Goal: Task Accomplishment & Management: Manage account settings

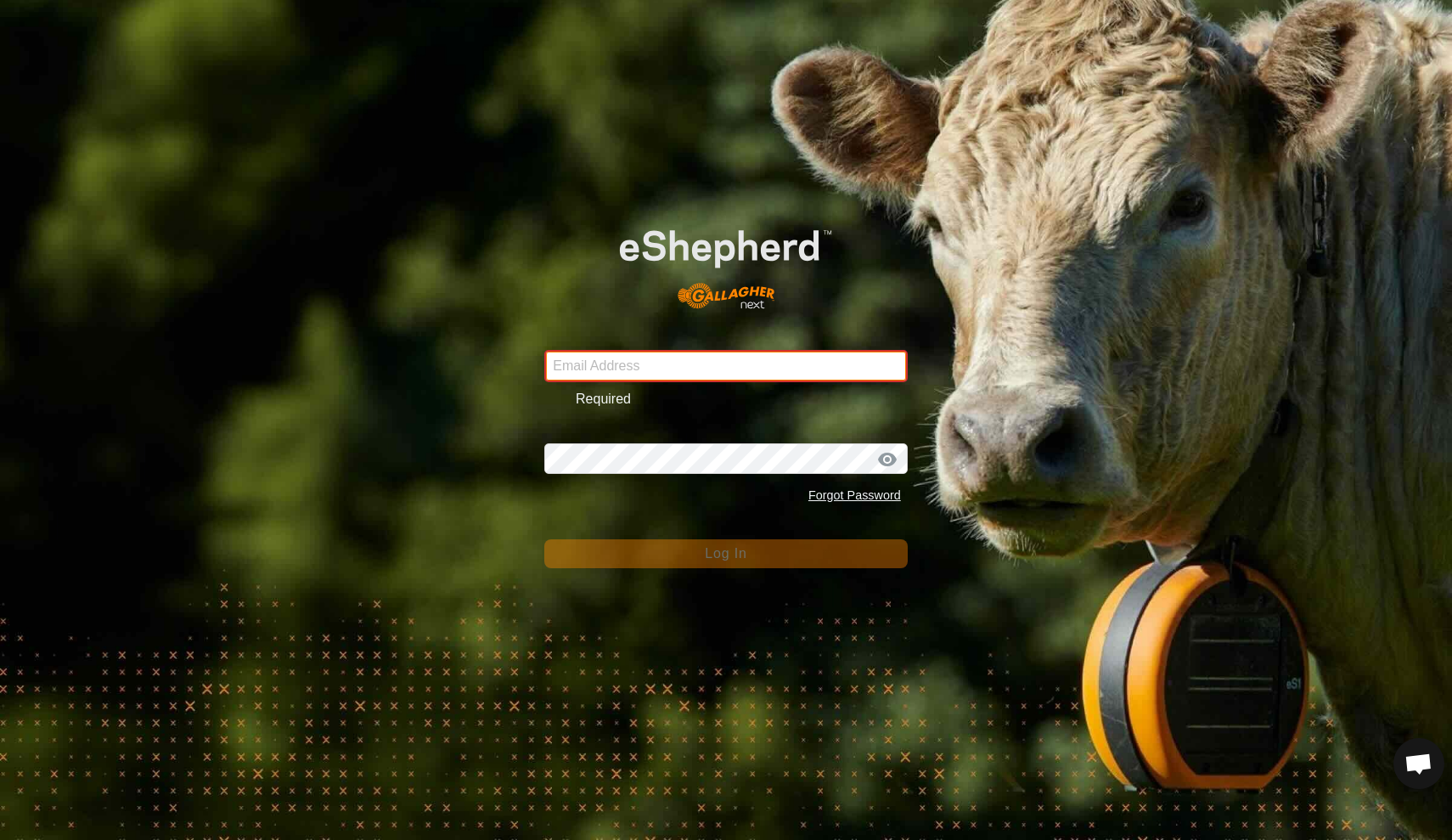
type input "[EMAIL_ADDRESS][DOMAIN_NAME]"
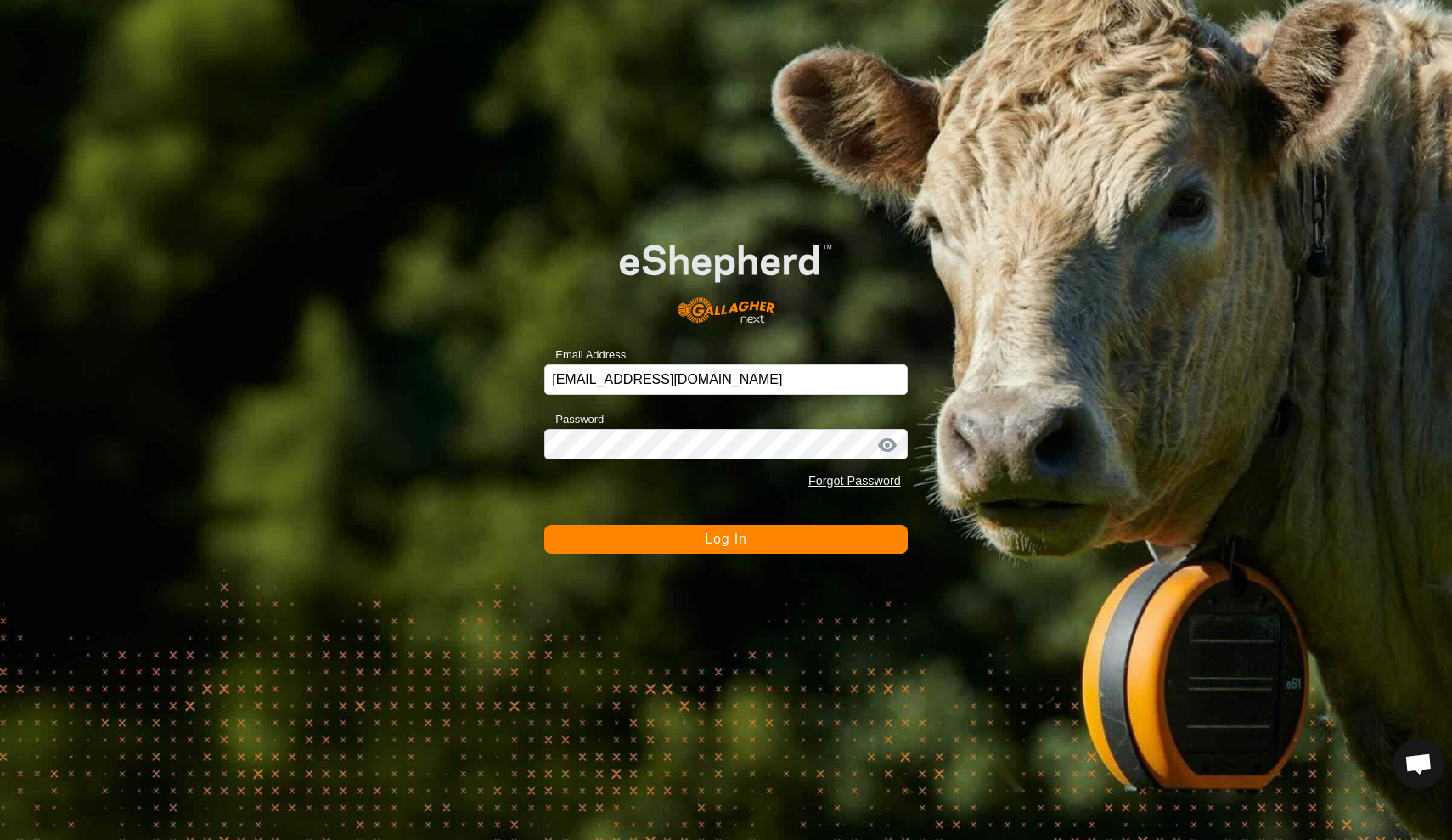
click at [650, 538] on button "Log In" at bounding box center [726, 539] width 363 height 29
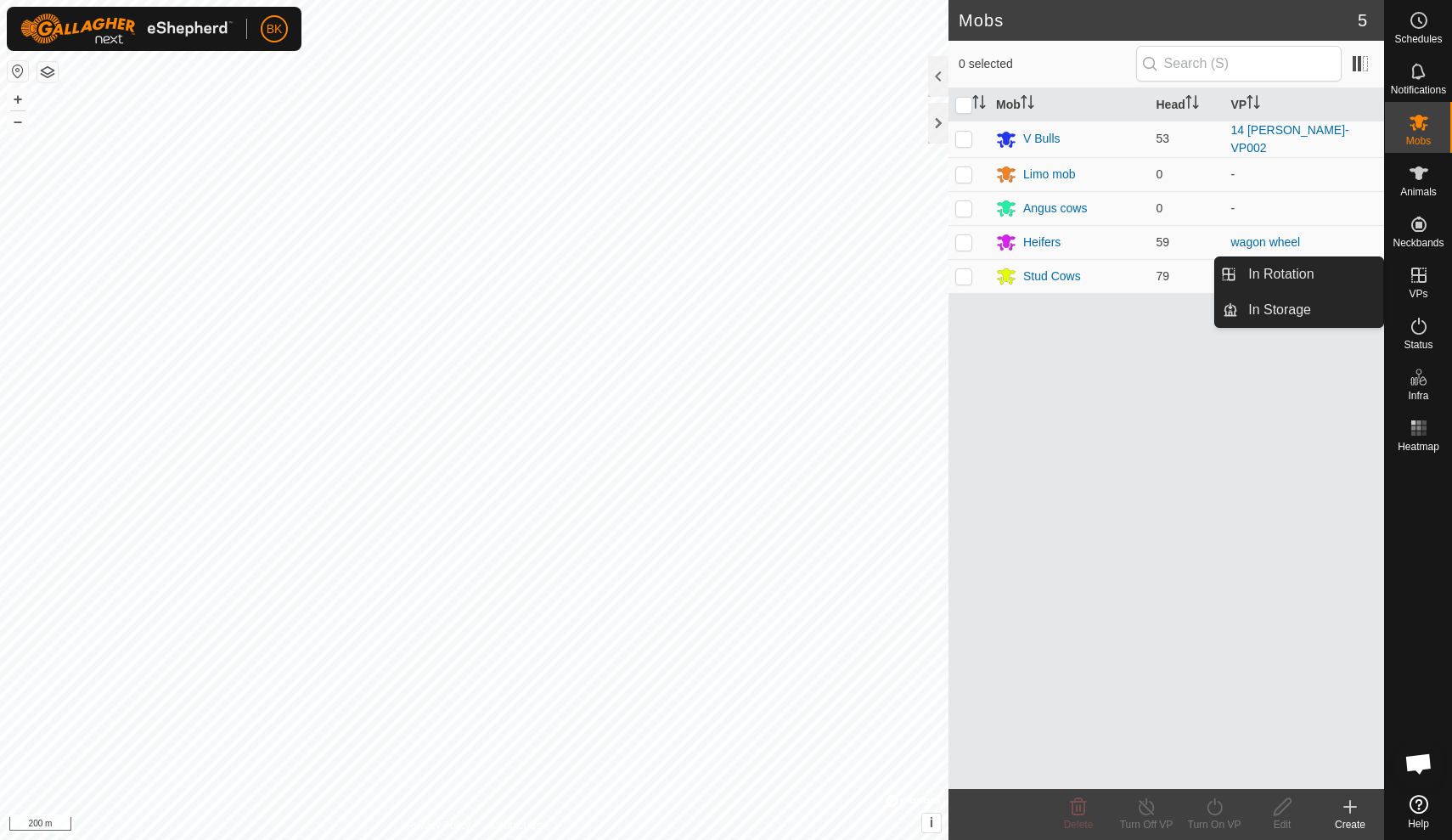
click at [1426, 280] on icon at bounding box center [1419, 275] width 16 height 16
click at [1353, 284] on link "In Rotation" at bounding box center [1311, 274] width 146 height 34
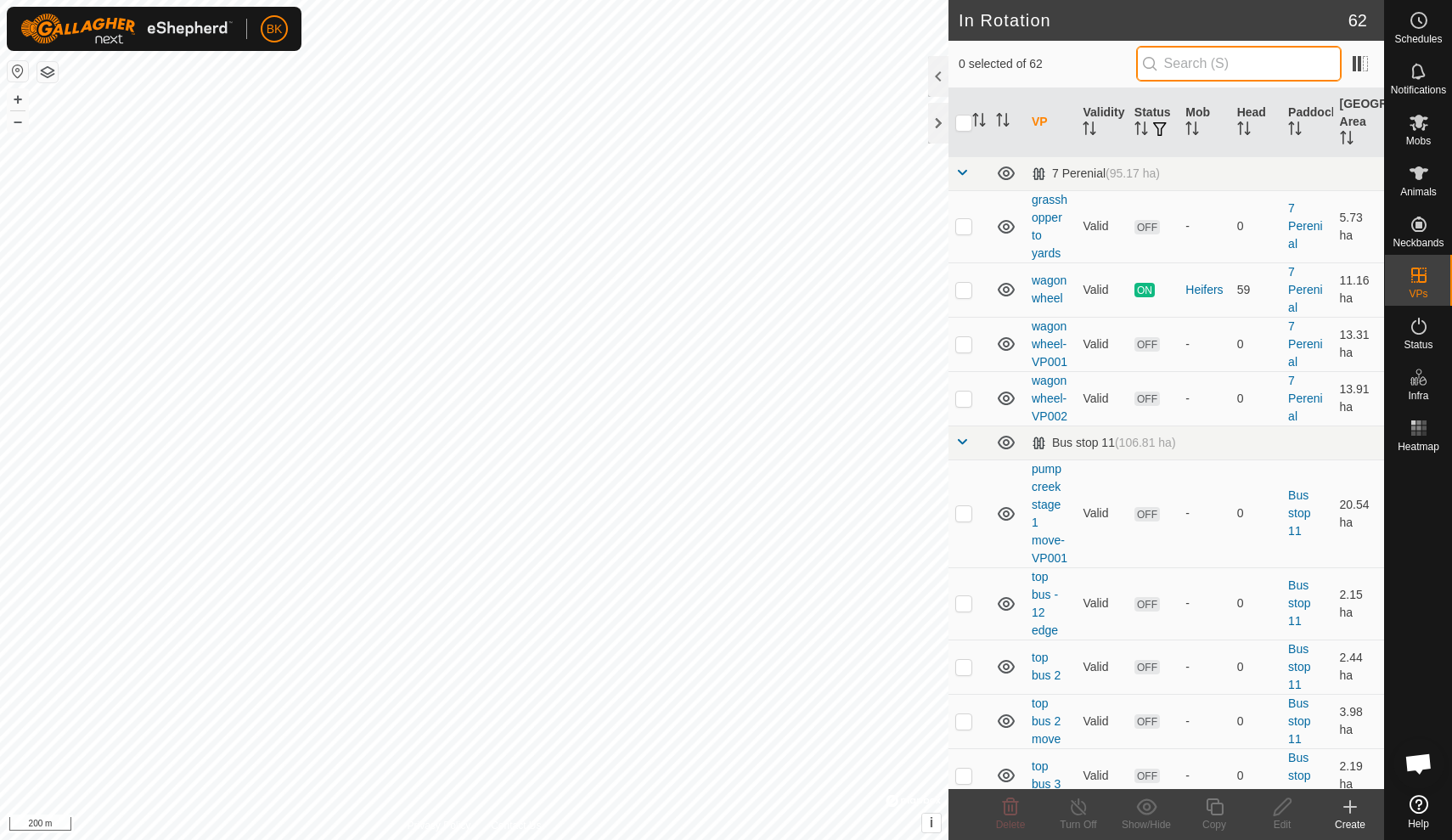
click at [1273, 63] on input "text" at bounding box center [1239, 63] width 206 height 36
type input "9"
click at [962, 169] on span at bounding box center [962, 173] width 14 height 14
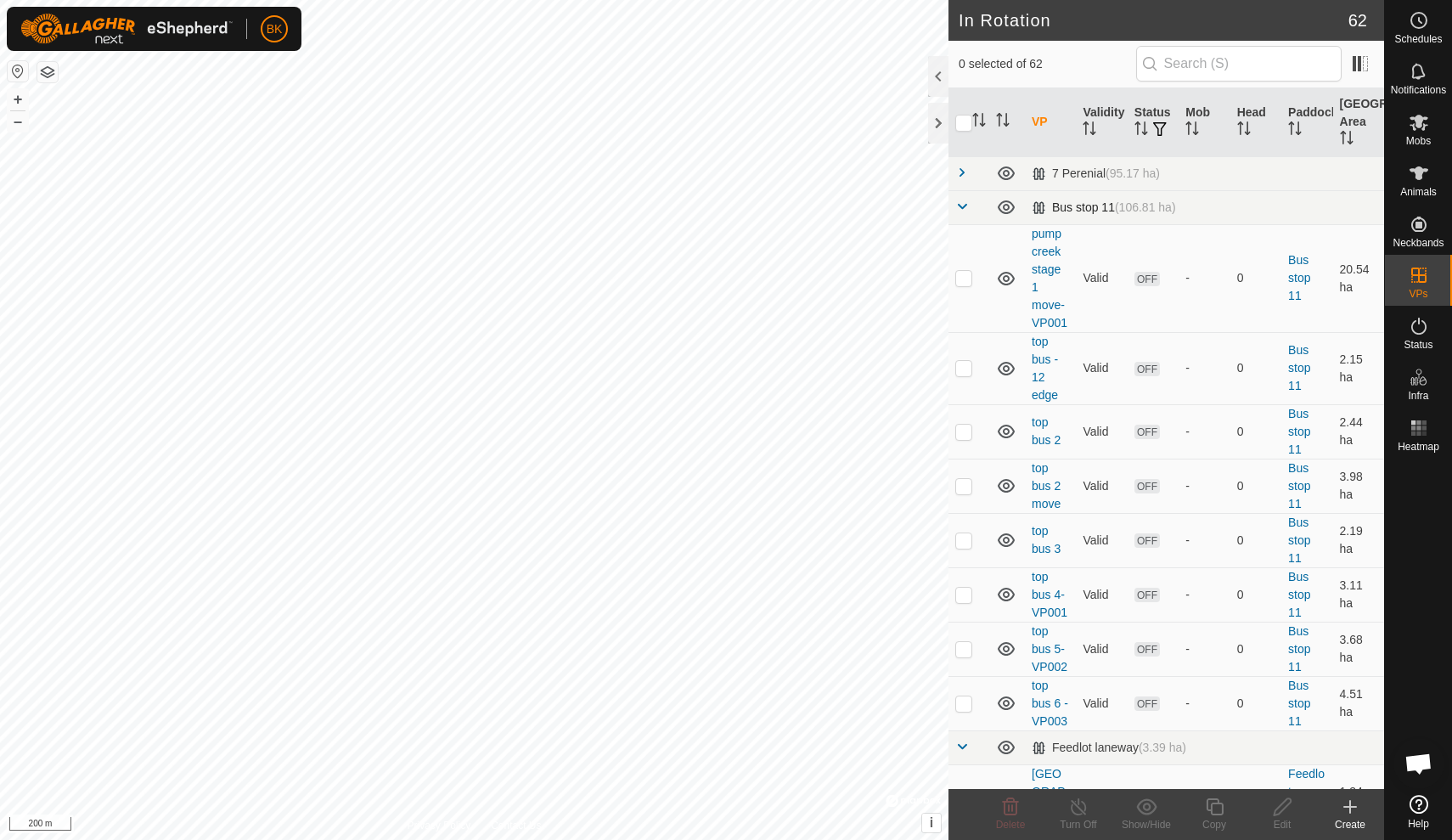
click at [962, 210] on span at bounding box center [962, 206] width 14 height 14
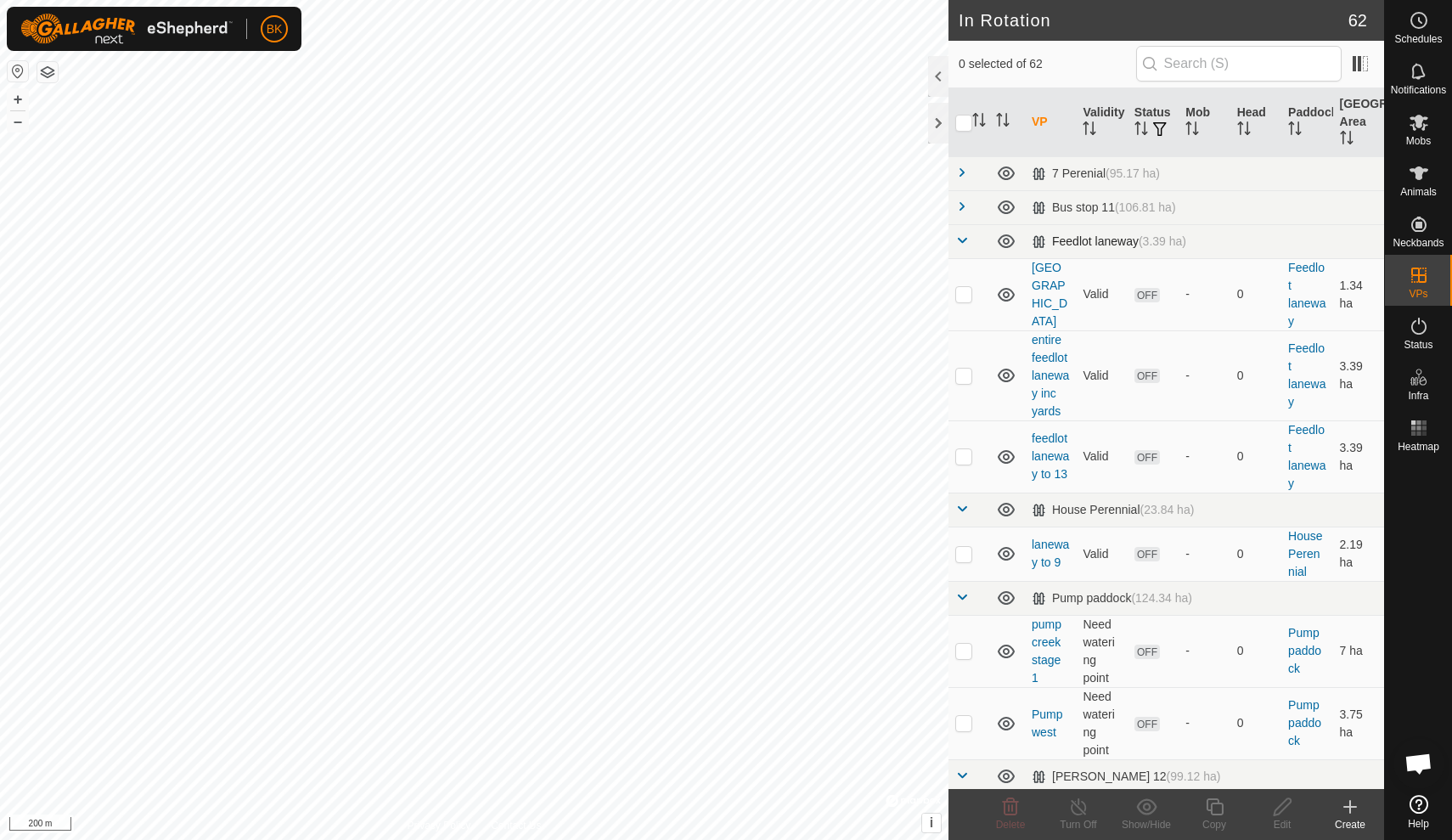
click at [962, 241] on span at bounding box center [962, 240] width 14 height 14
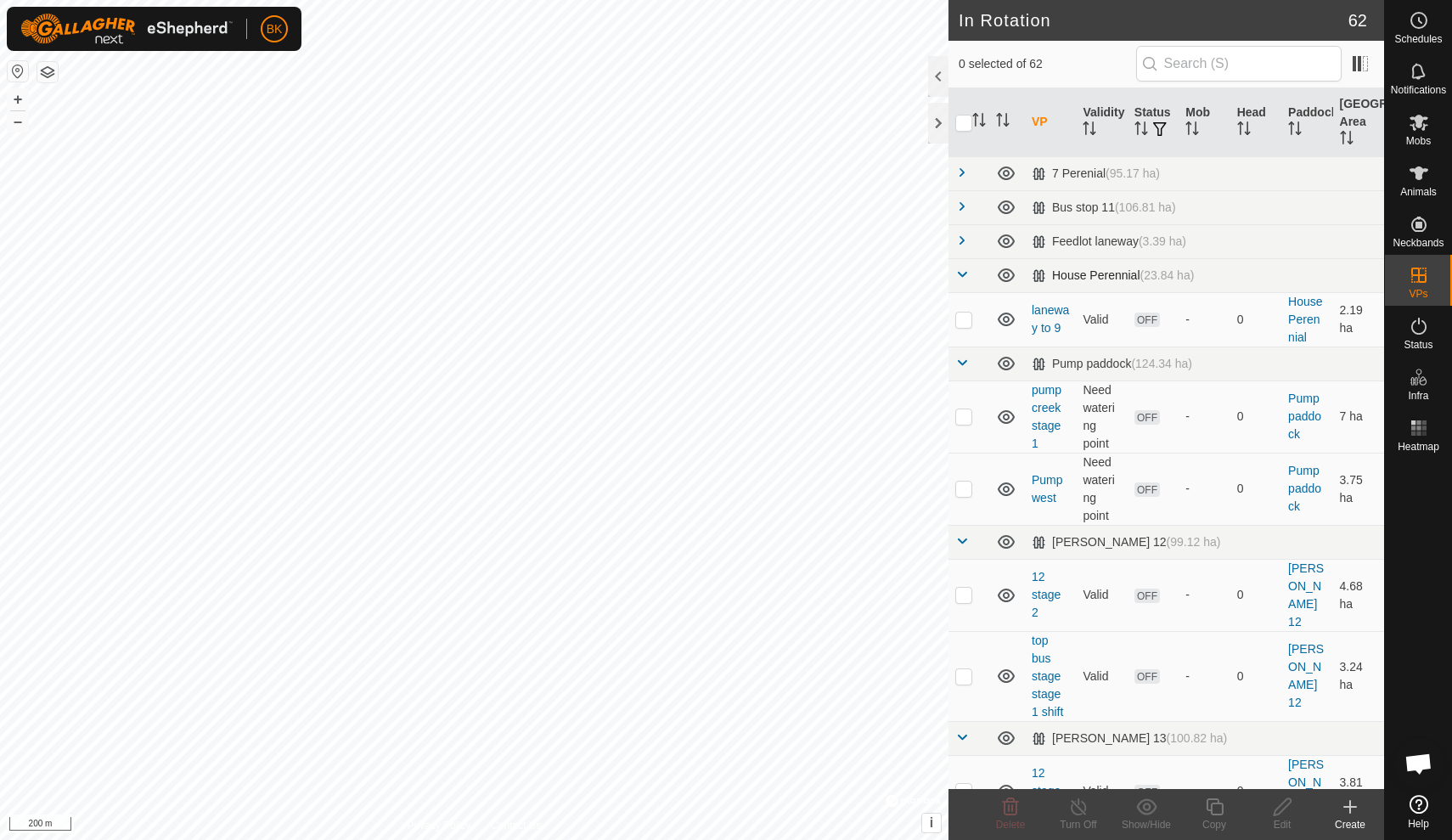
click at [961, 274] on span at bounding box center [962, 274] width 14 height 14
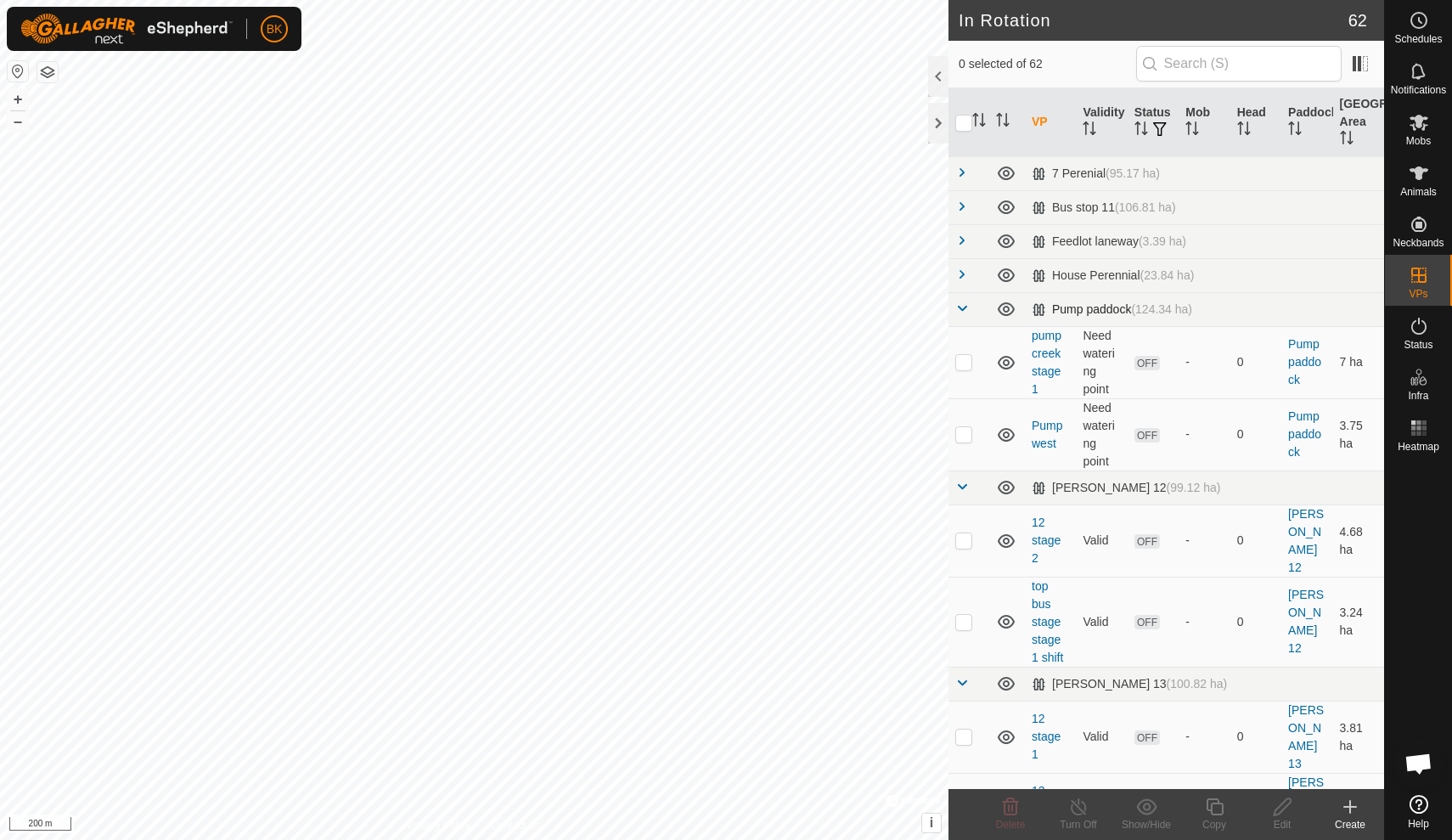
click at [963, 307] on span at bounding box center [962, 308] width 14 height 14
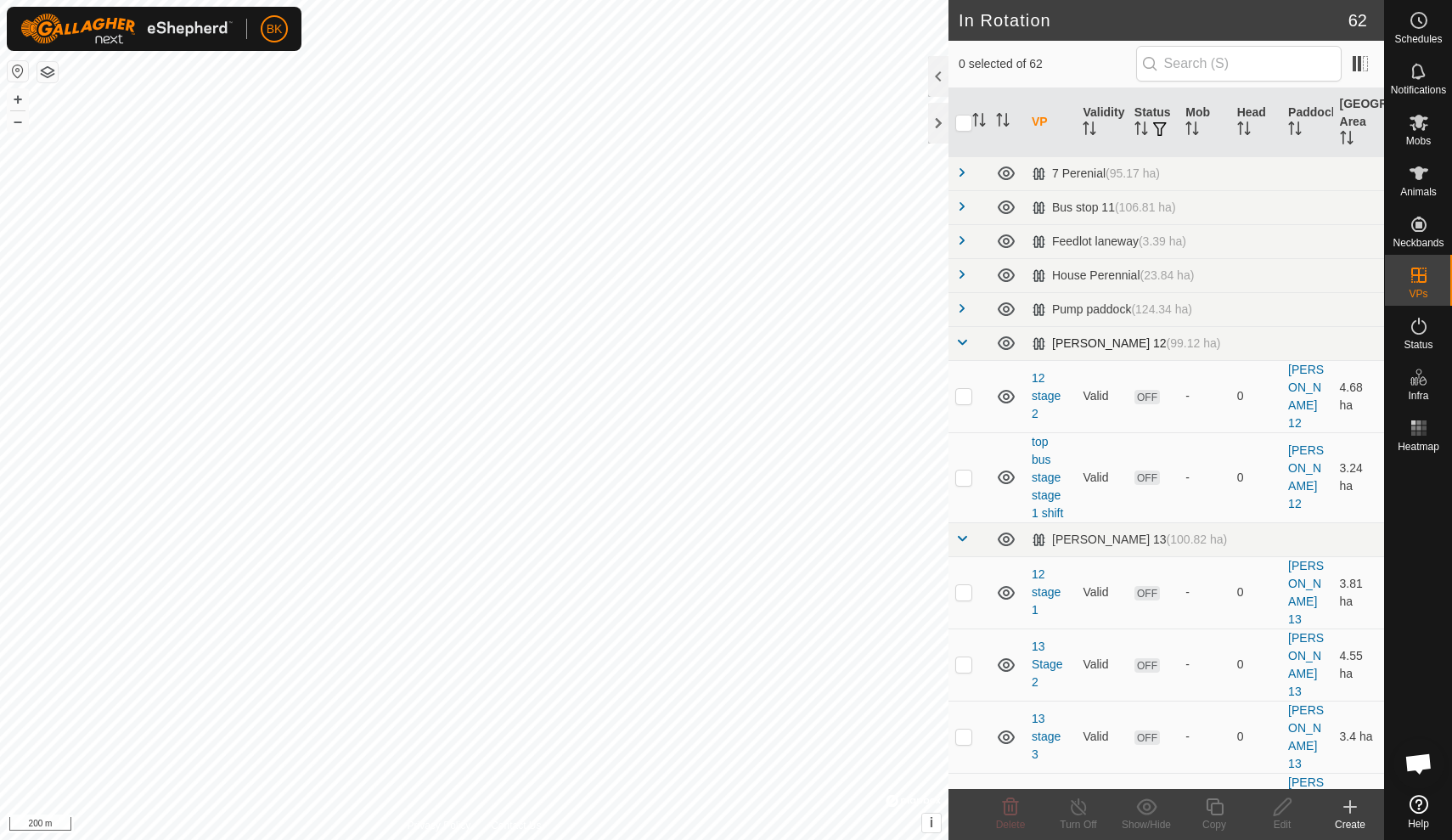
click at [965, 344] on span at bounding box center [962, 342] width 14 height 14
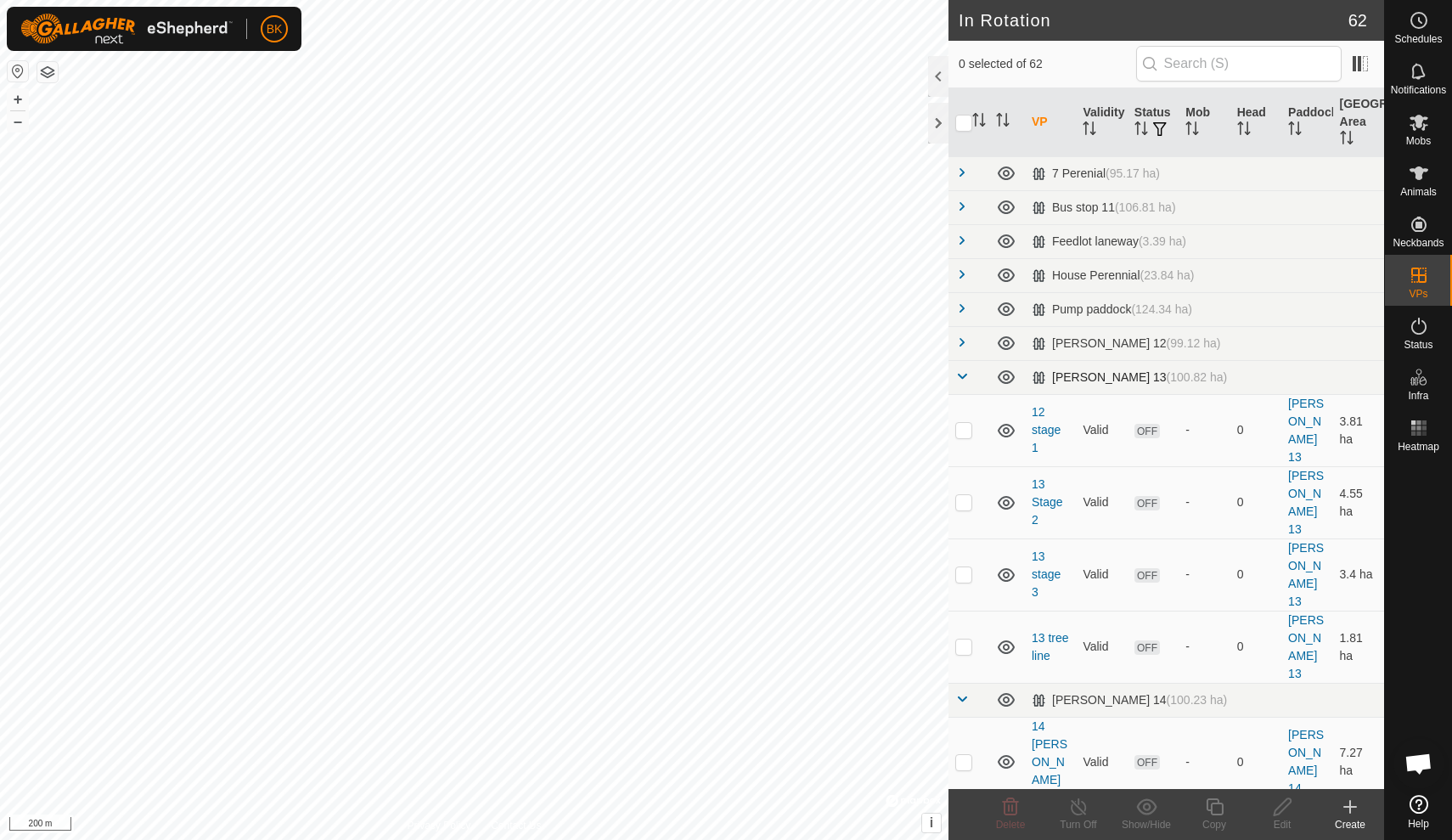
click at [966, 381] on span at bounding box center [962, 376] width 14 height 14
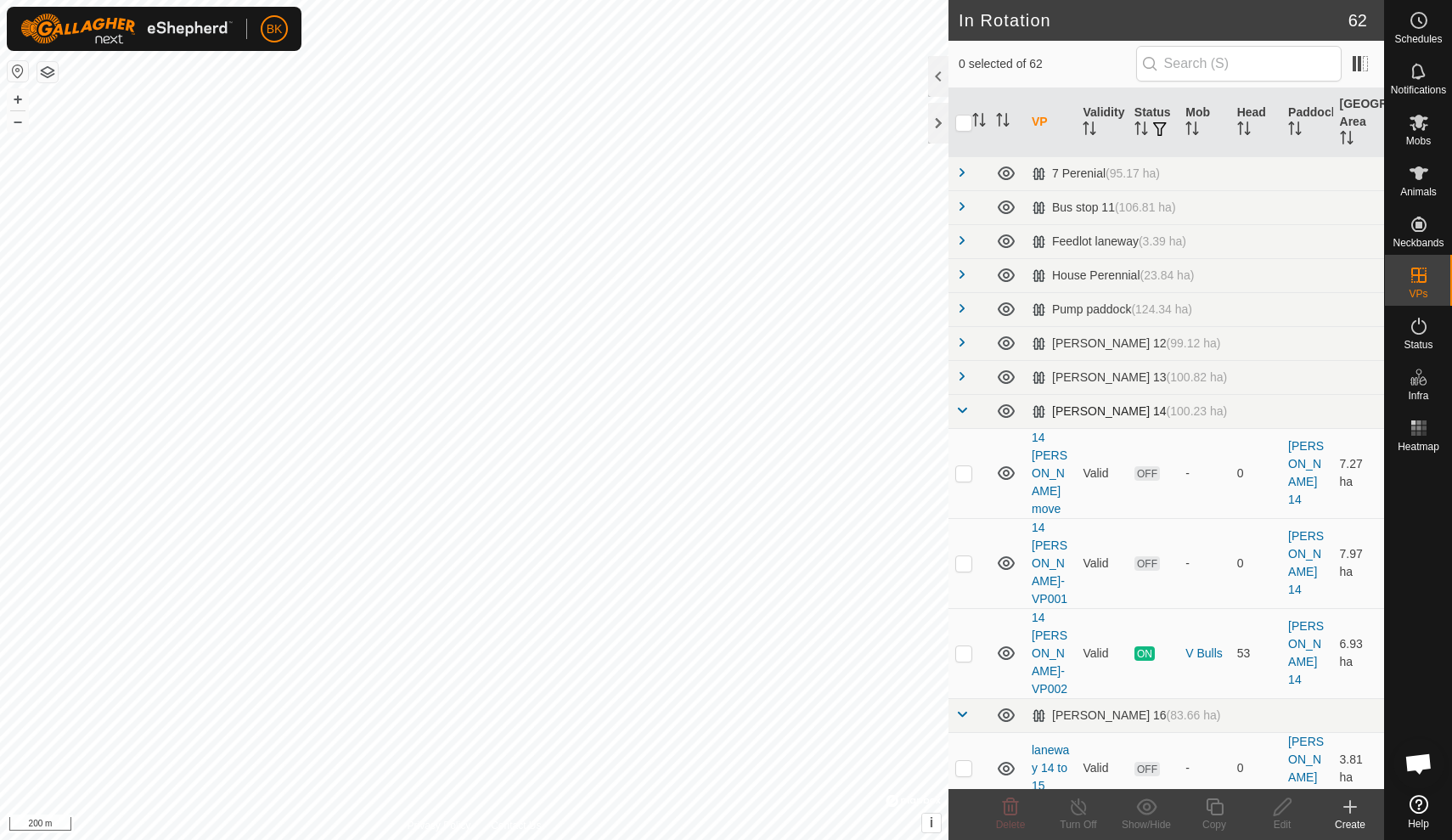
click at [962, 414] on span at bounding box center [962, 410] width 14 height 14
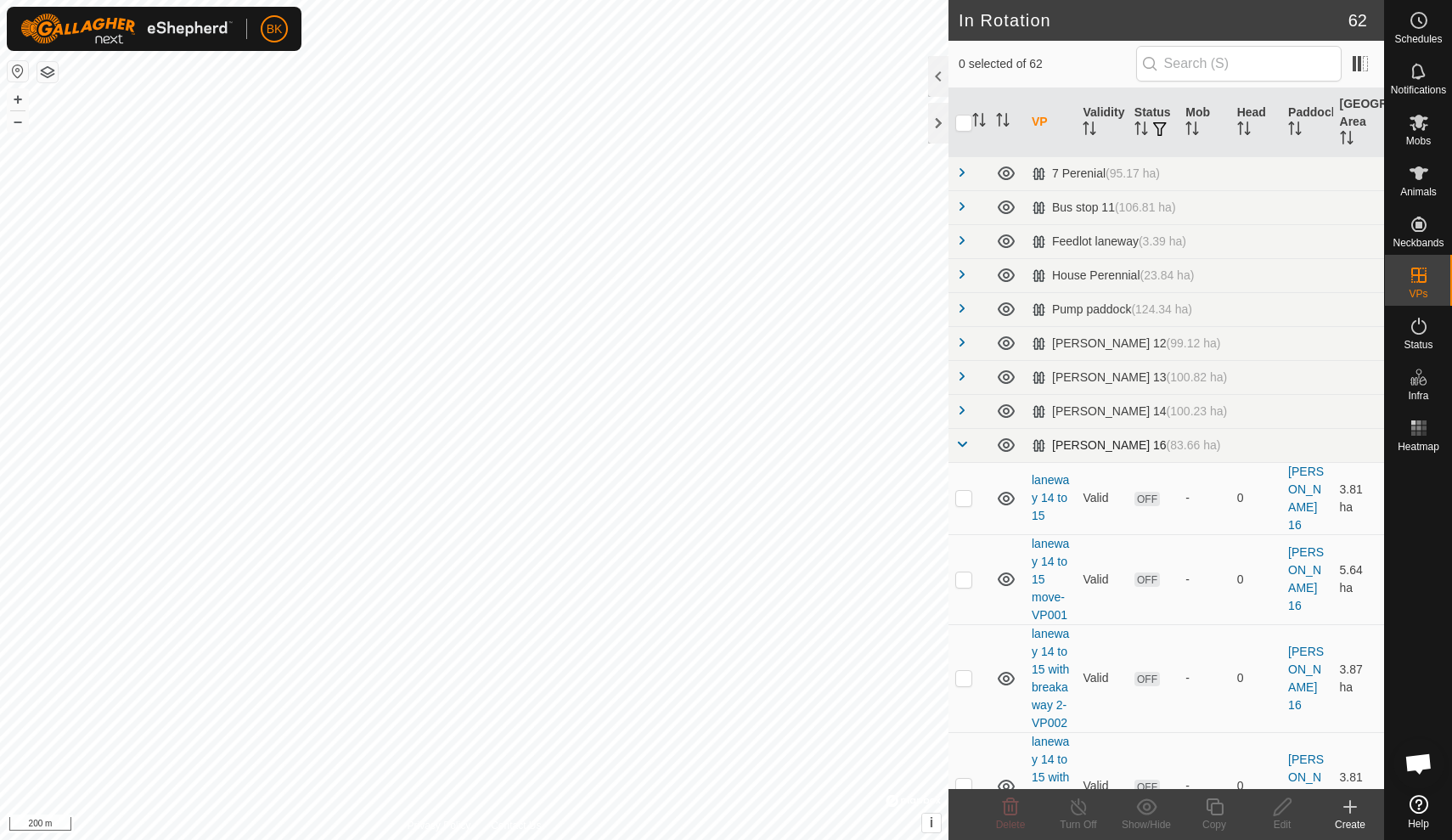
click at [965, 454] on td at bounding box center [969, 445] width 41 height 34
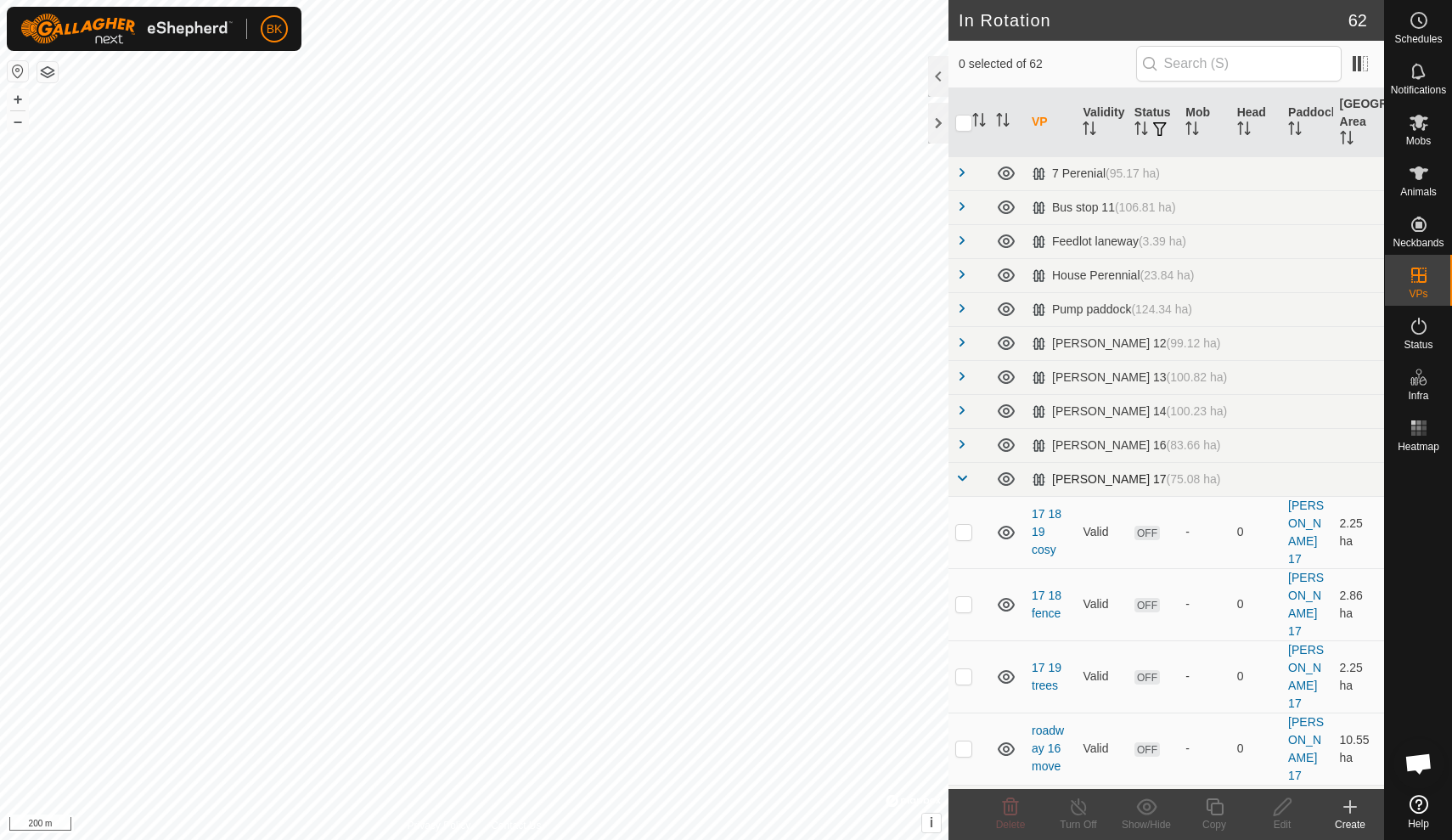
click at [962, 484] on span at bounding box center [962, 478] width 14 height 14
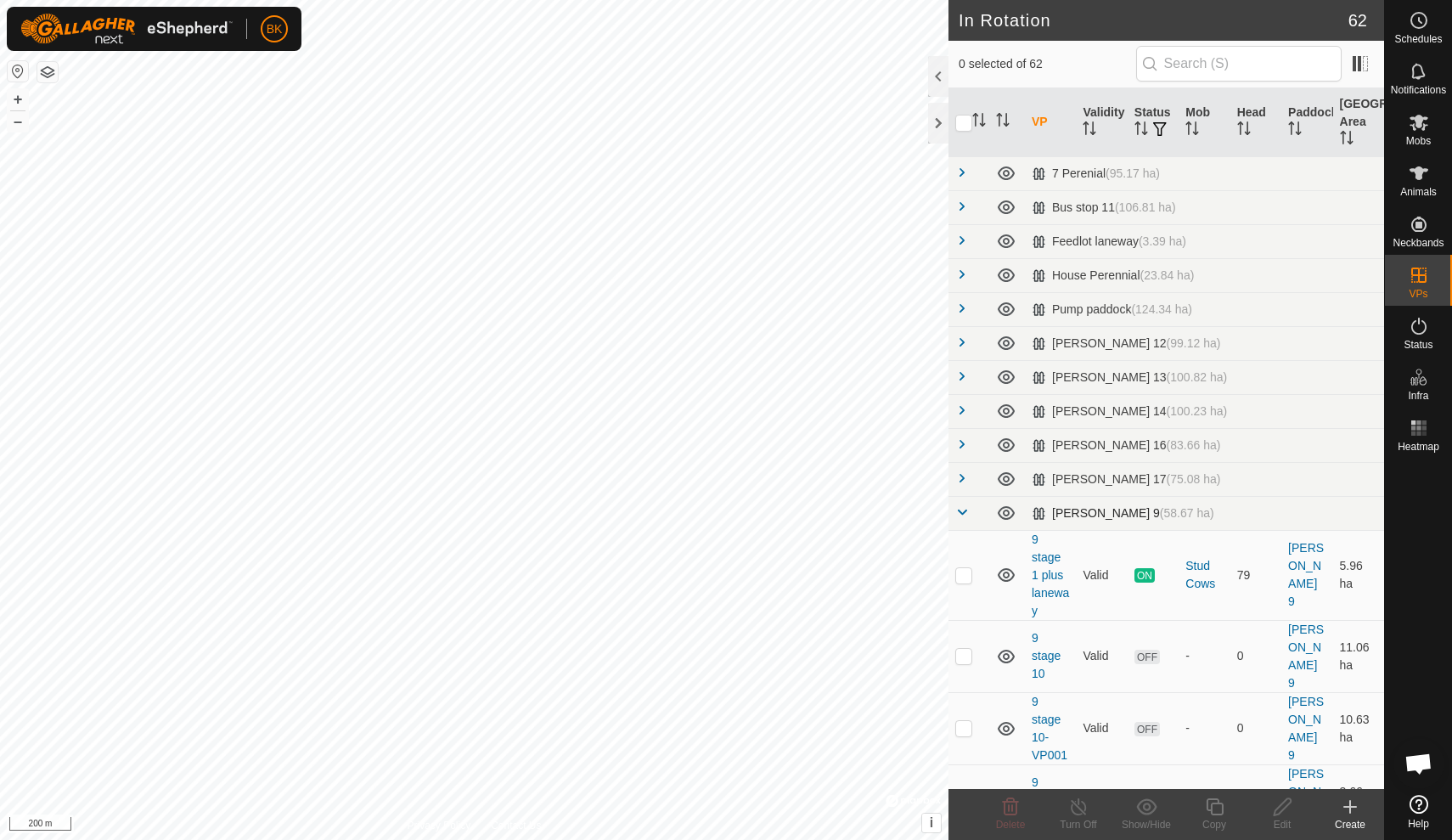
click at [962, 514] on span at bounding box center [962, 512] width 14 height 14
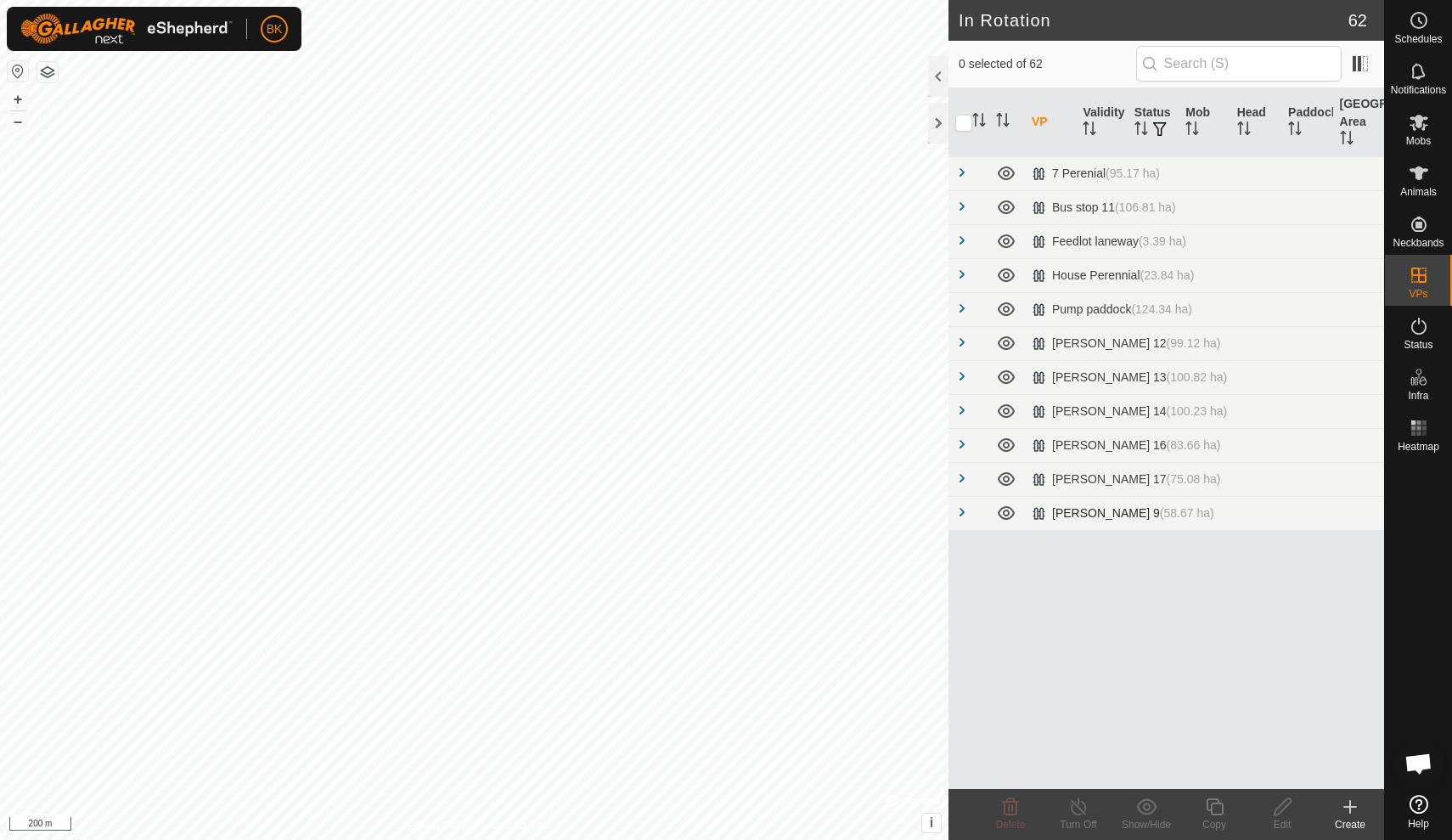
click at [962, 514] on span at bounding box center [962, 512] width 14 height 14
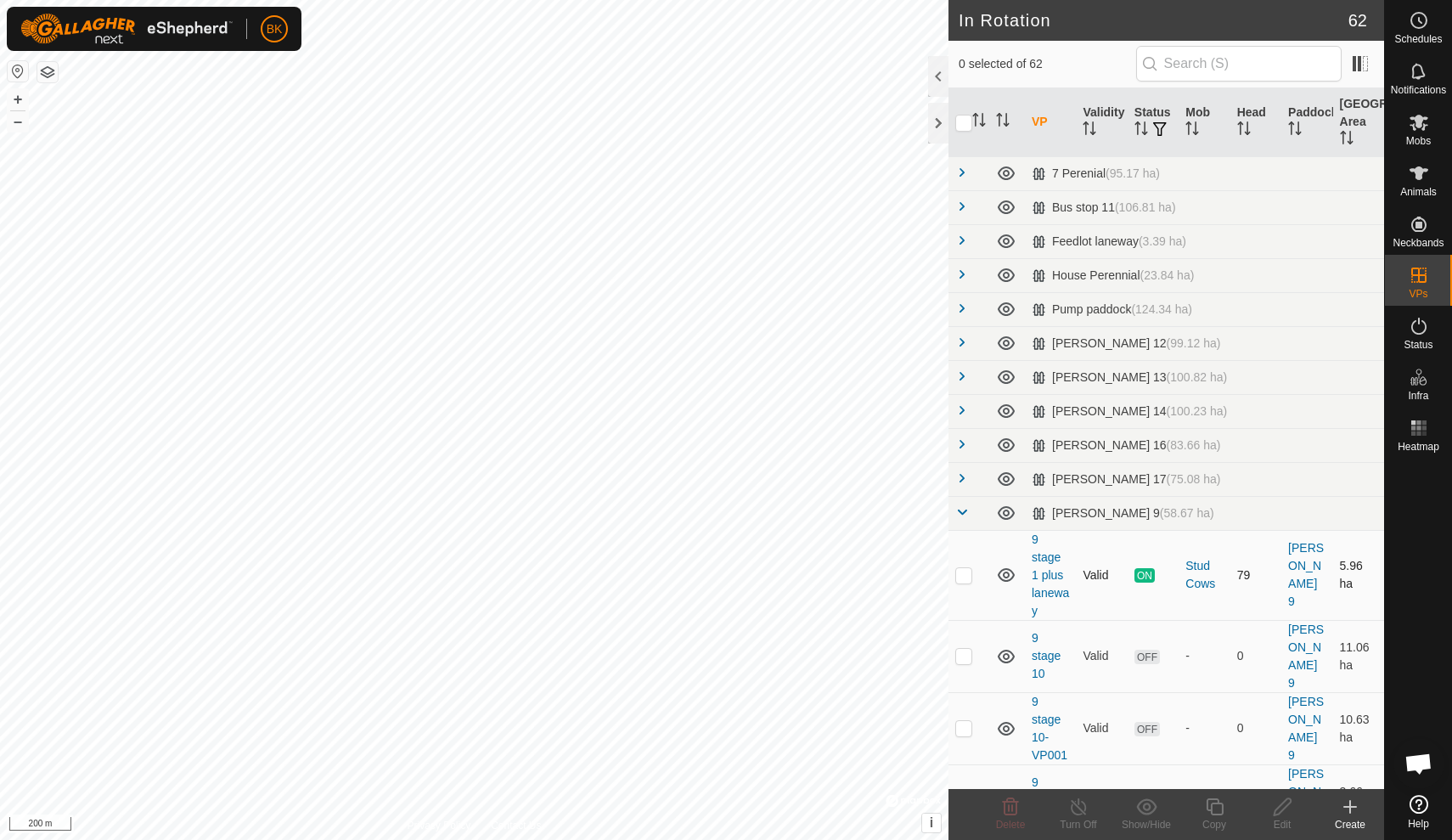
click at [969, 580] on p-checkbox at bounding box center [963, 575] width 17 height 14
checkbox input "true"
click at [1218, 820] on div "Copy" at bounding box center [1214, 824] width 68 height 16
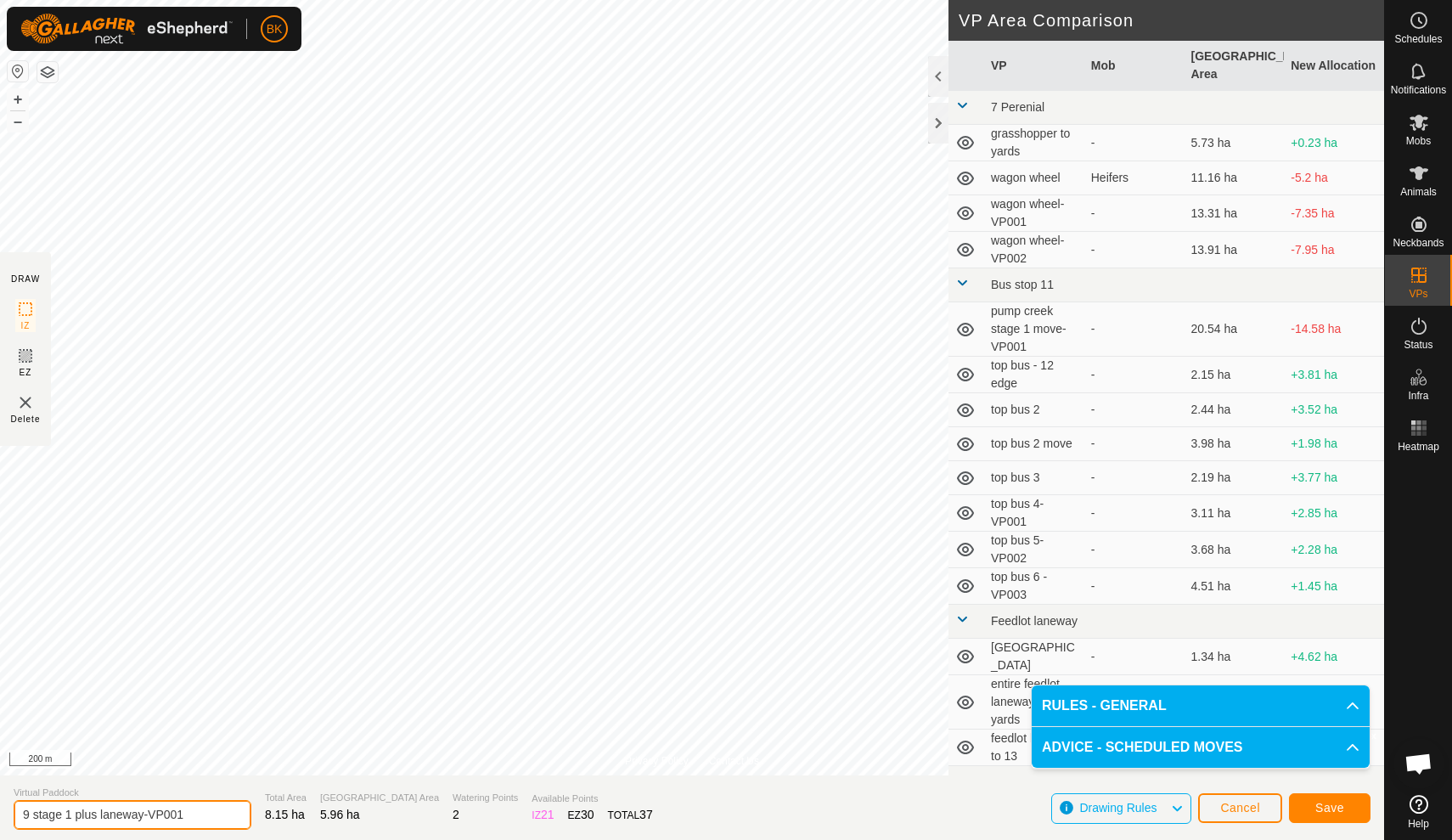
click at [196, 815] on input "9 stage 1 plus laneway-VP001" at bounding box center [132, 815] width 238 height 30
type input "9"
click at [1337, 810] on span "Save" at bounding box center [1330, 808] width 29 height 14
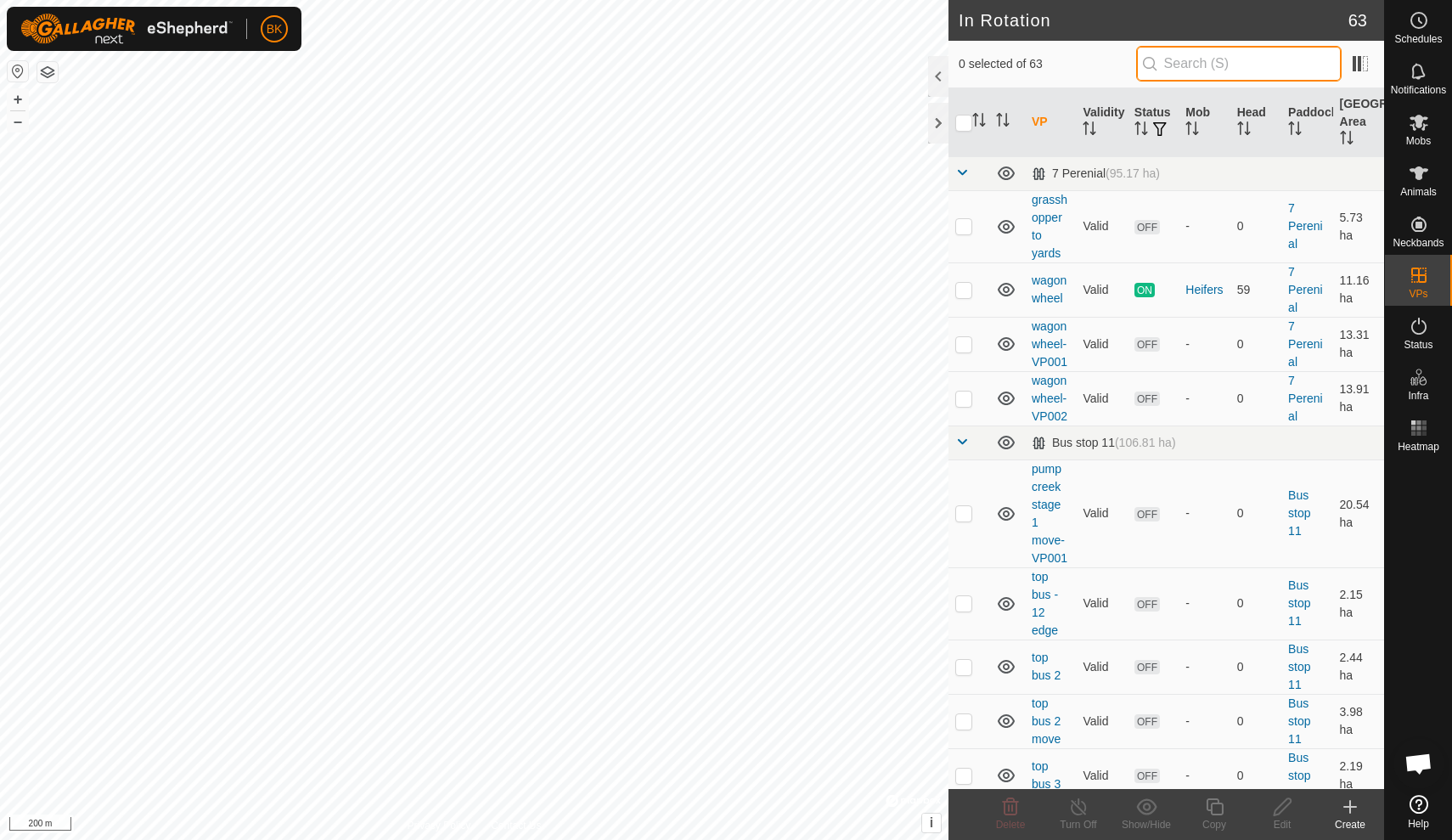
click at [1212, 59] on input "text" at bounding box center [1239, 63] width 206 height 36
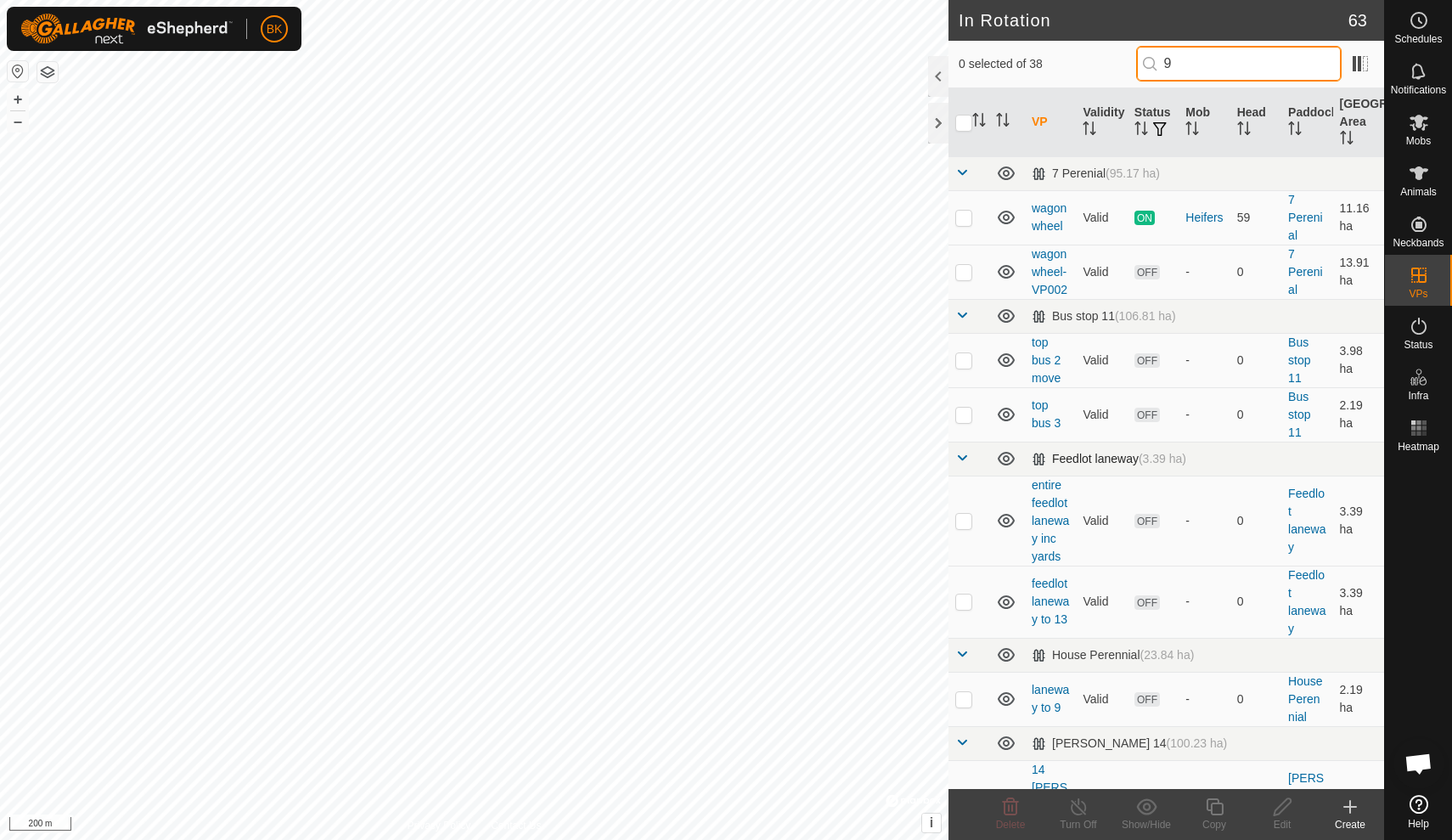
type input "9"
click at [1218, 459] on td "Feedlot laneway (3.39 ha)" at bounding box center [1204, 458] width 359 height 34
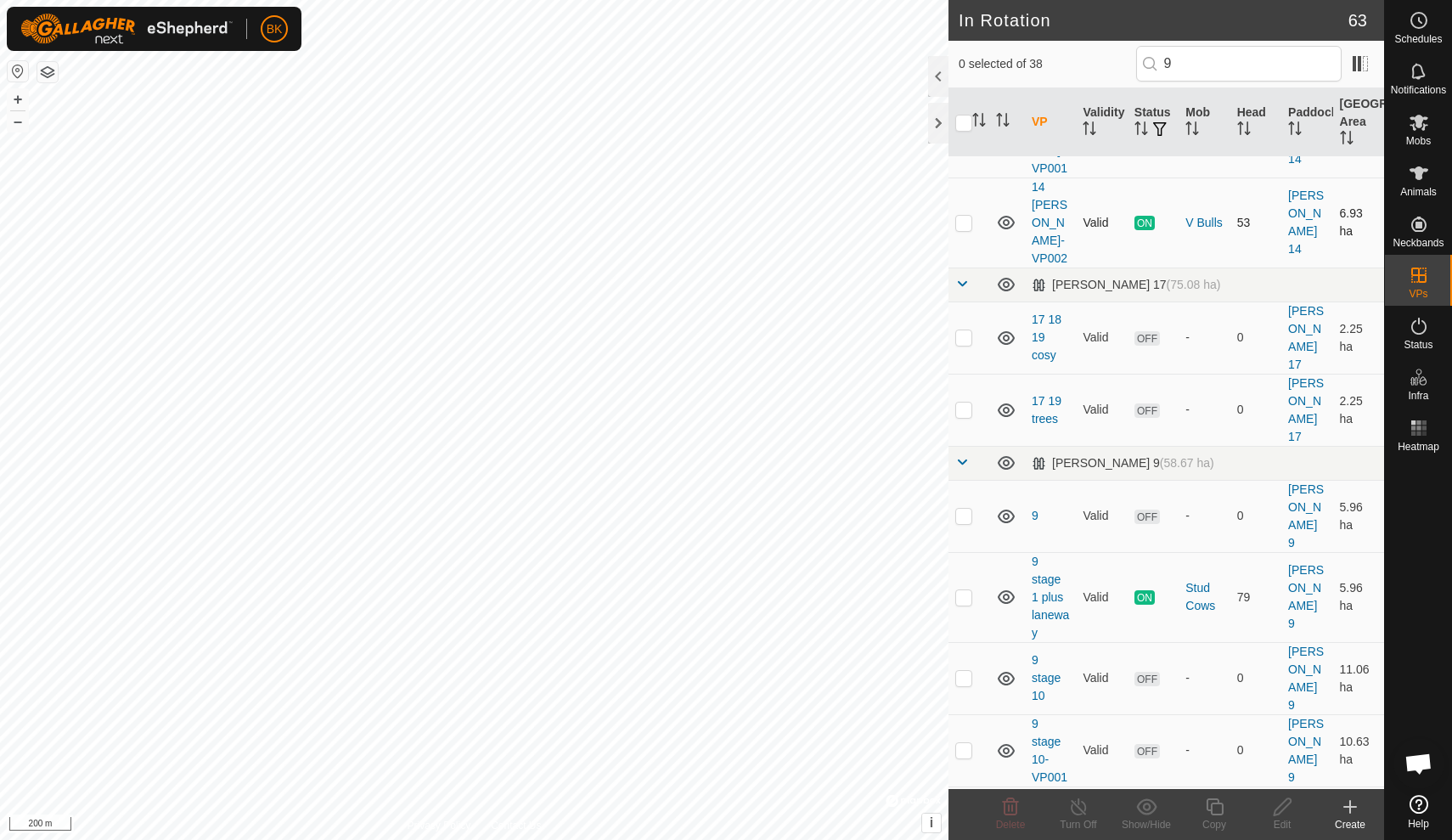
scroll to position [511, 0]
click at [974, 479] on td at bounding box center [969, 515] width 41 height 72
checkbox input "true"
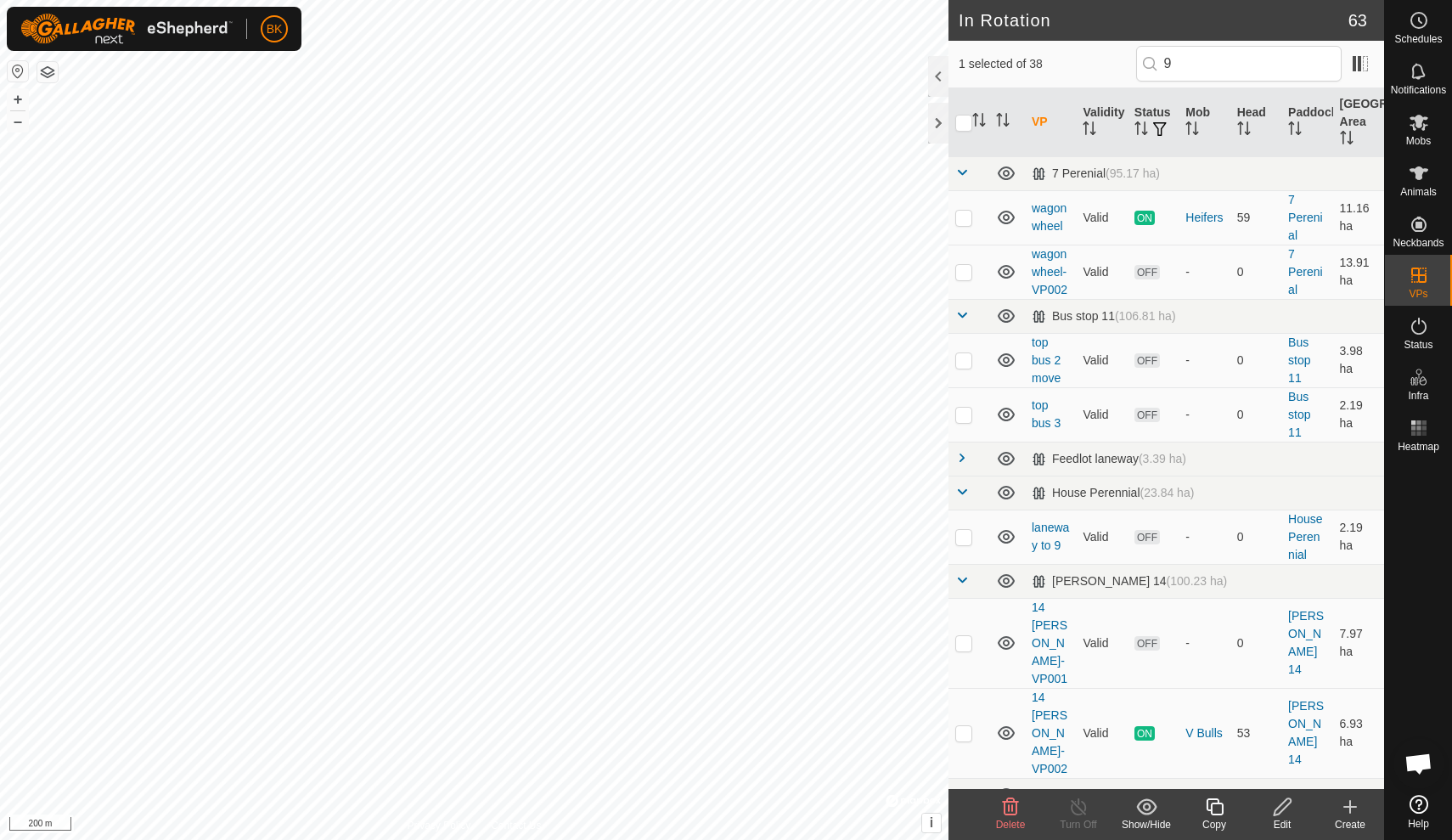
click at [1216, 814] on icon at bounding box center [1214, 806] width 17 height 17
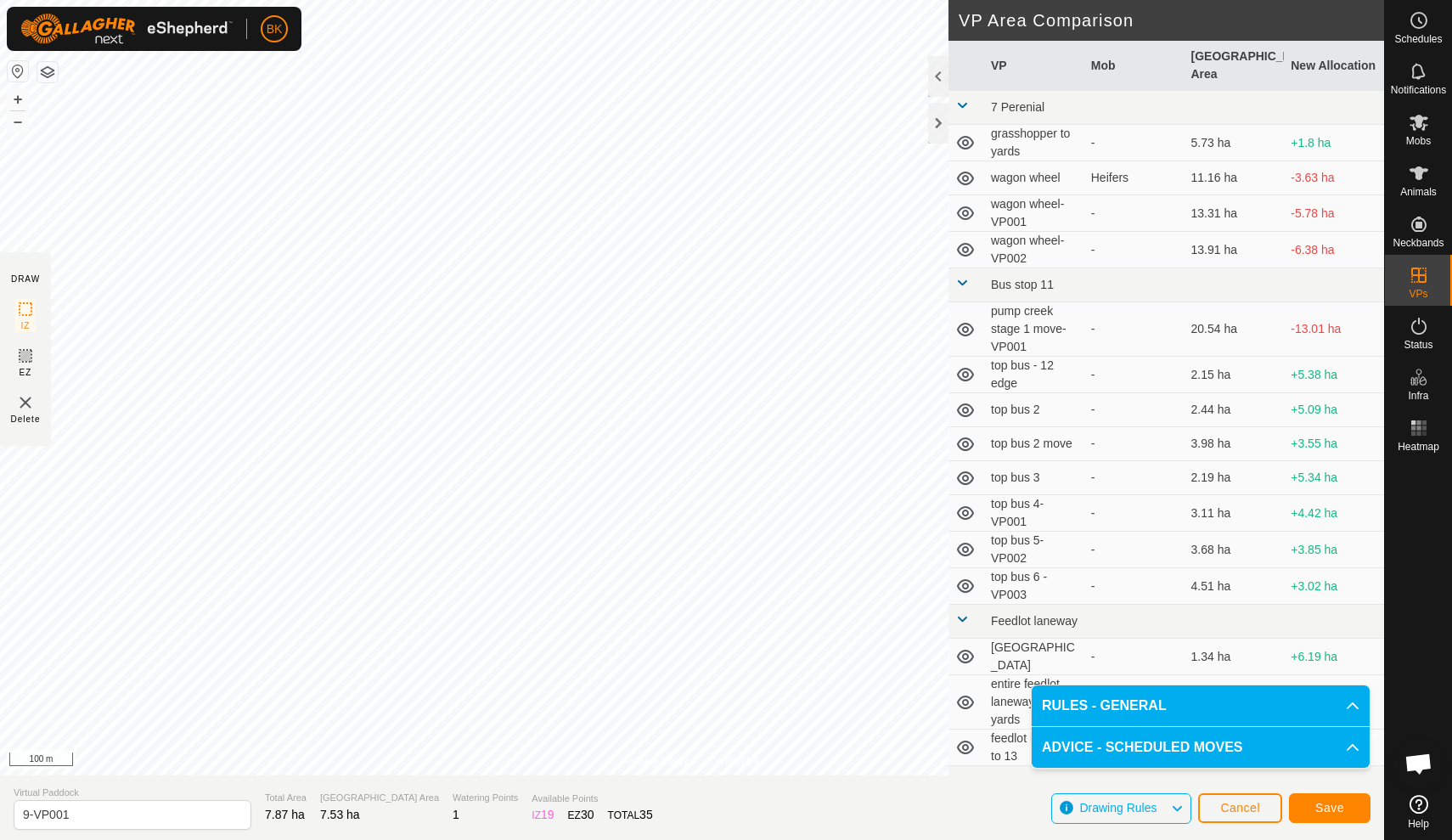
click at [1322, 808] on span "Save" at bounding box center [1330, 808] width 29 height 14
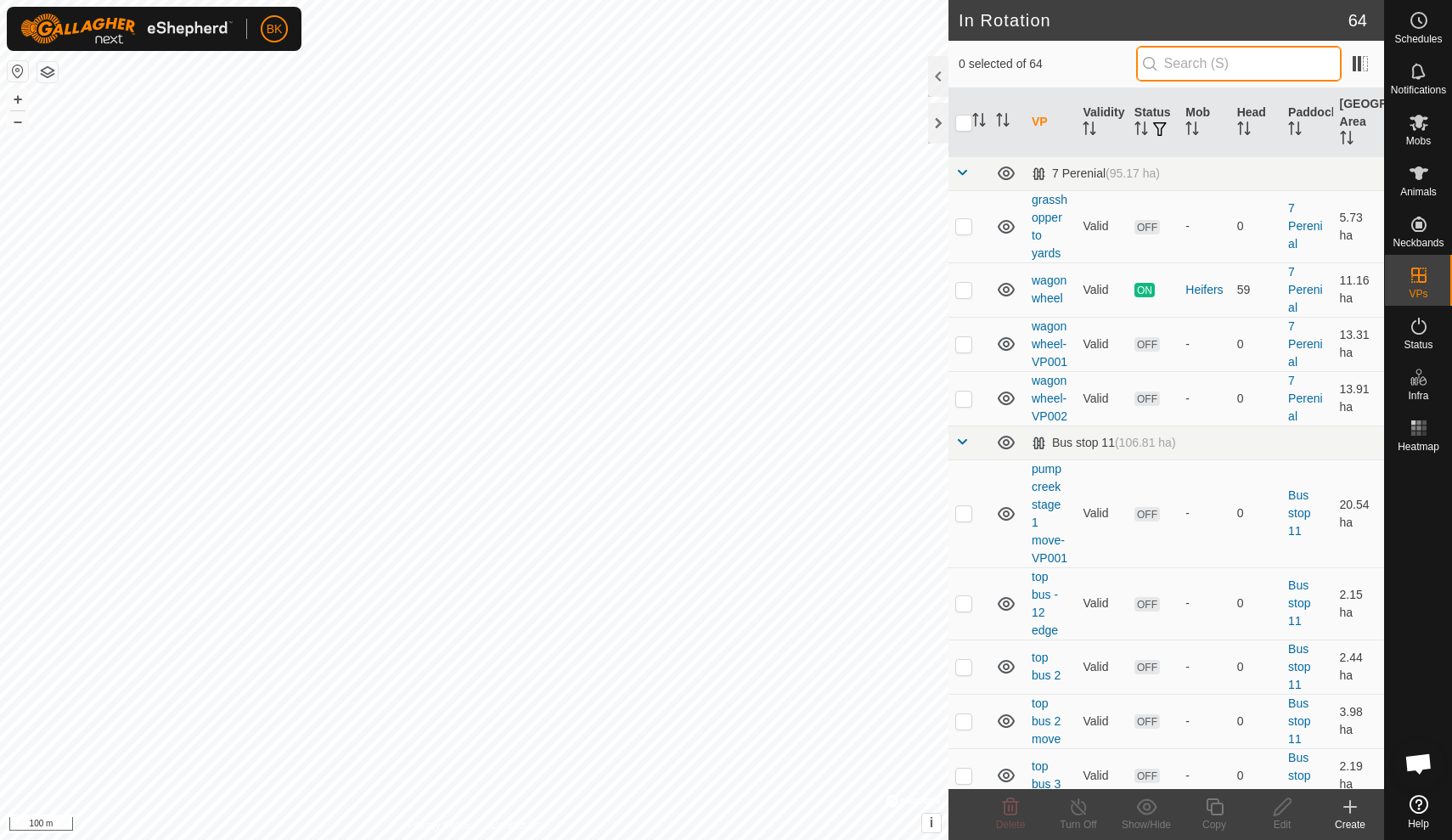
click at [1226, 73] on input "text" at bounding box center [1239, 63] width 206 height 36
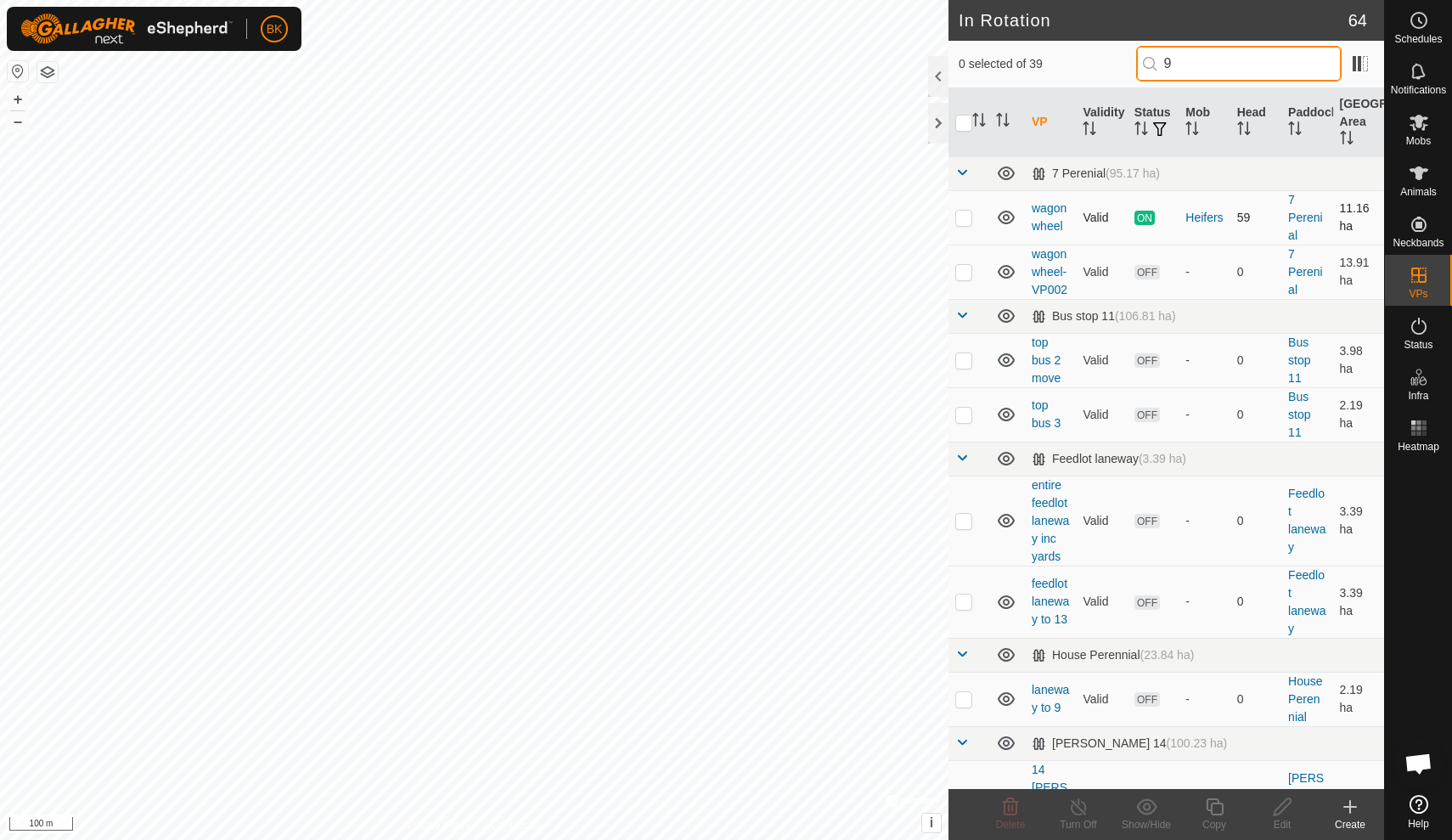
type input "9"
click at [1254, 234] on td "59" at bounding box center [1256, 218] width 51 height 54
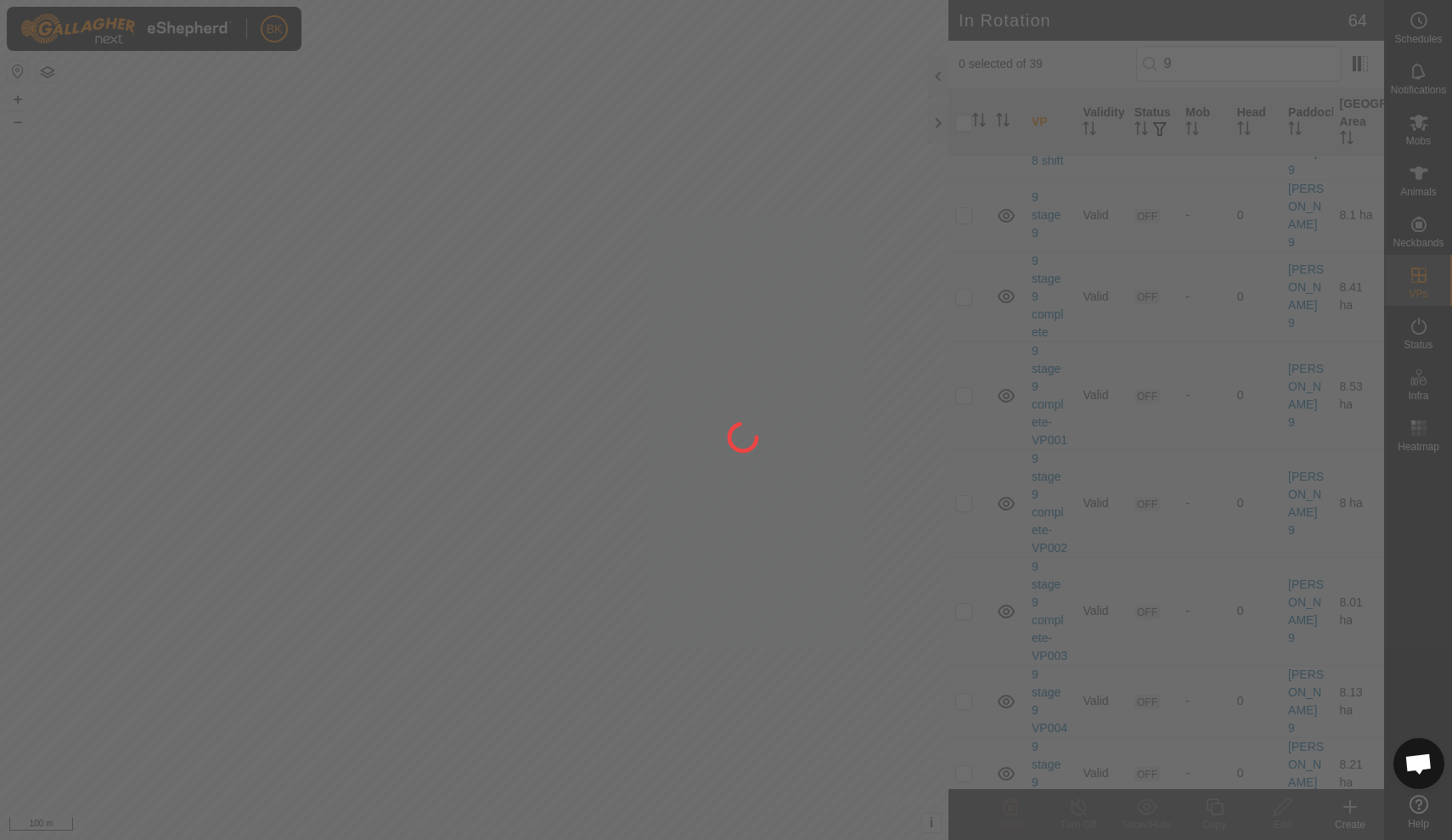
scroll to position [2241, 0]
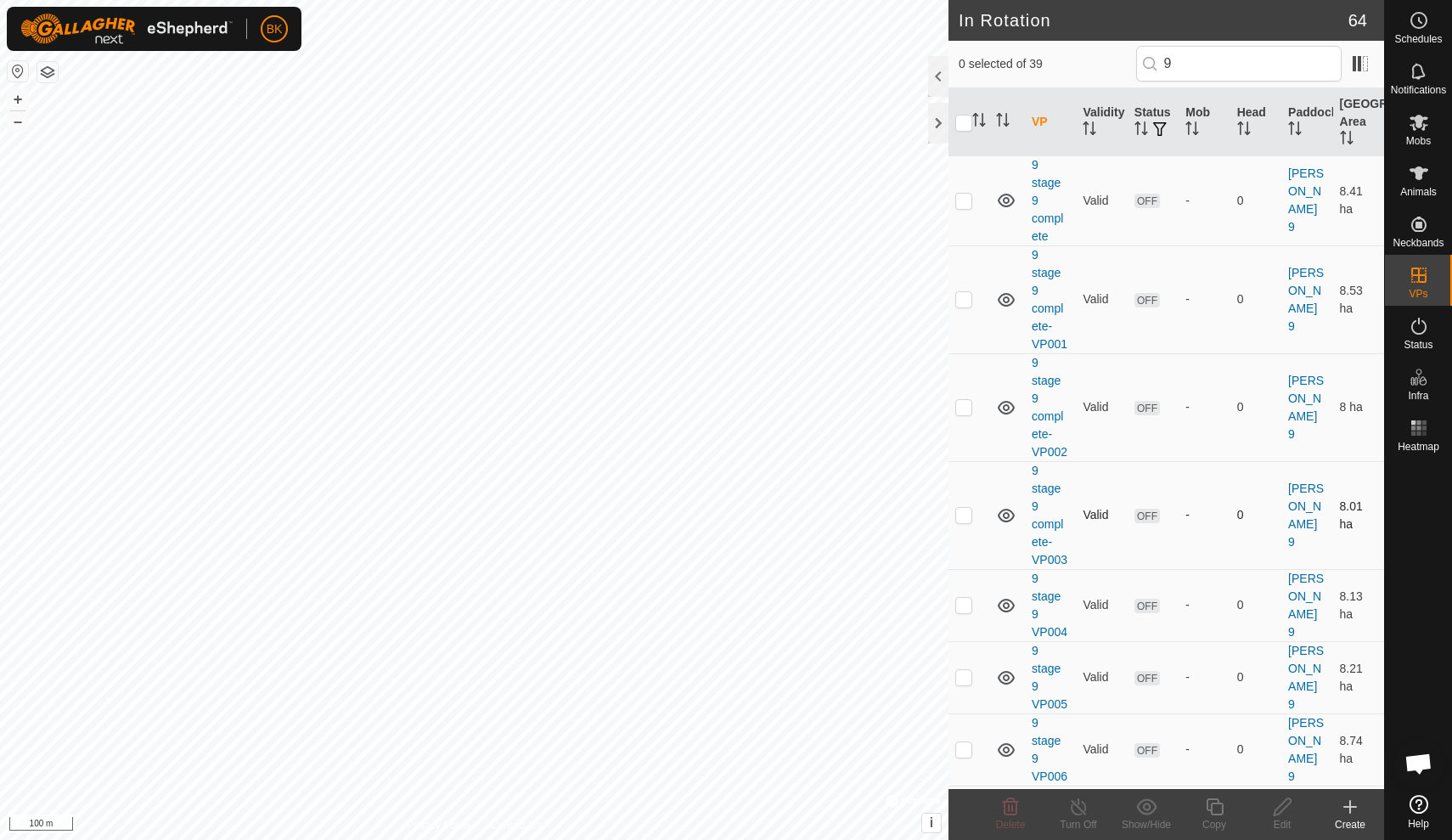
click at [1143, 461] on td "OFF" at bounding box center [1153, 515] width 51 height 108
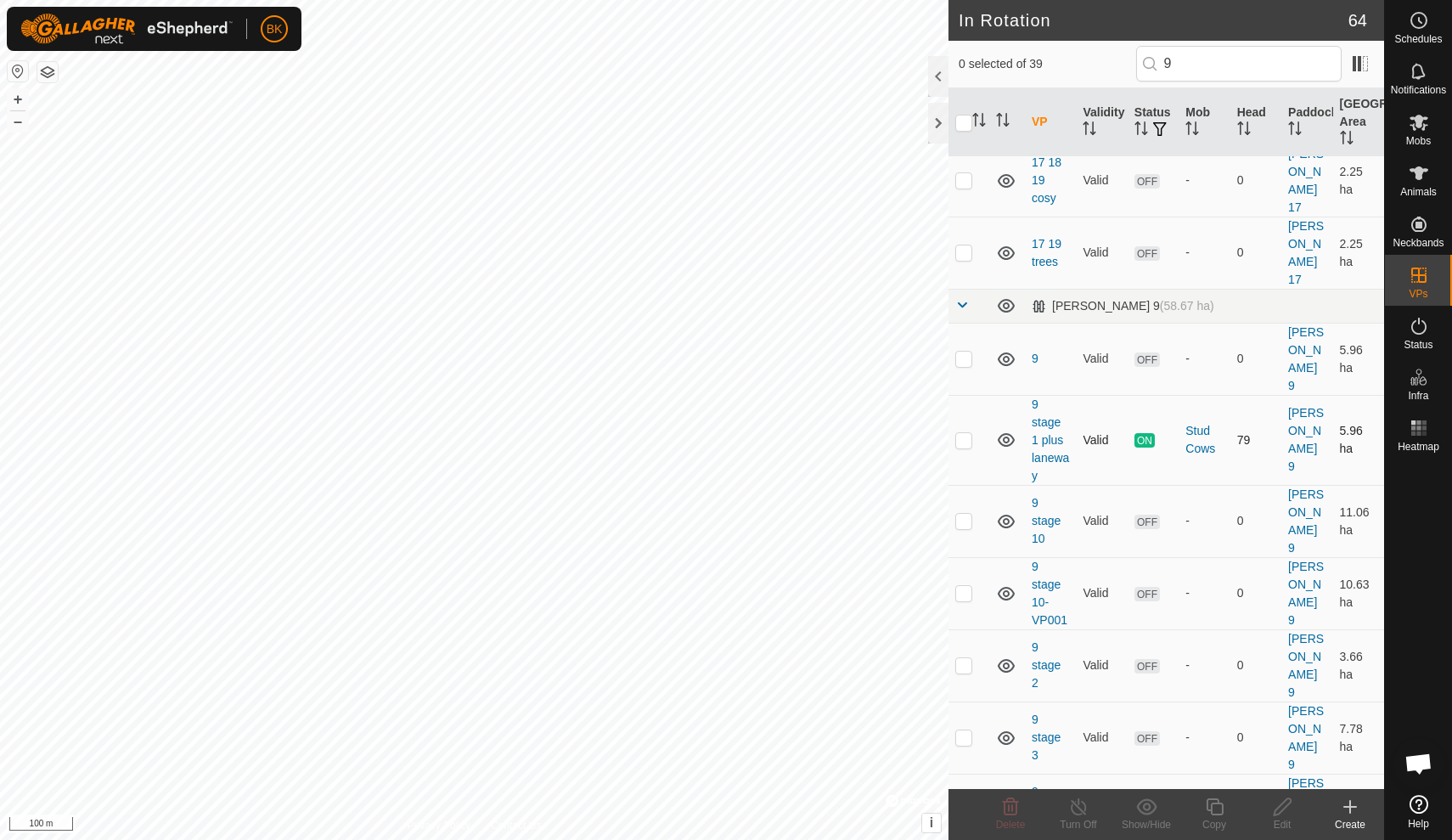
scroll to position [822, 0]
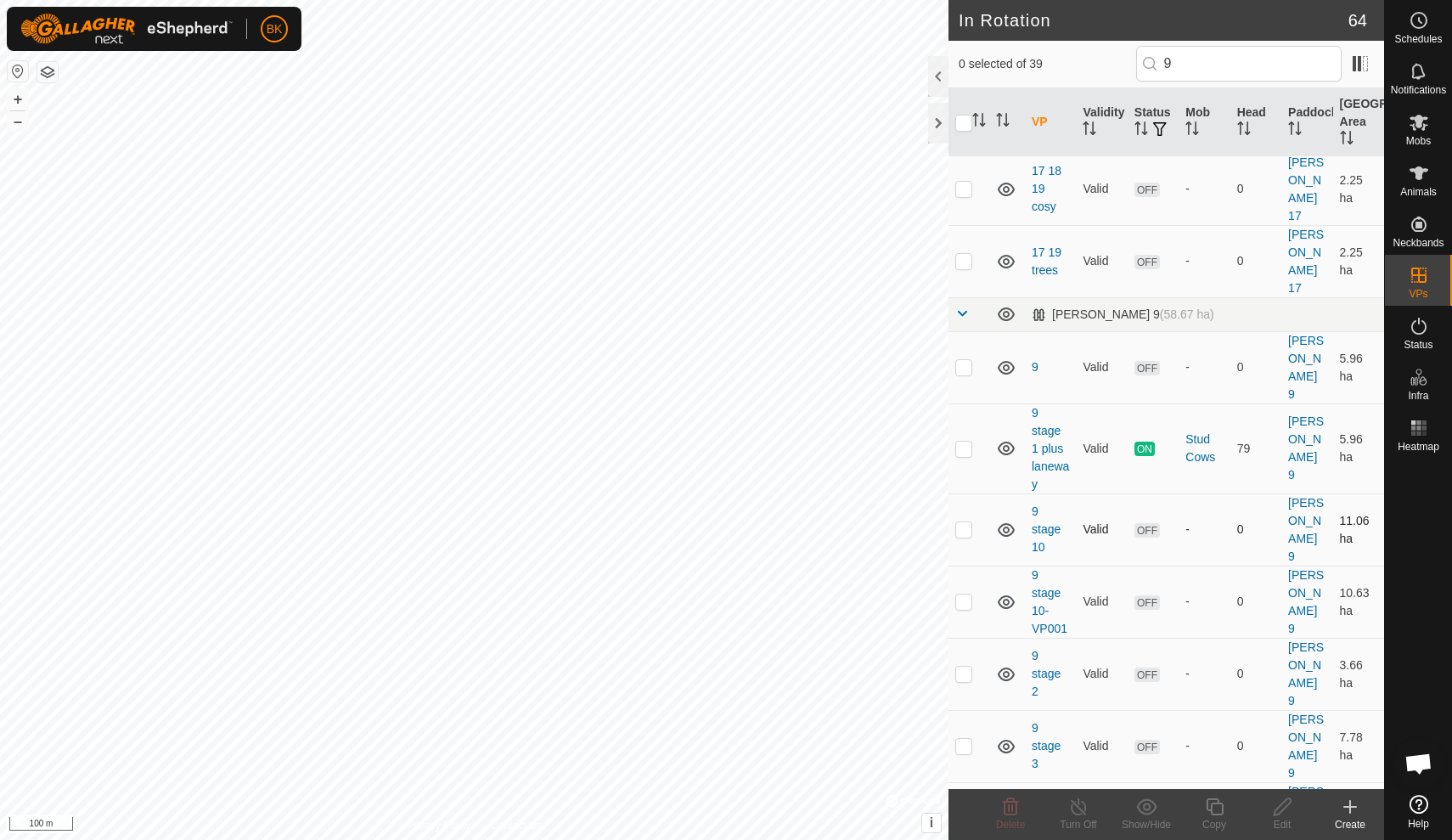
click at [963, 522] on p-checkbox at bounding box center [963, 529] width 17 height 14
checkbox input "true"
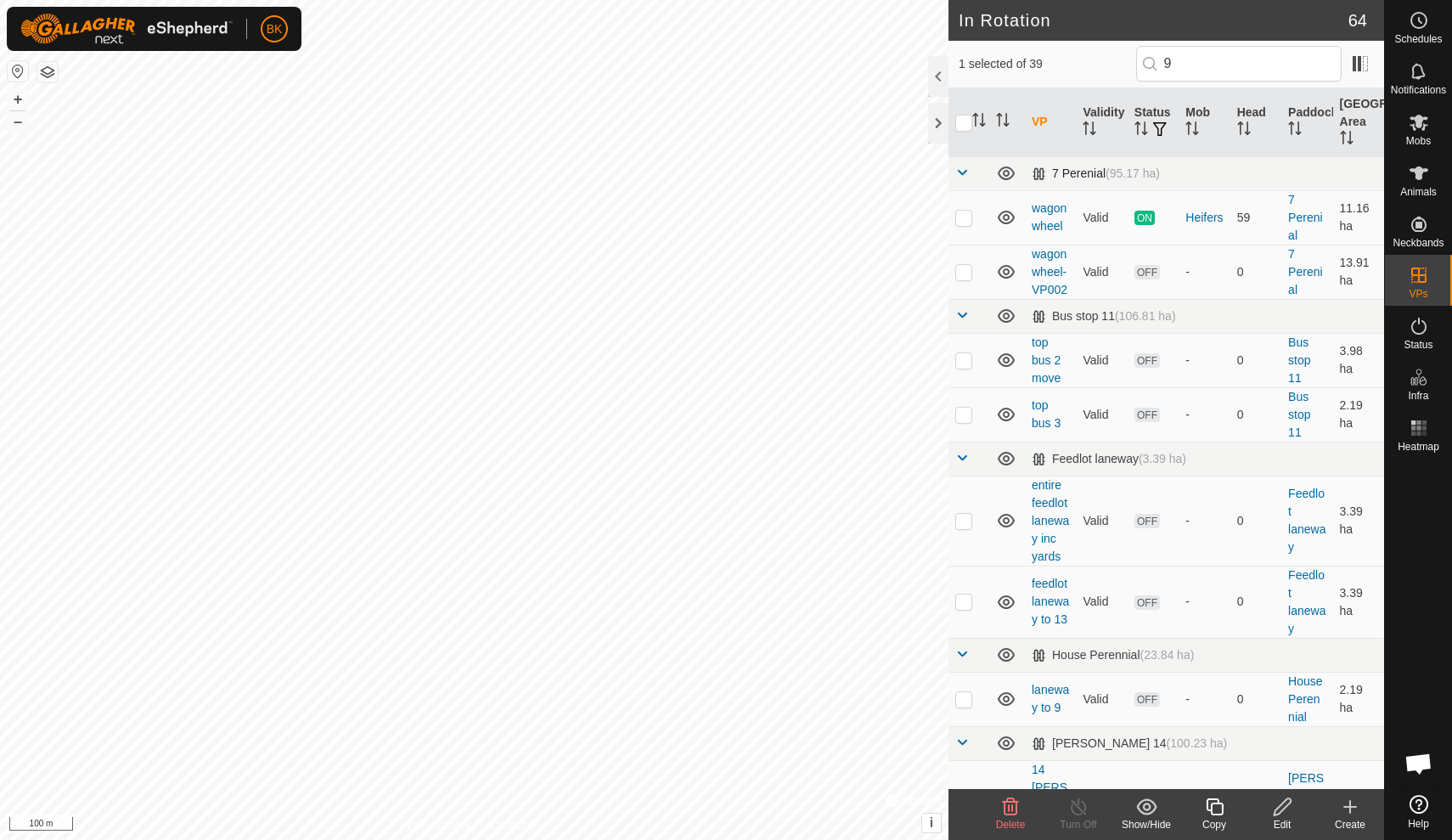
click at [958, 173] on span at bounding box center [962, 173] width 14 height 14
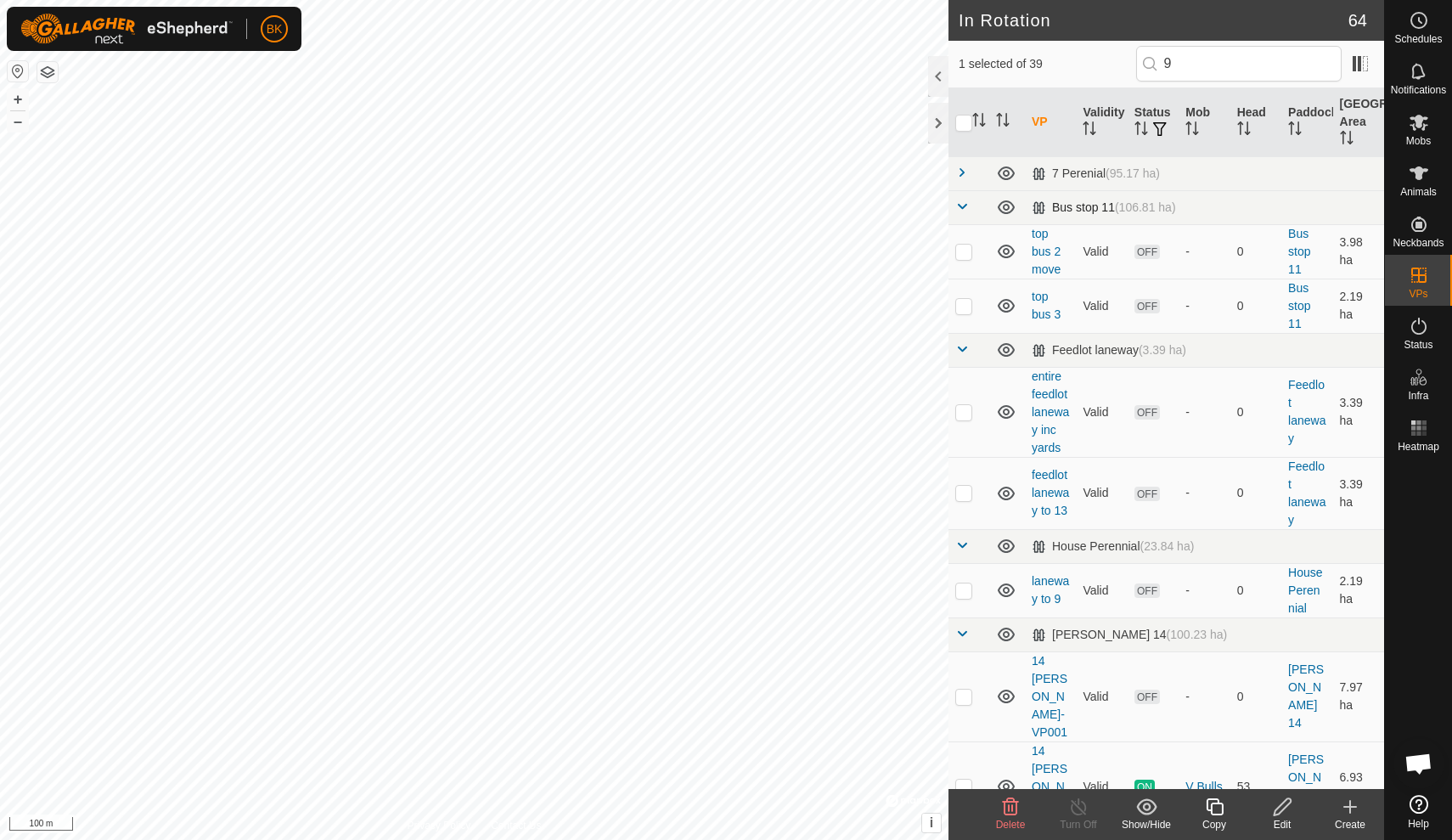
click at [961, 205] on span at bounding box center [962, 206] width 14 height 14
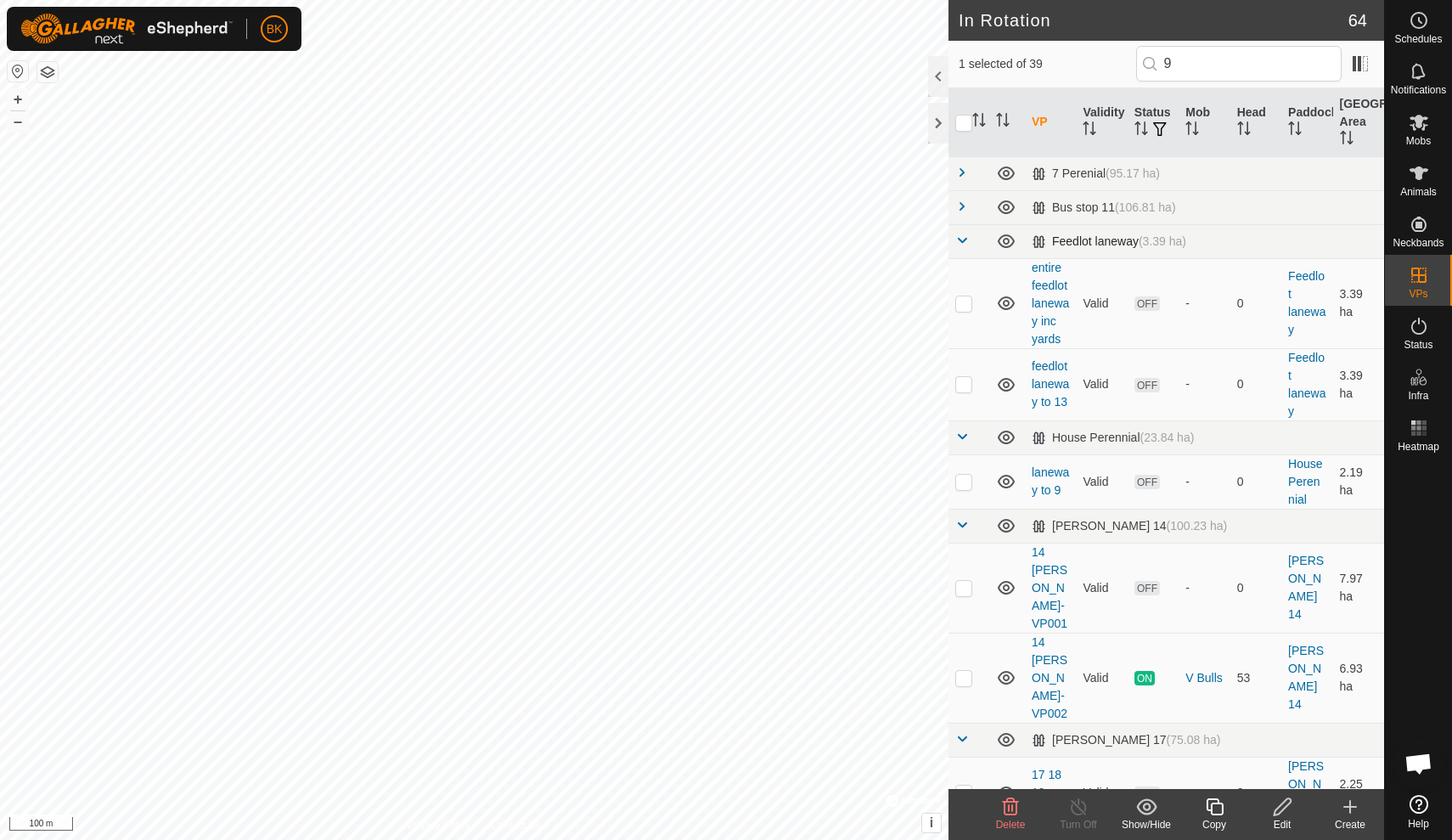
click at [962, 241] on span at bounding box center [962, 240] width 14 height 14
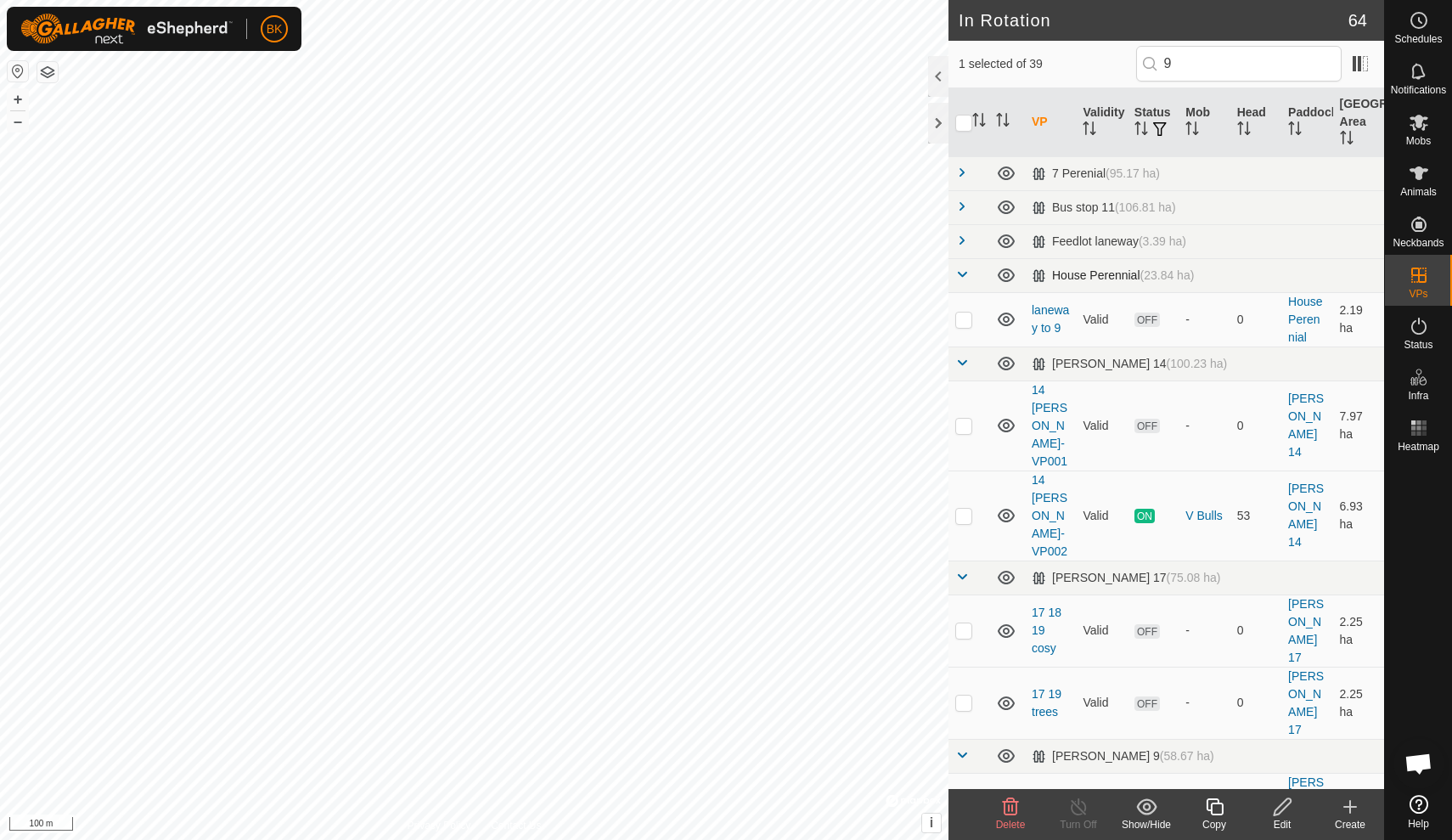
click at [963, 276] on span at bounding box center [962, 274] width 14 height 14
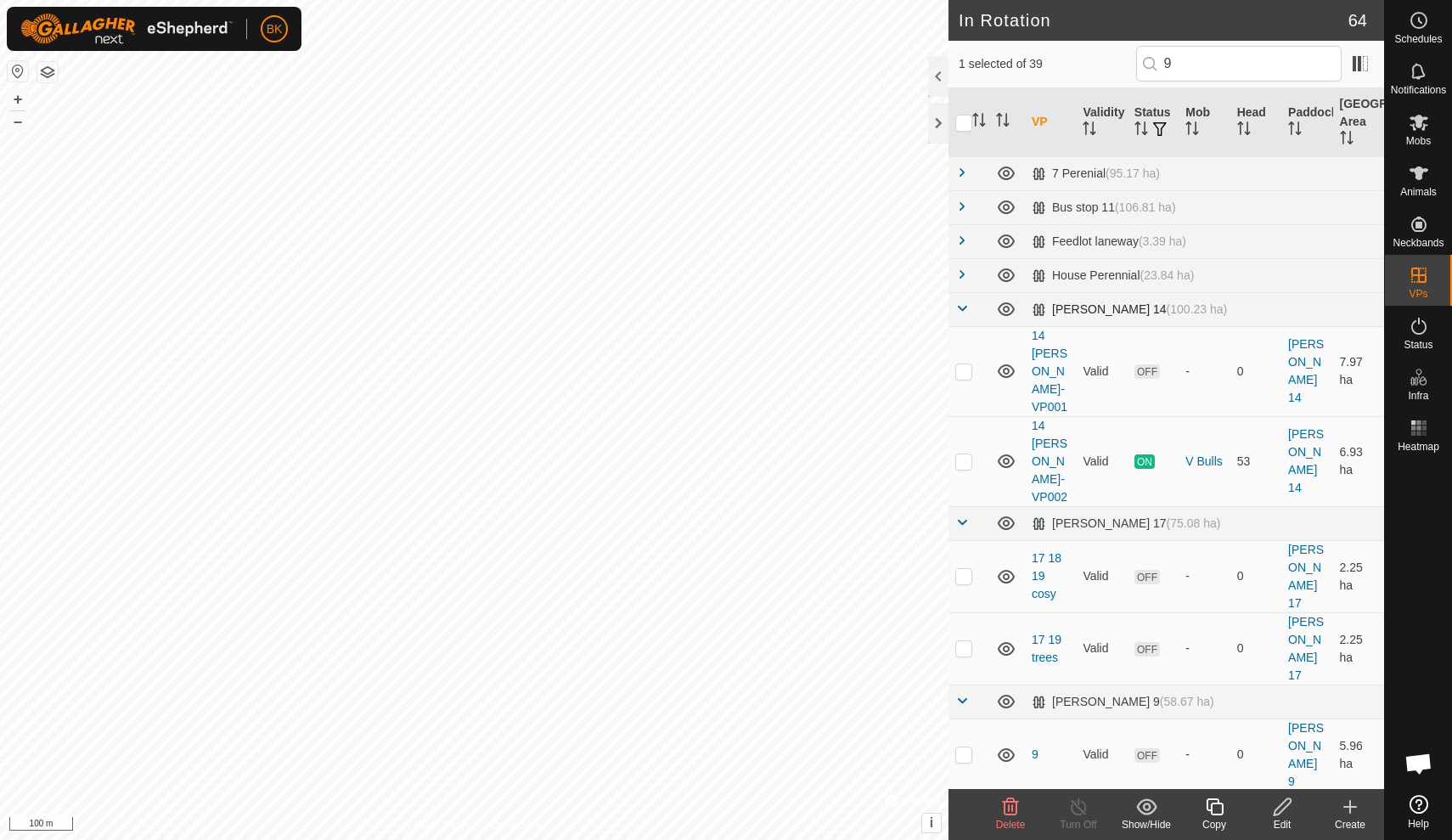
click at [963, 309] on span at bounding box center [962, 308] width 14 height 14
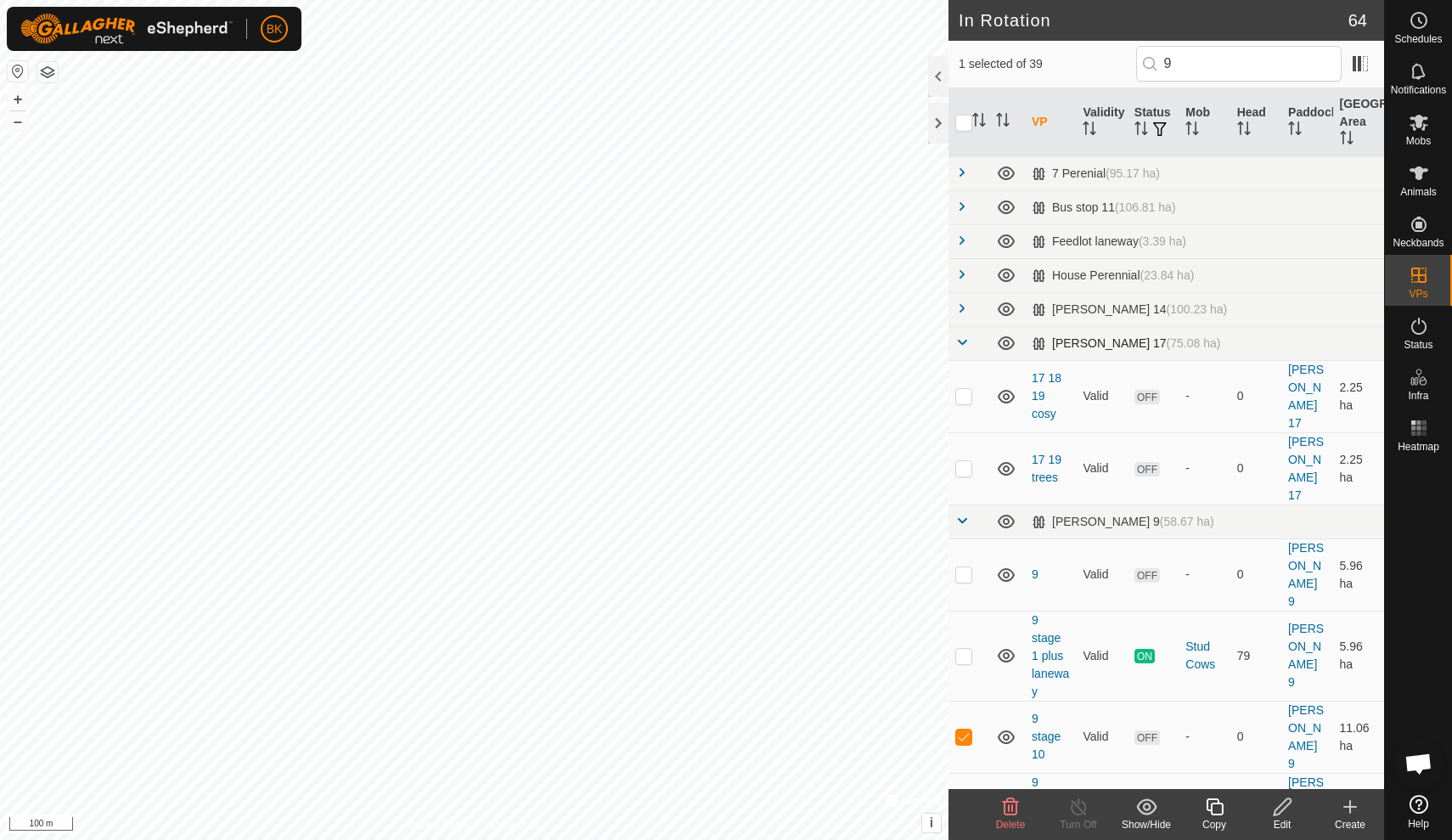
click at [966, 344] on span at bounding box center [962, 342] width 14 height 14
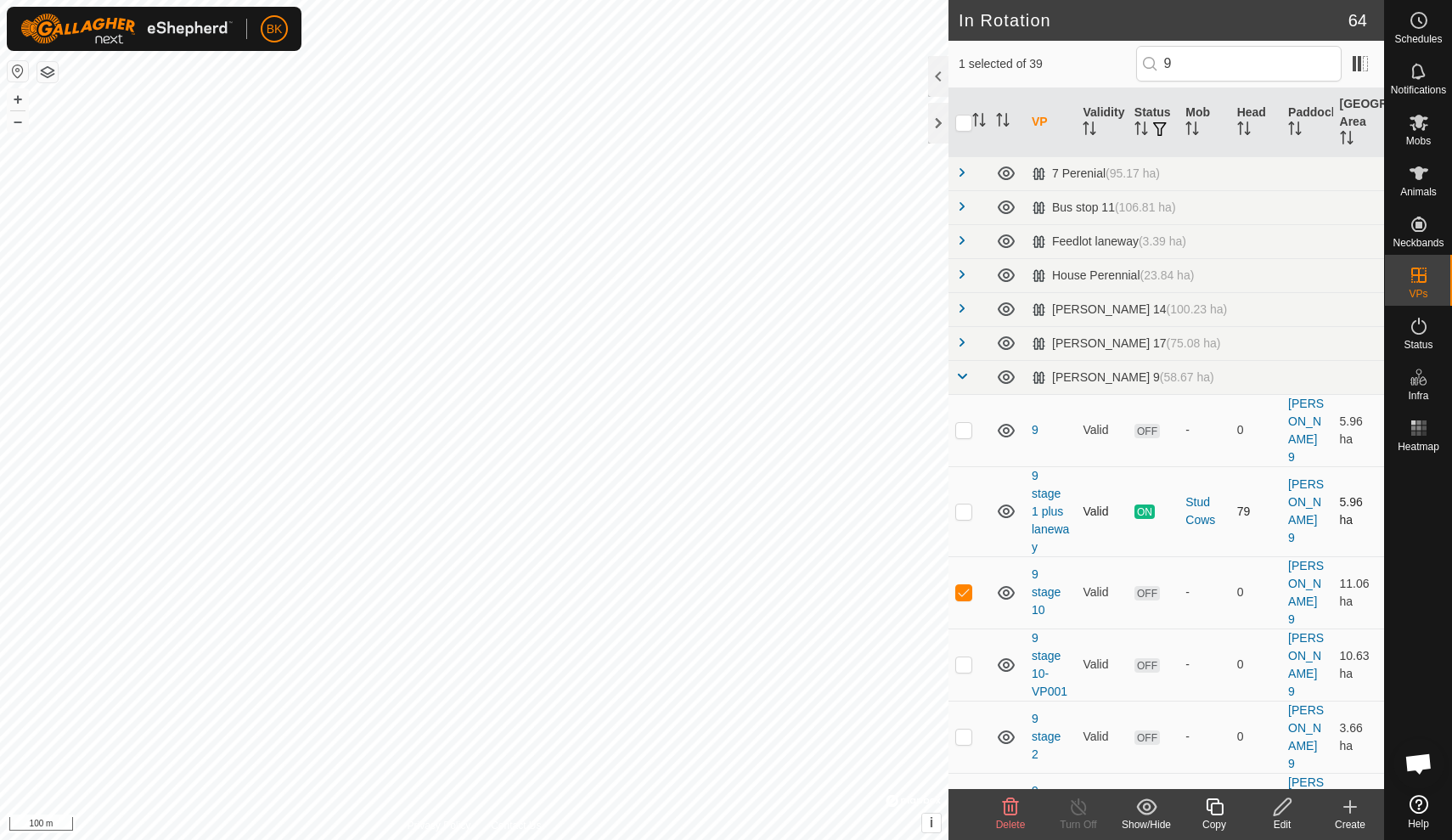
click at [963, 504] on p-checkbox at bounding box center [963, 511] width 17 height 14
checkbox input "false"
click at [966, 657] on p-checkbox at bounding box center [963, 664] width 17 height 14
checkbox input "true"
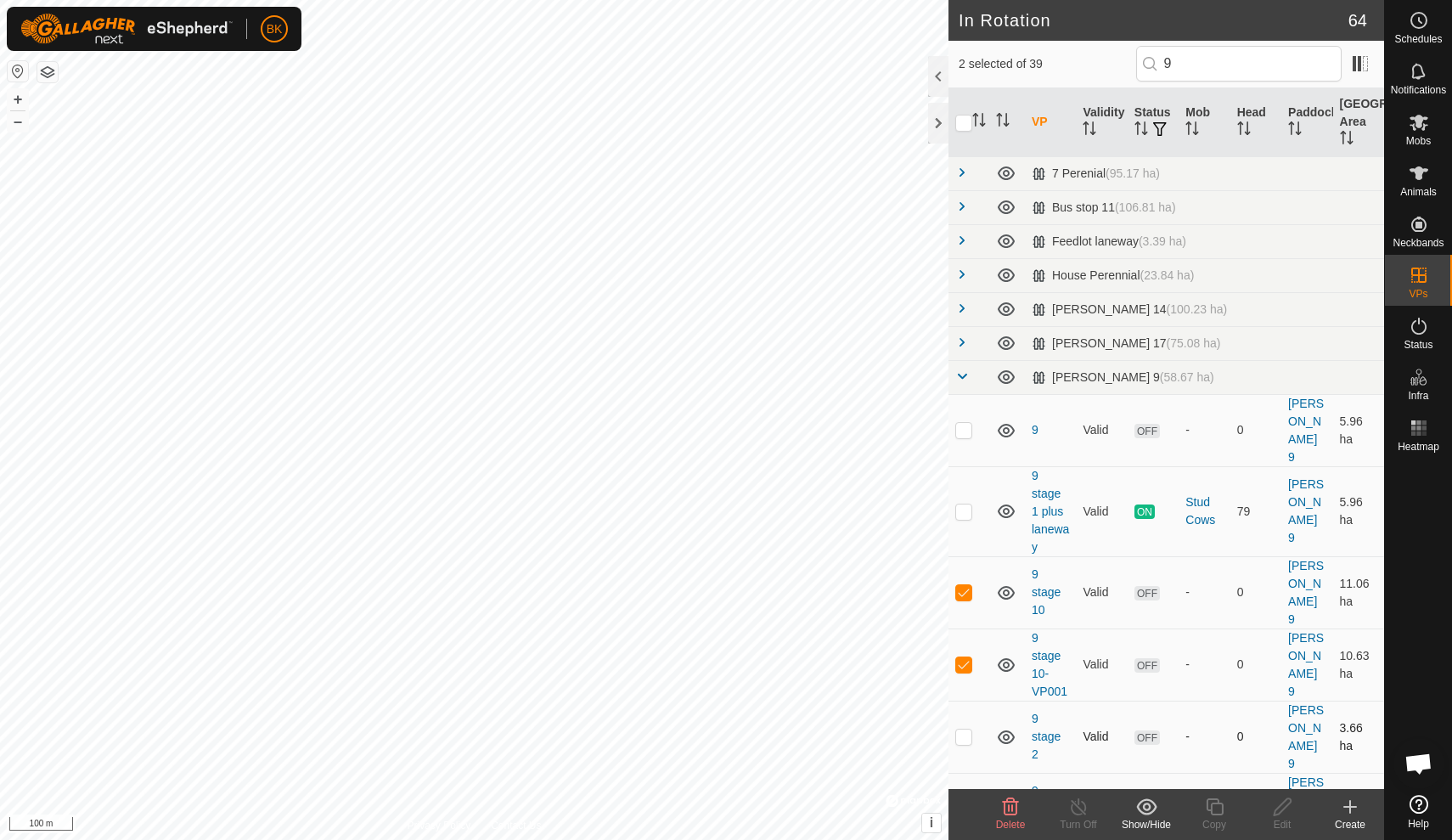
click at [966, 729] on p-checkbox at bounding box center [963, 736] width 17 height 14
checkbox input "true"
click at [969, 801] on p-checkbox at bounding box center [963, 808] width 17 height 14
checkbox input "true"
click at [1178, 642] on td "OFF" at bounding box center [1153, 664] width 51 height 72
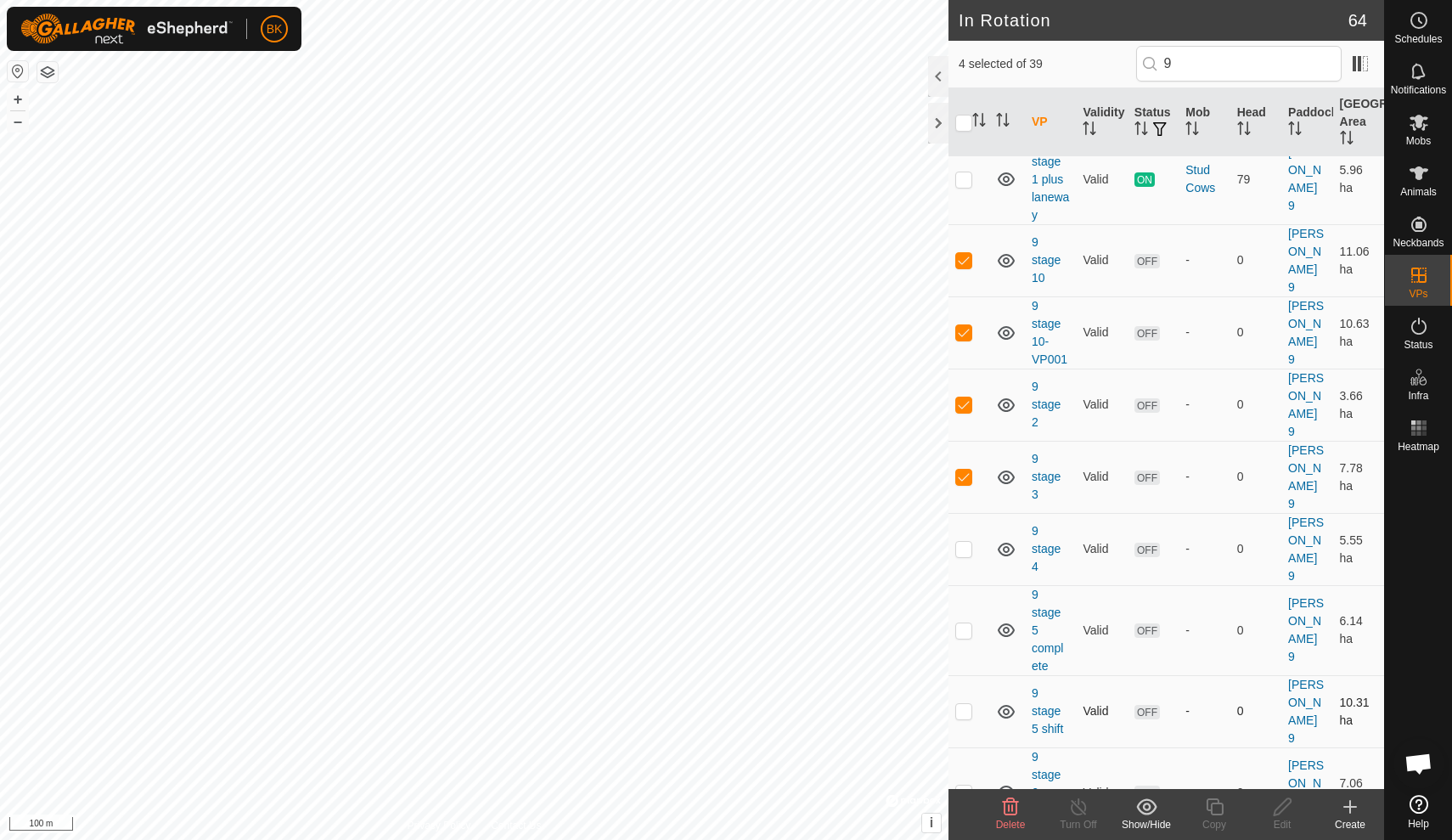
scroll to position [334, 0]
click at [966, 540] on p-checkbox at bounding box center [963, 547] width 17 height 14
checkbox input "true"
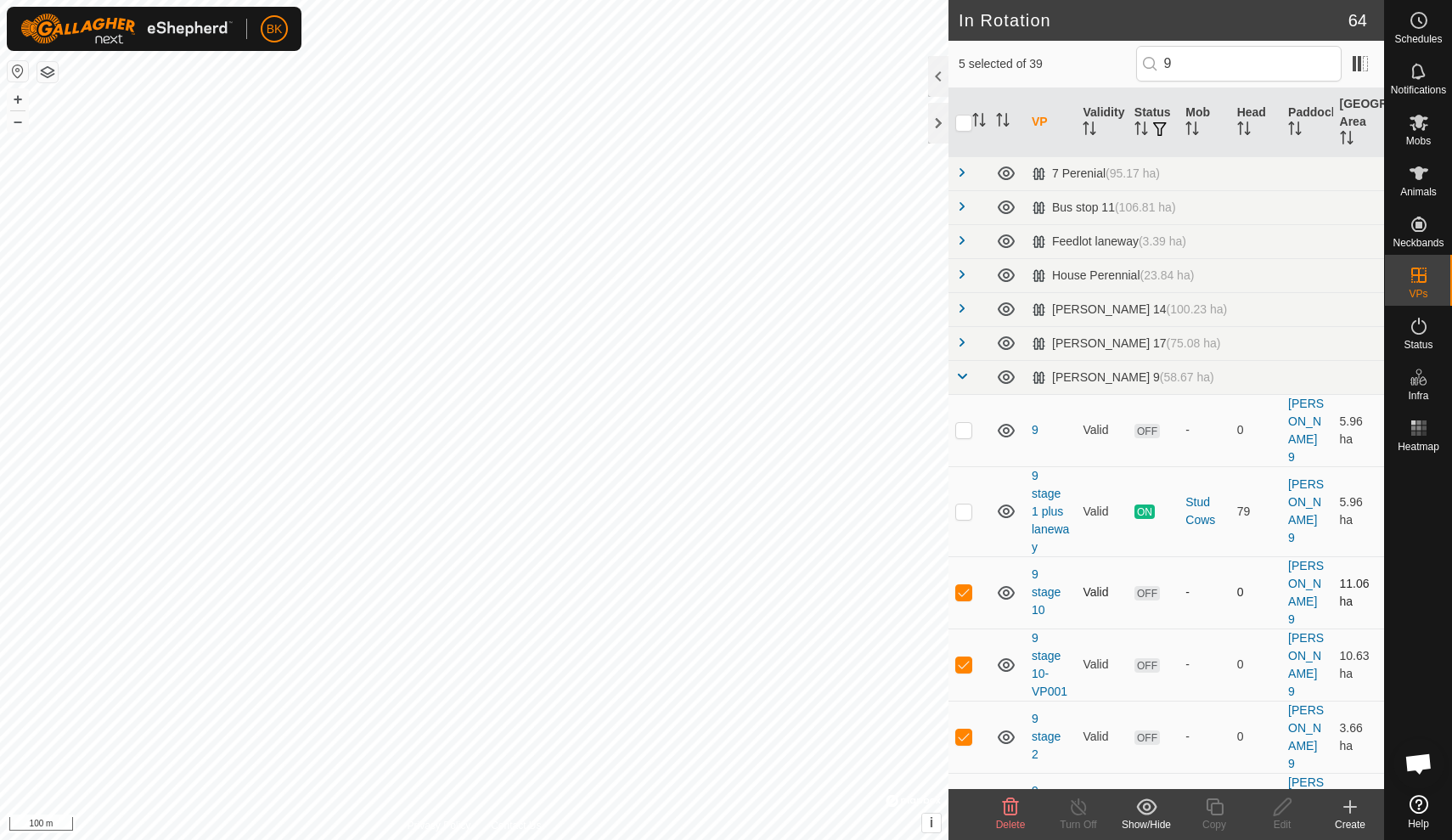
click at [1081, 556] on td "Valid" at bounding box center [1101, 592] width 51 height 72
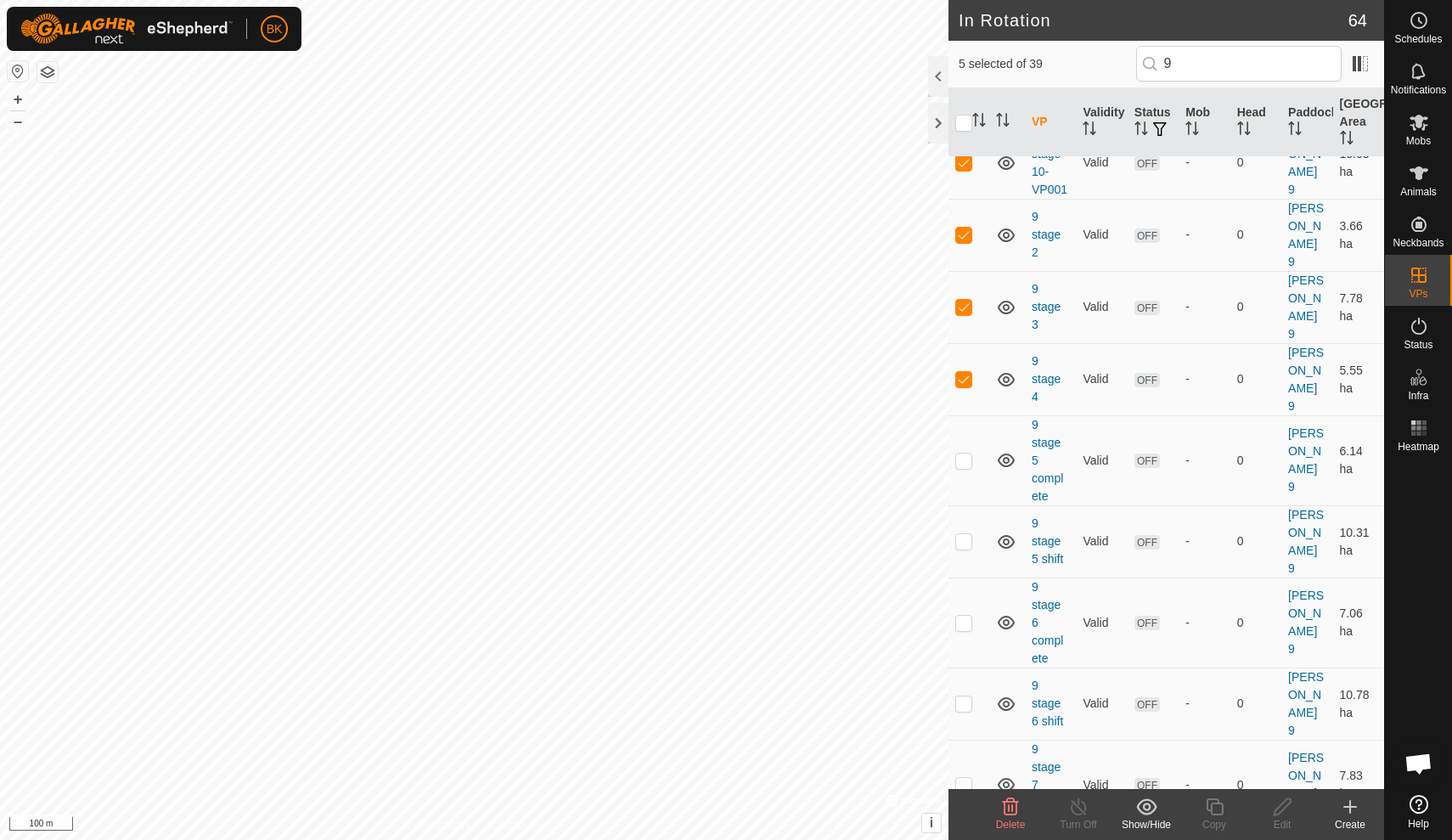
scroll to position [511, 0]
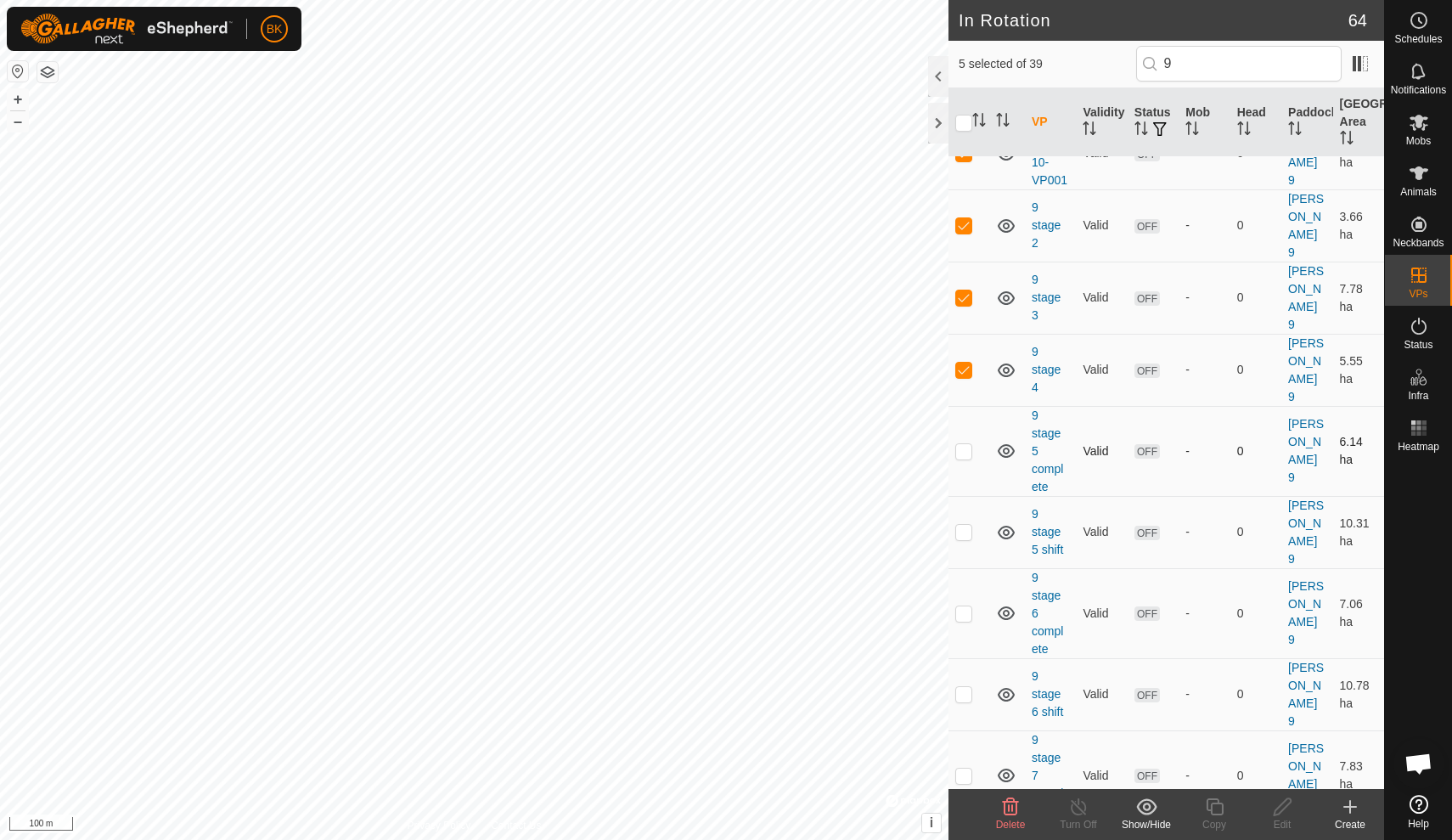
click at [959, 406] on td at bounding box center [969, 451] width 41 height 90
checkbox input "true"
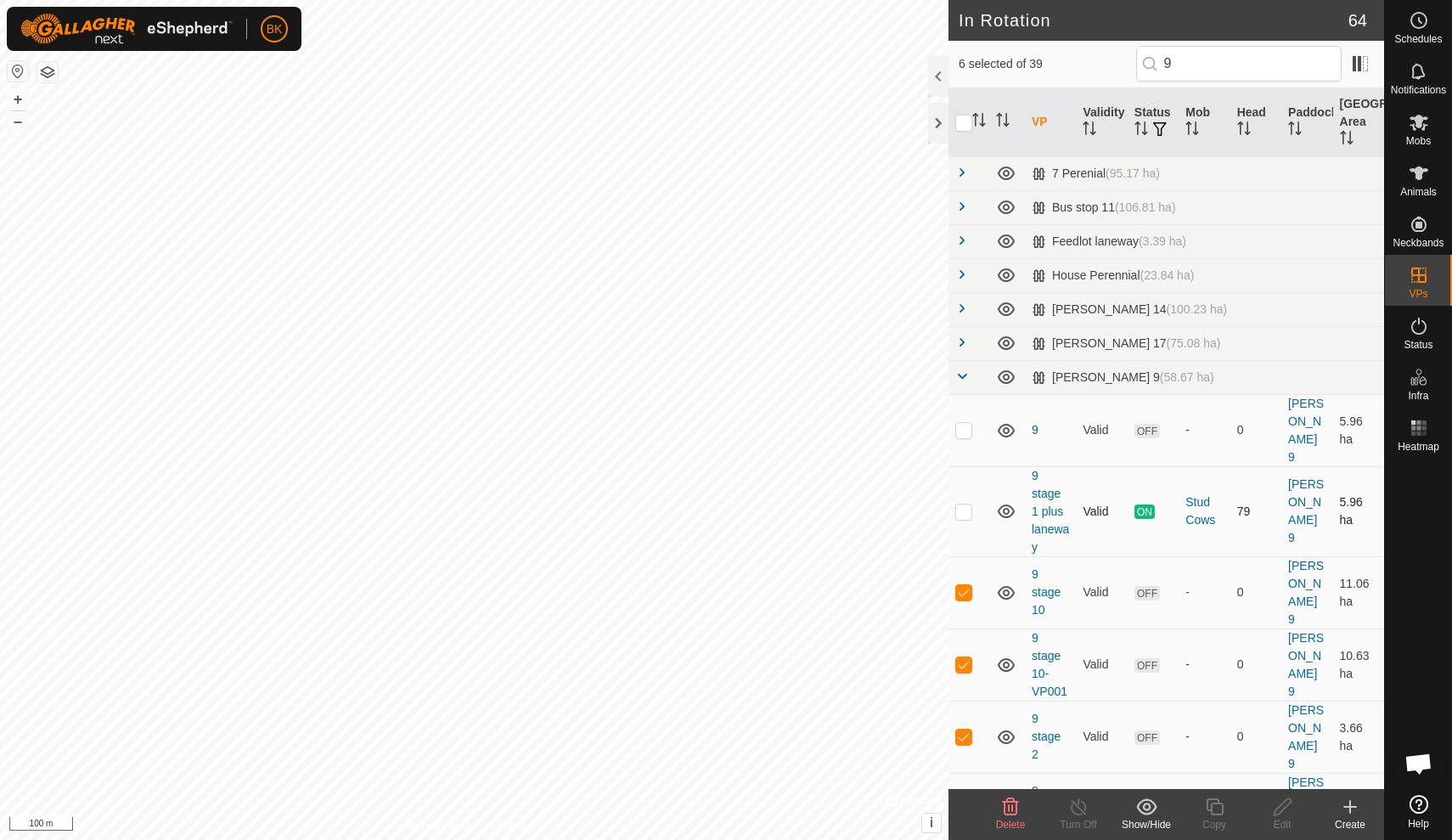
click at [1121, 466] on td "Valid" at bounding box center [1101, 511] width 51 height 90
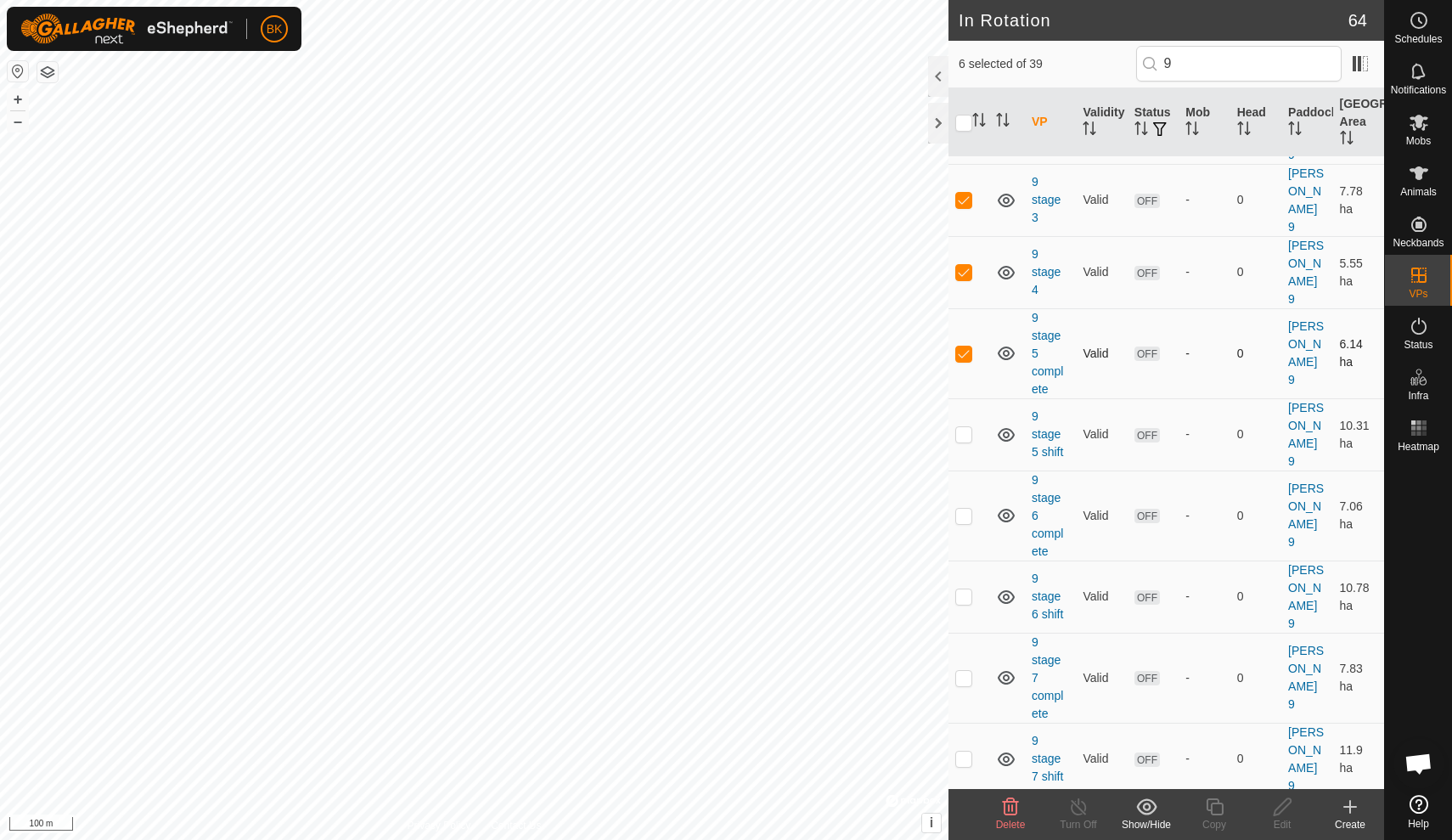
scroll to position [610, 0]
click at [965, 426] on p-checkbox at bounding box center [963, 433] width 17 height 14
checkbox input "true"
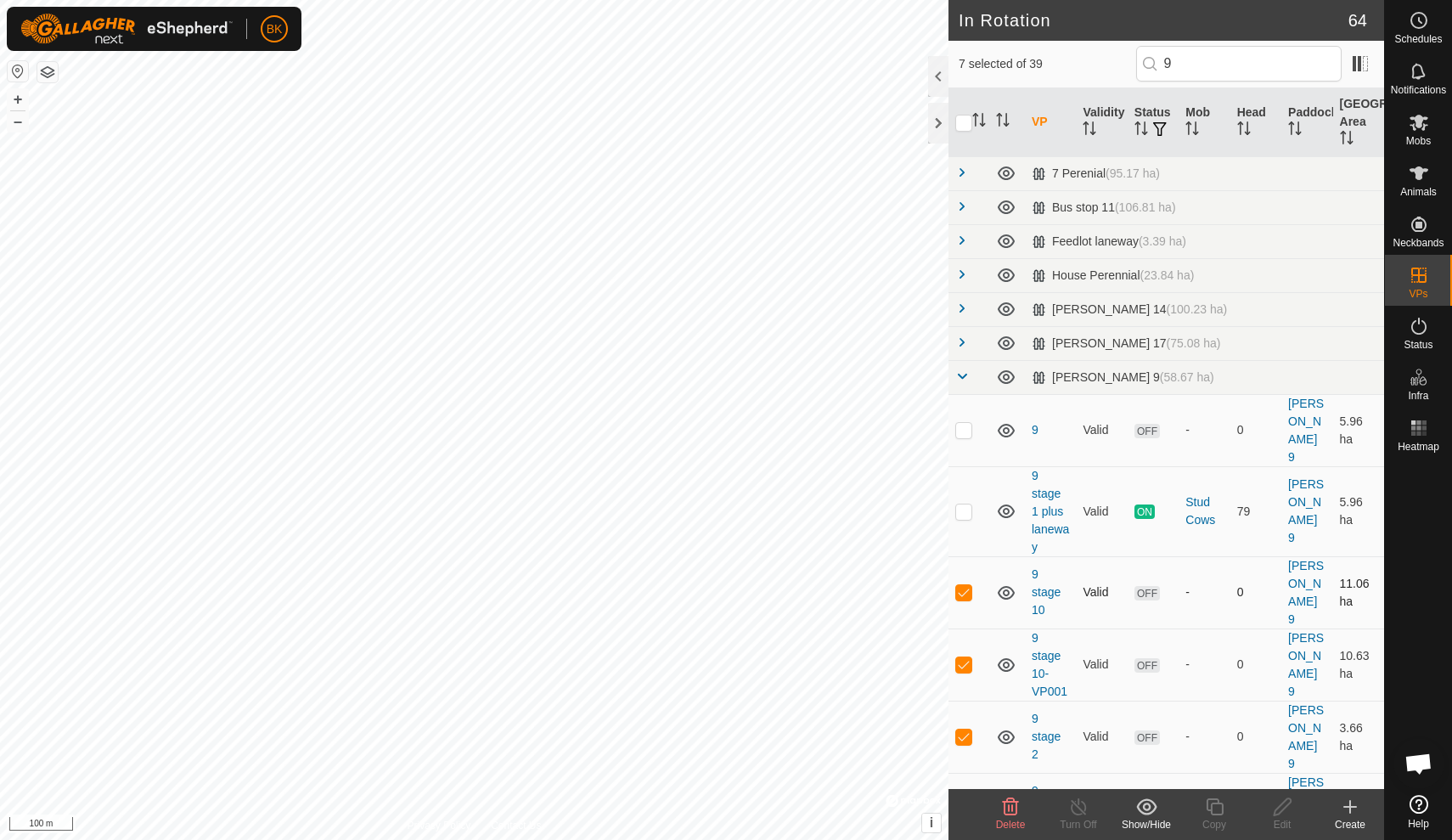
click at [1066, 557] on td "9 stage 10" at bounding box center [1050, 592] width 51 height 72
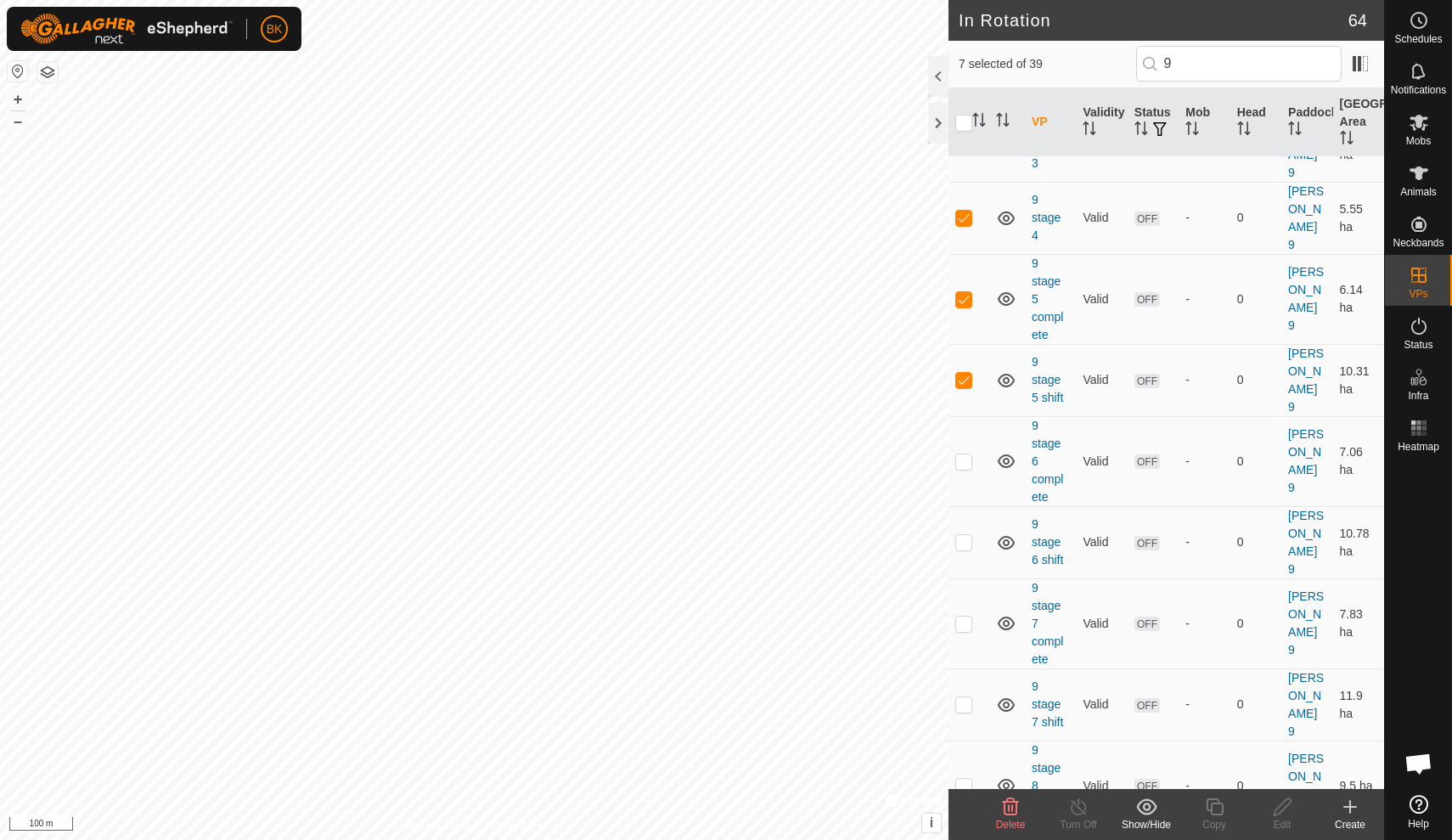
scroll to position [683, 0]
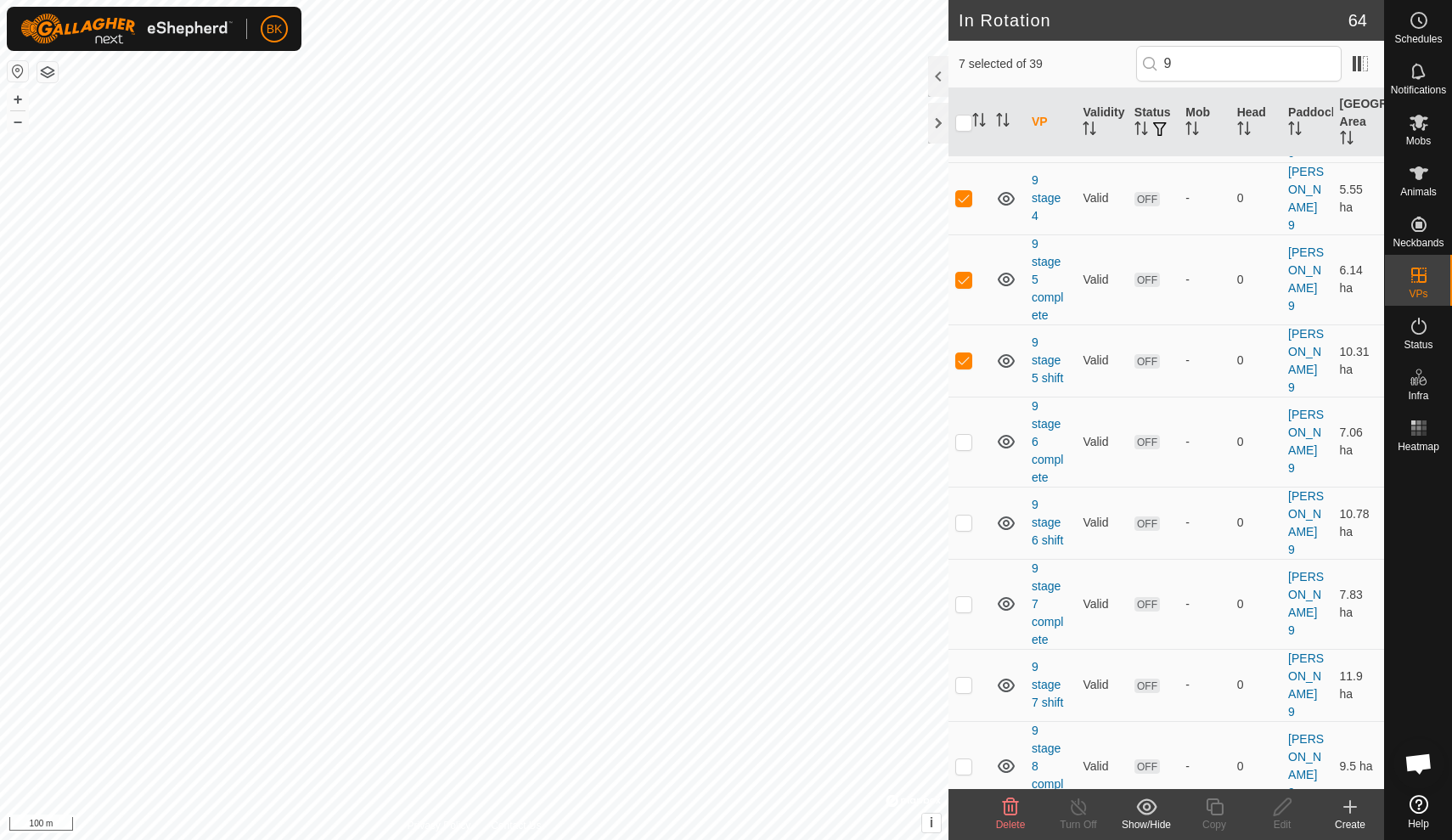
checkbox input "true"
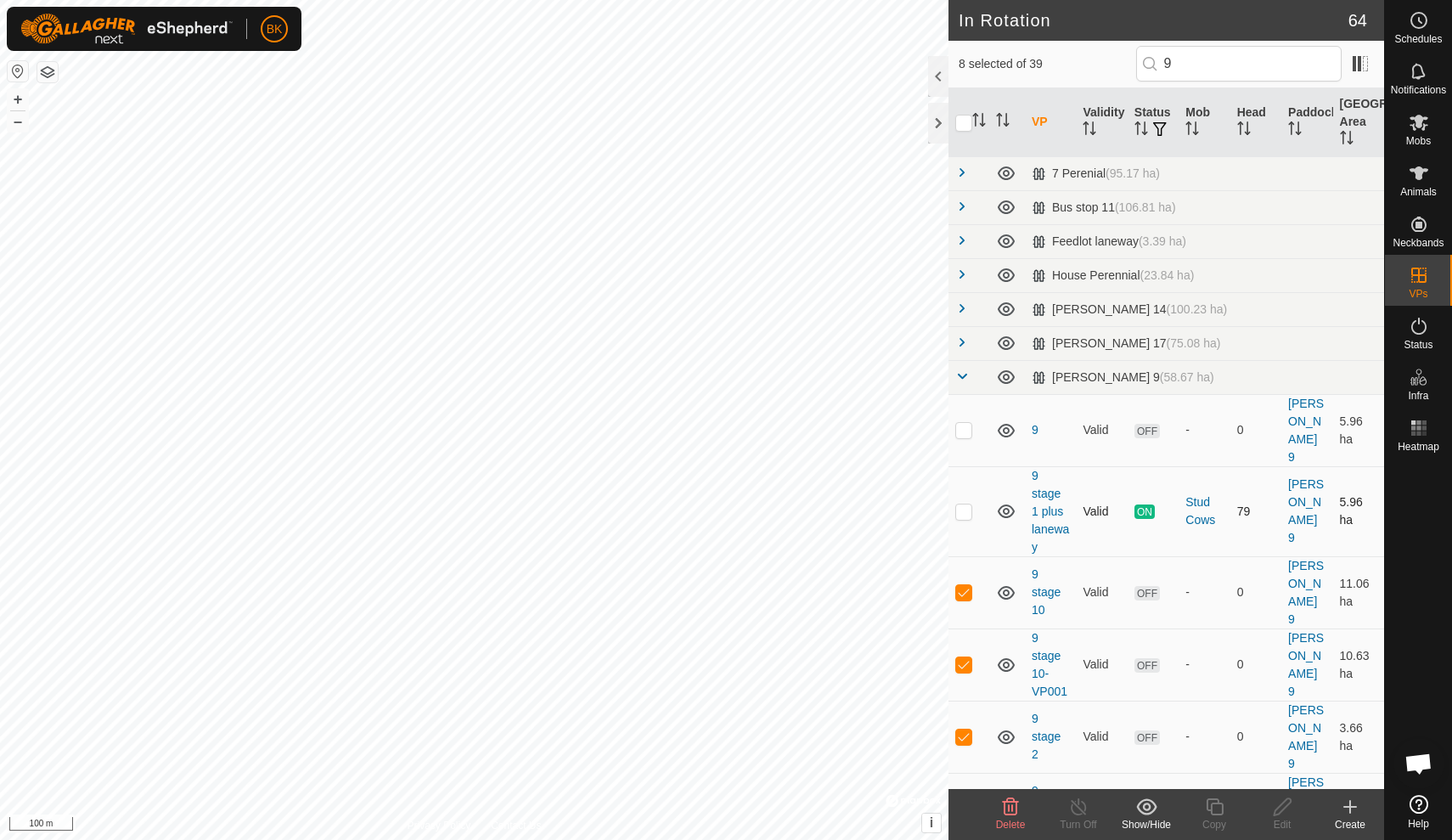
click at [1100, 514] on td "Valid" at bounding box center [1101, 511] width 51 height 90
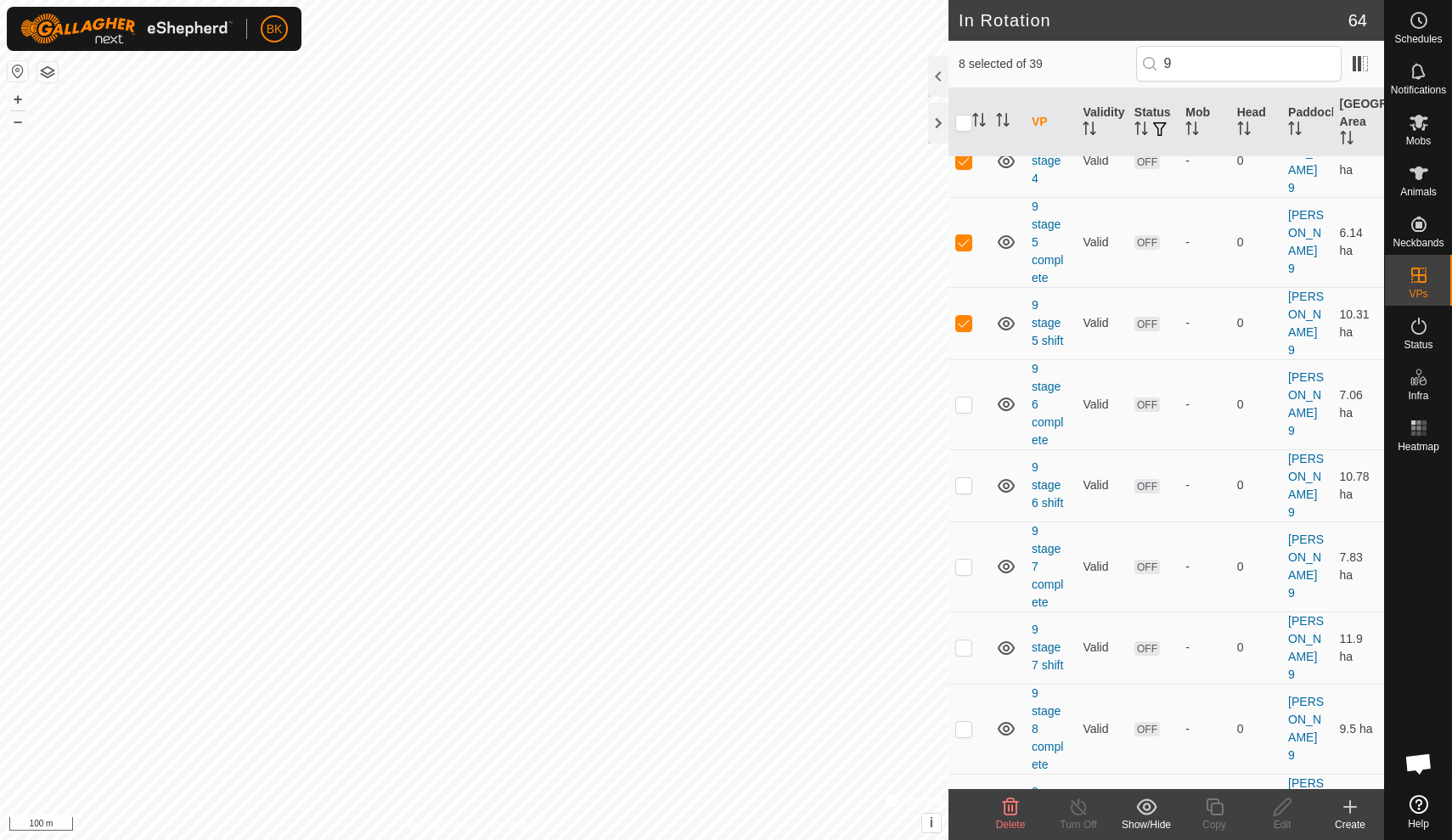
scroll to position [722, 0]
click at [963, 801] on p-checkbox at bounding box center [963, 808] width 17 height 14
checkbox input "true"
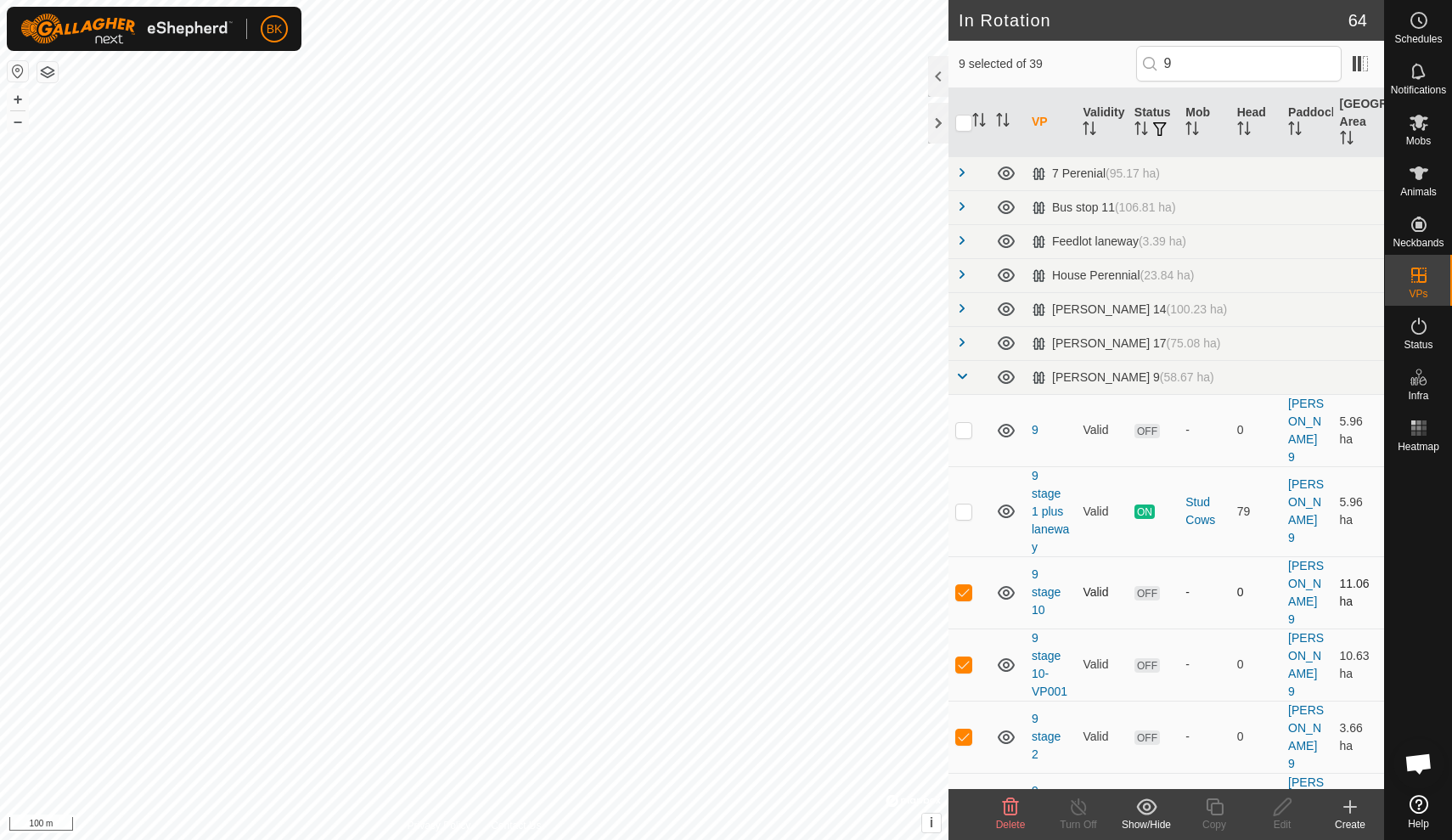
click at [1201, 584] on div "-" at bounding box center [1204, 592] width 37 height 17
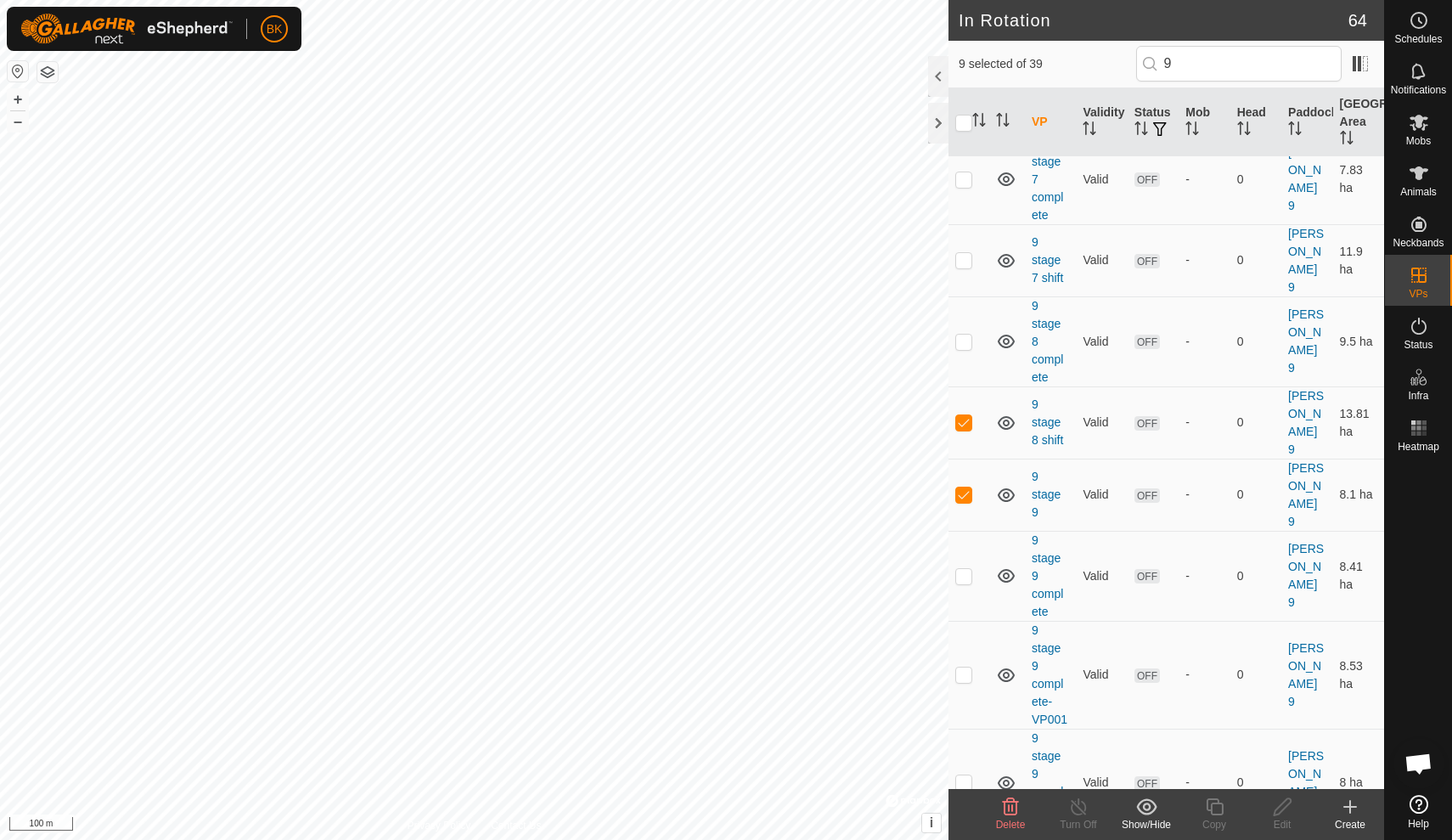
scroll to position [1126, 0]
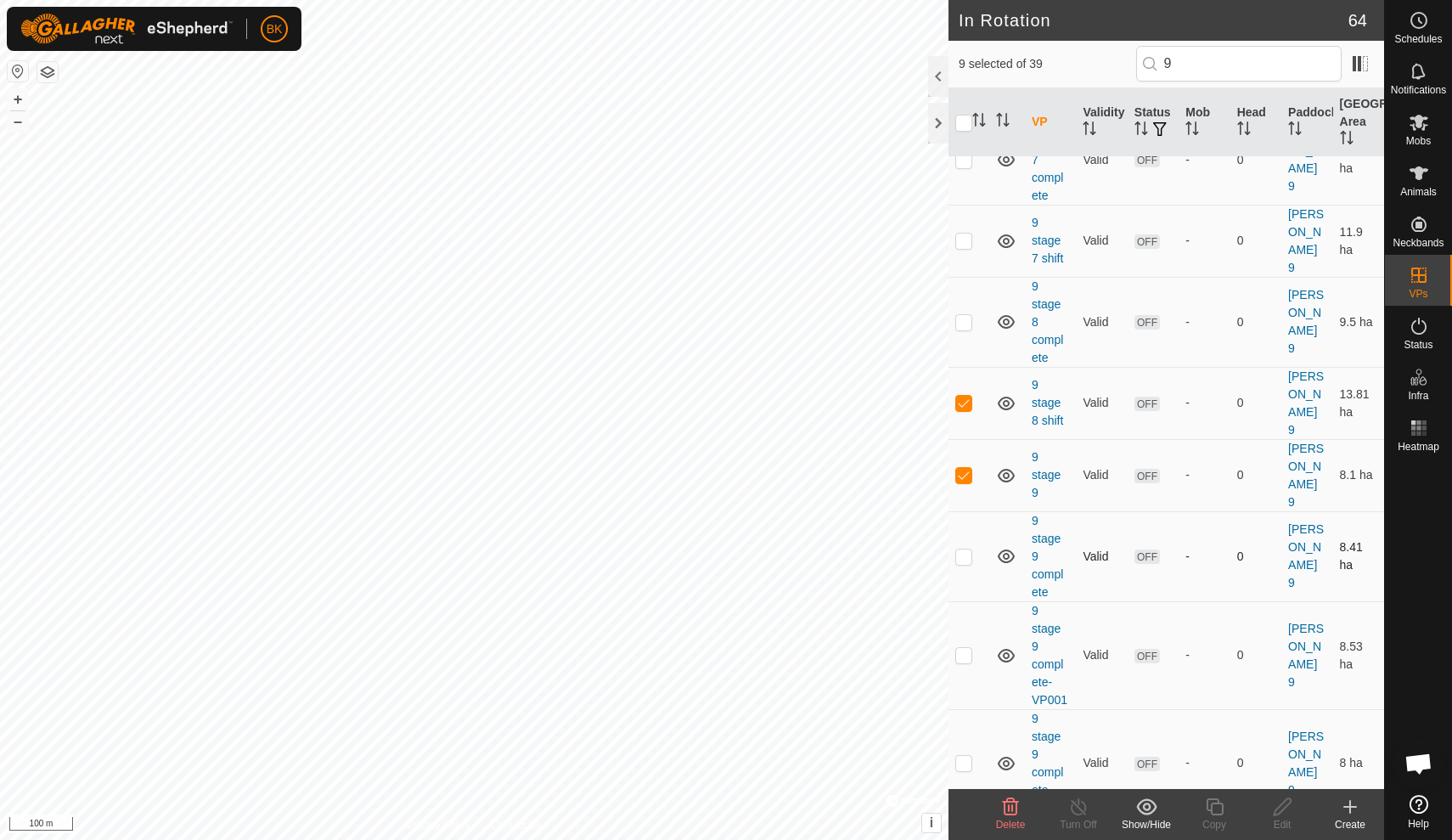
click at [962, 550] on p-checkbox at bounding box center [963, 556] width 17 height 14
checkbox input "true"
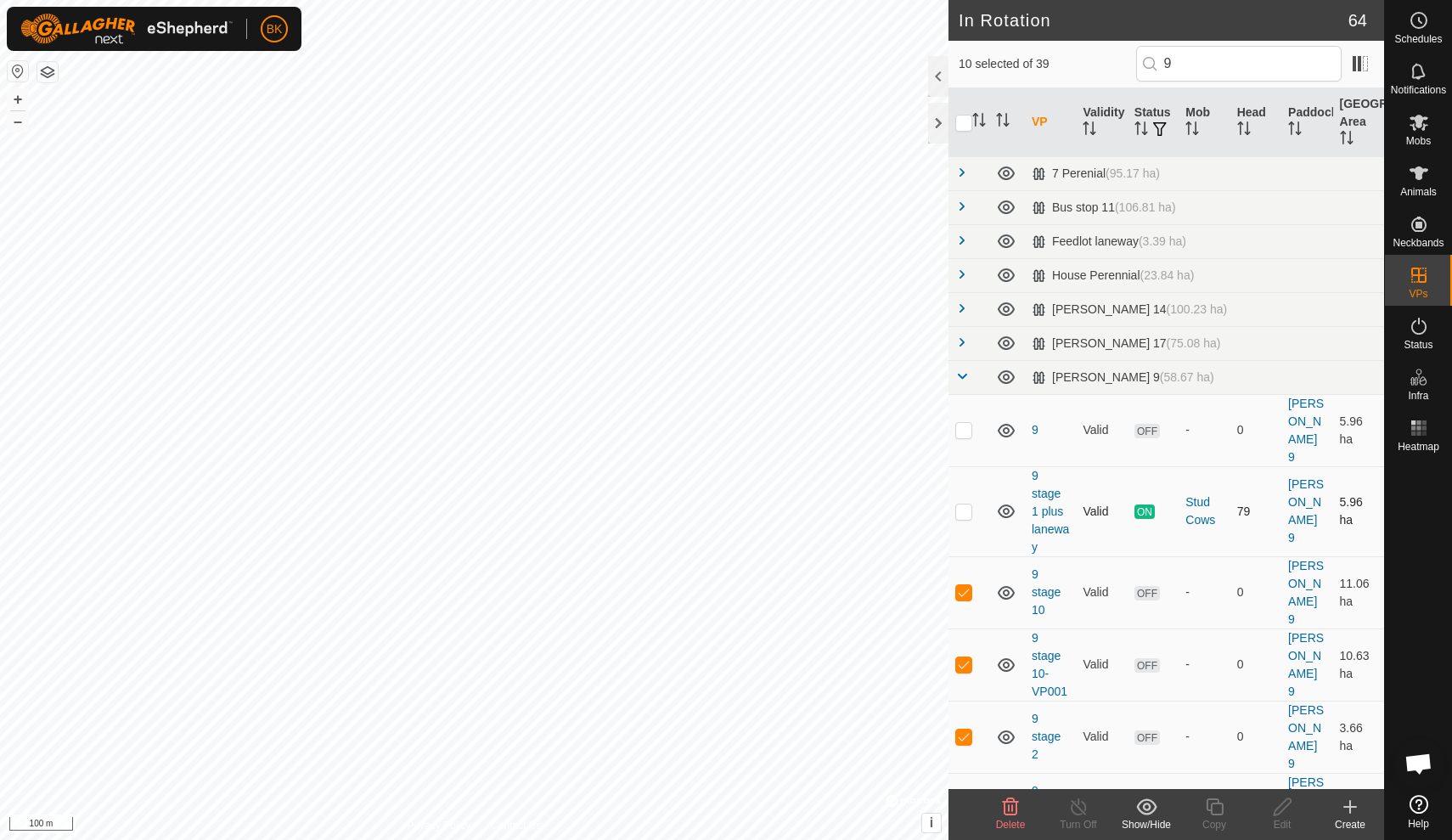
click at [1133, 520] on td "ON" at bounding box center [1153, 511] width 51 height 90
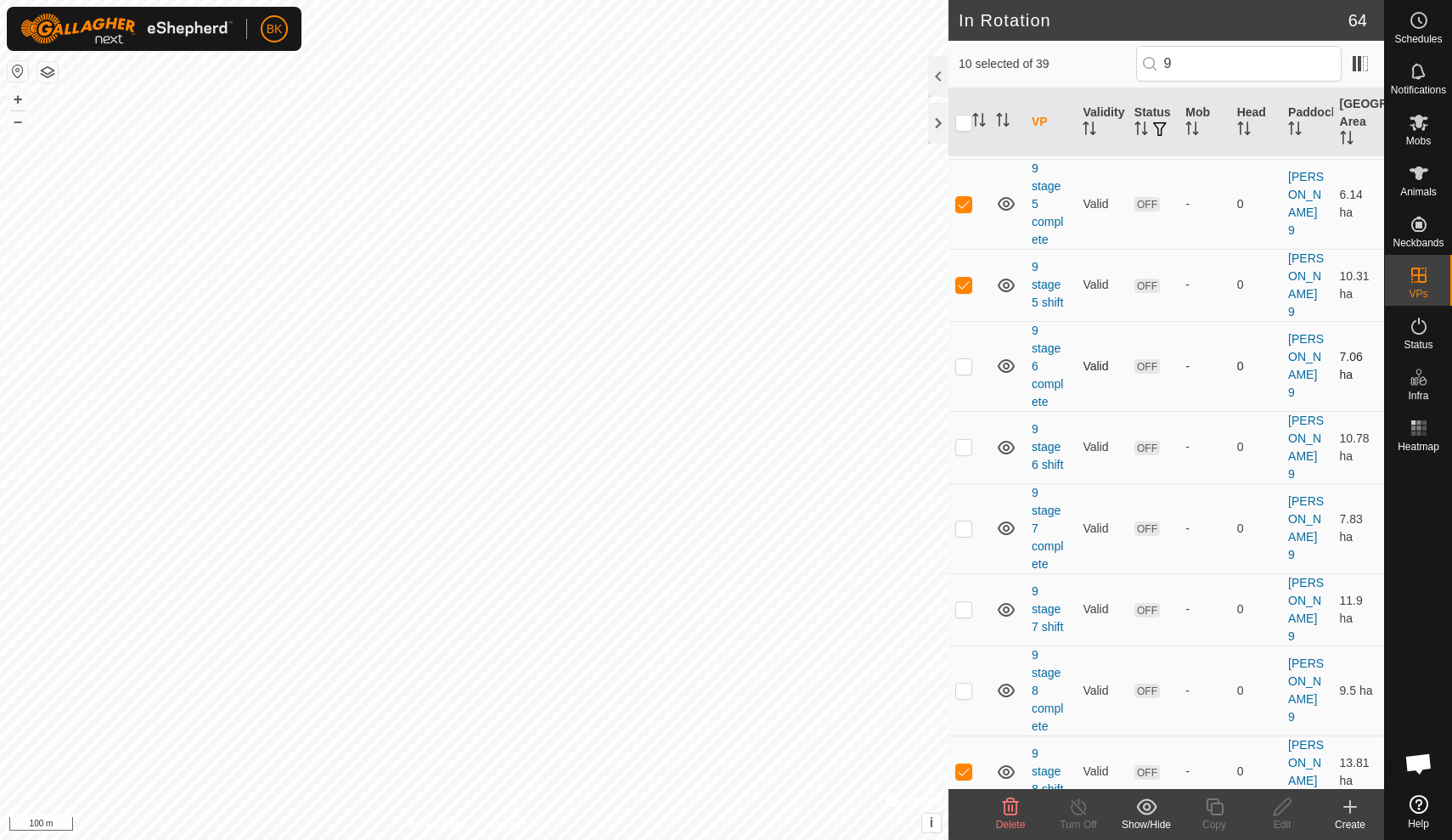
scroll to position [760, 0]
click at [962, 357] on p-checkbox at bounding box center [963, 364] width 17 height 14
checkbox input "true"
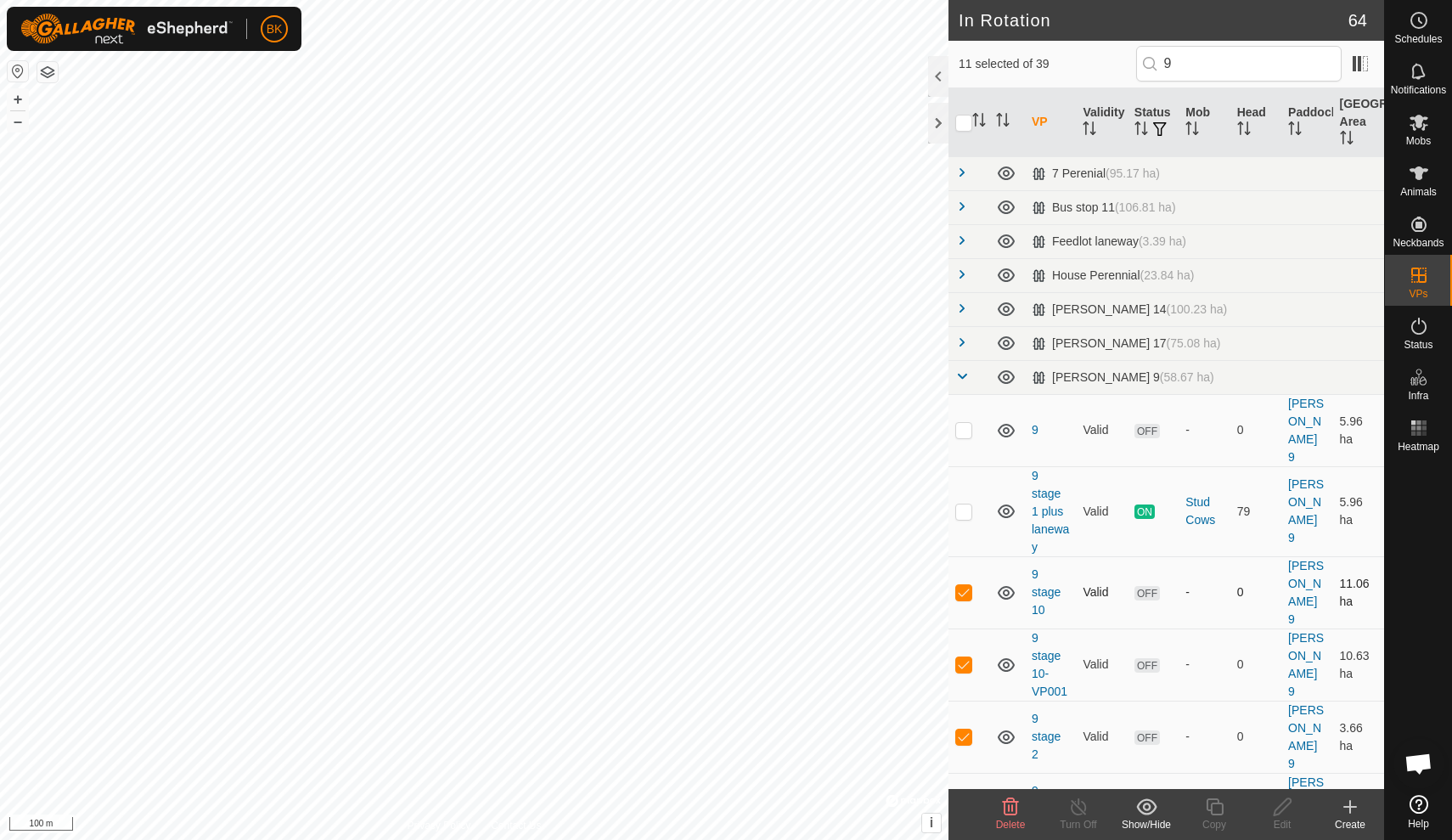
click at [1094, 556] on td "Valid" at bounding box center [1101, 592] width 51 height 72
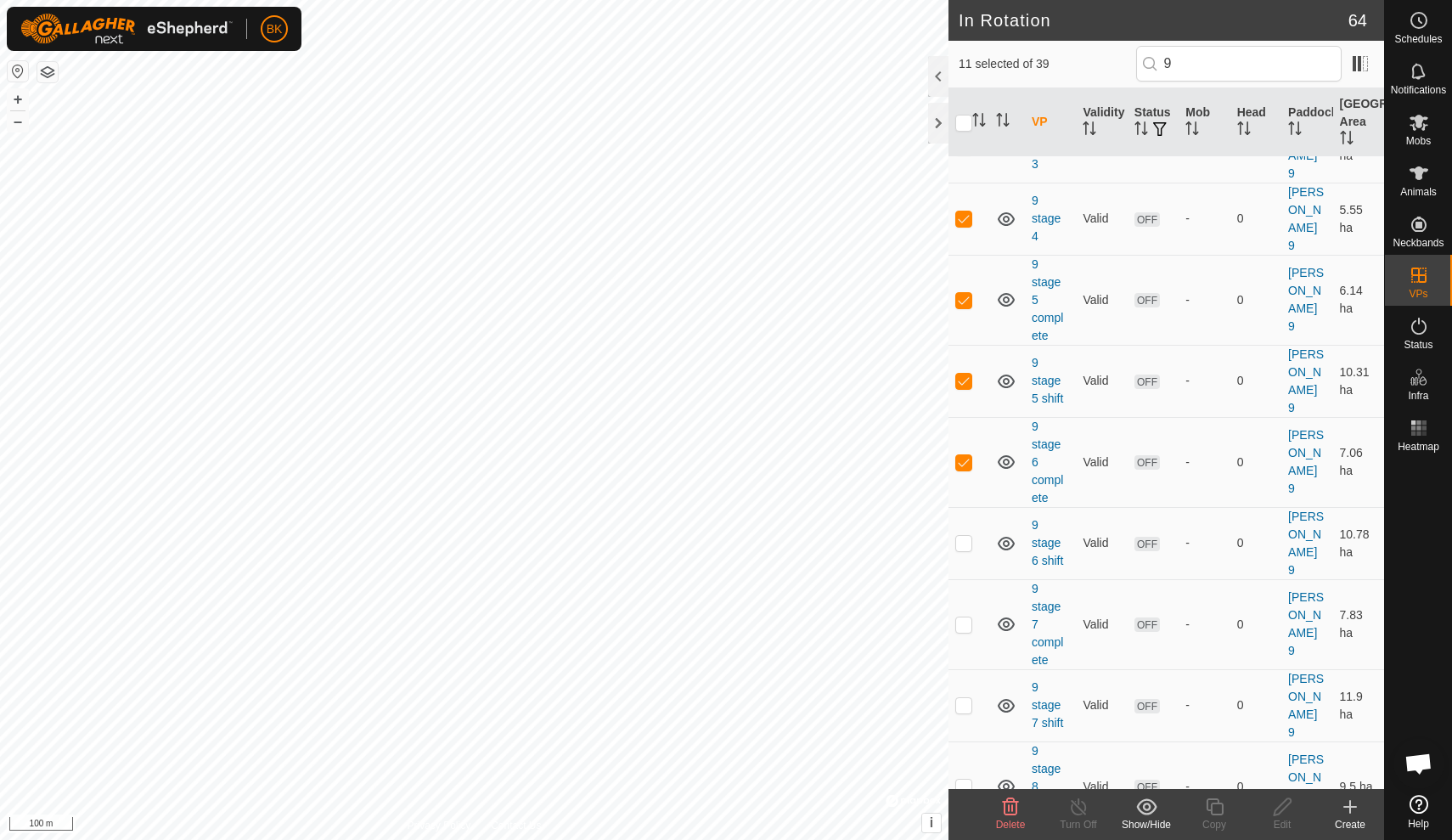
scroll to position [664, 0]
click at [962, 534] on p-checkbox at bounding box center [963, 541] width 17 height 14
checkbox input "true"
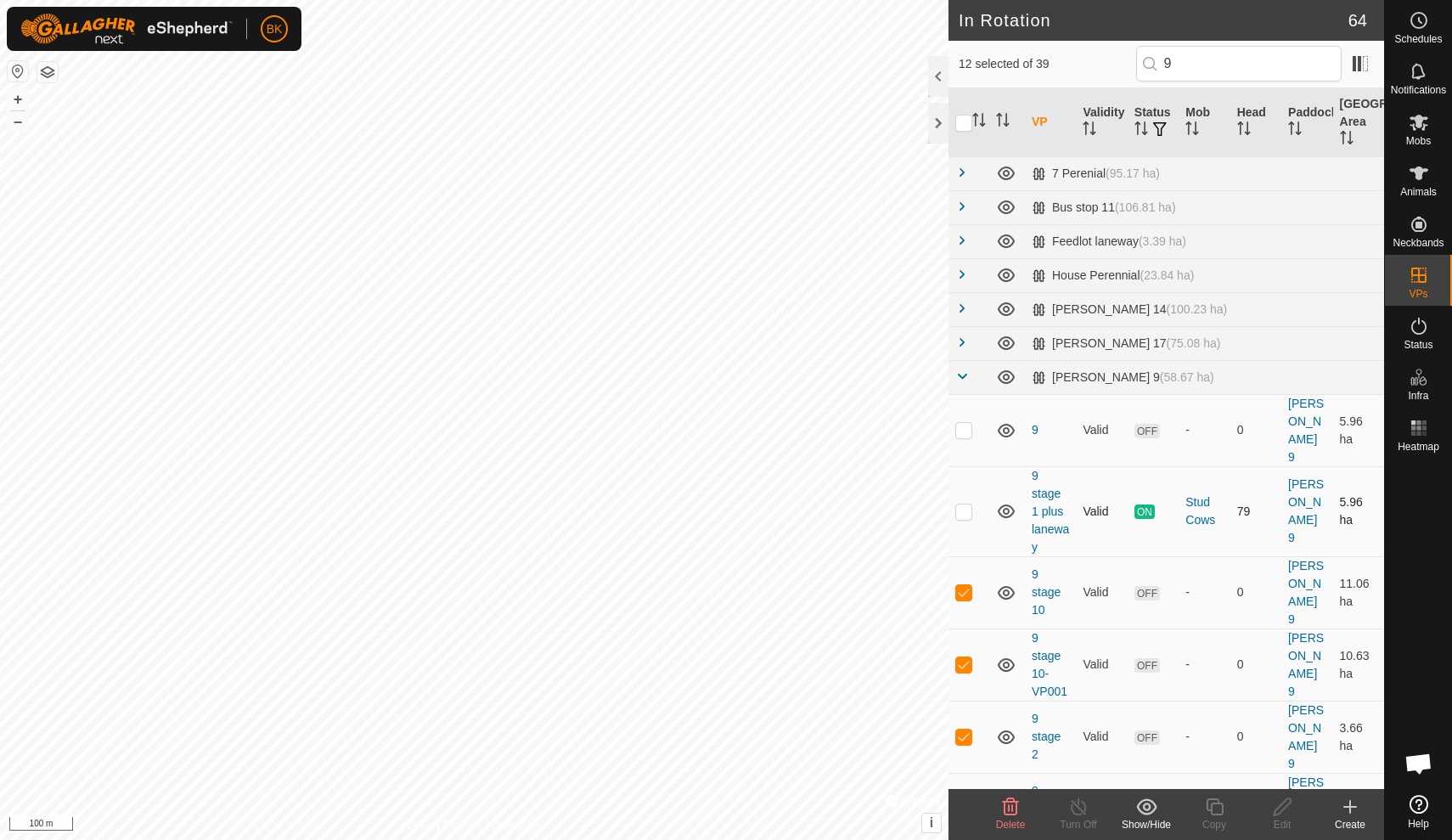
click at [1166, 514] on td "ON" at bounding box center [1153, 511] width 51 height 90
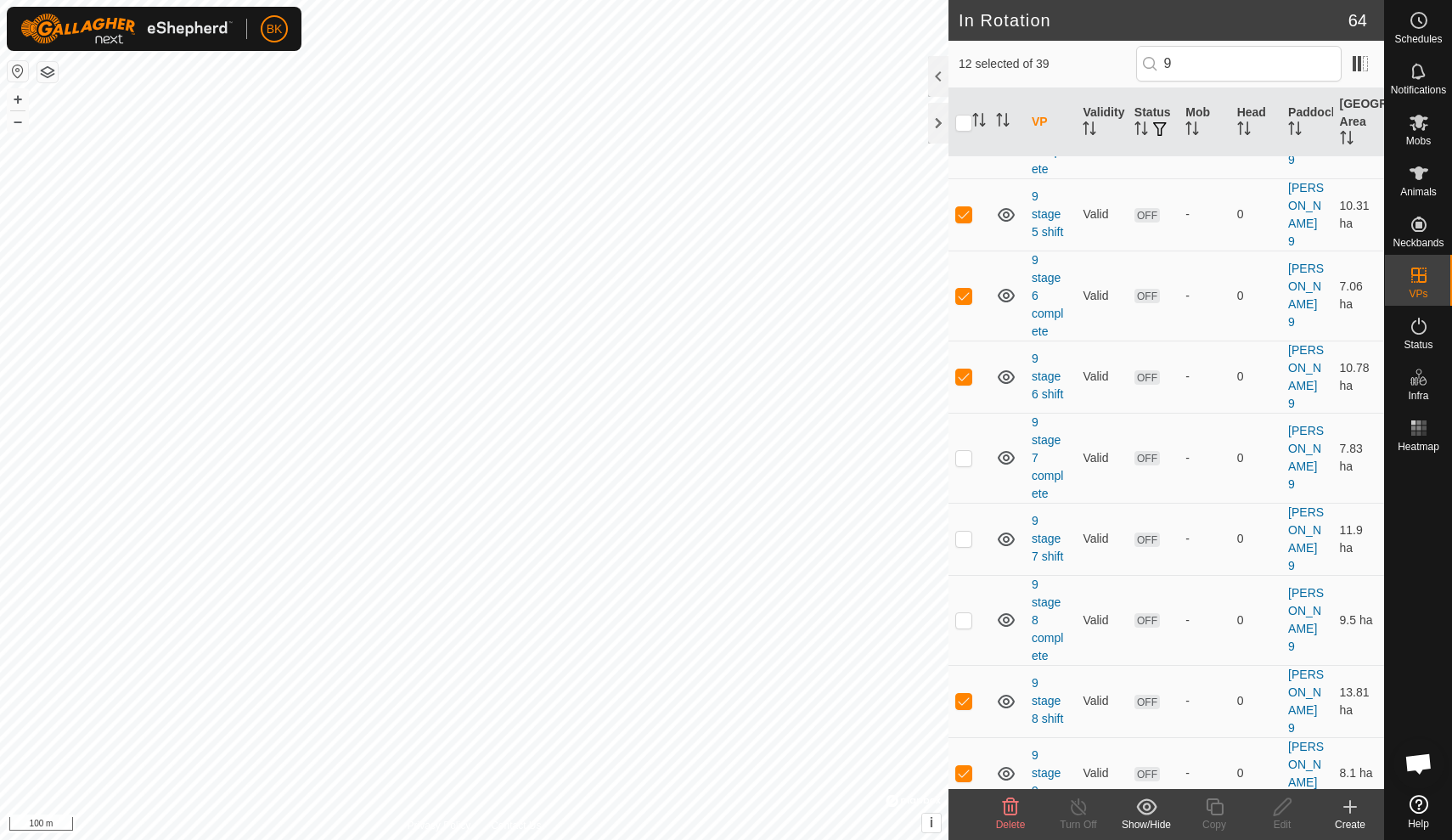
scroll to position [835, 0]
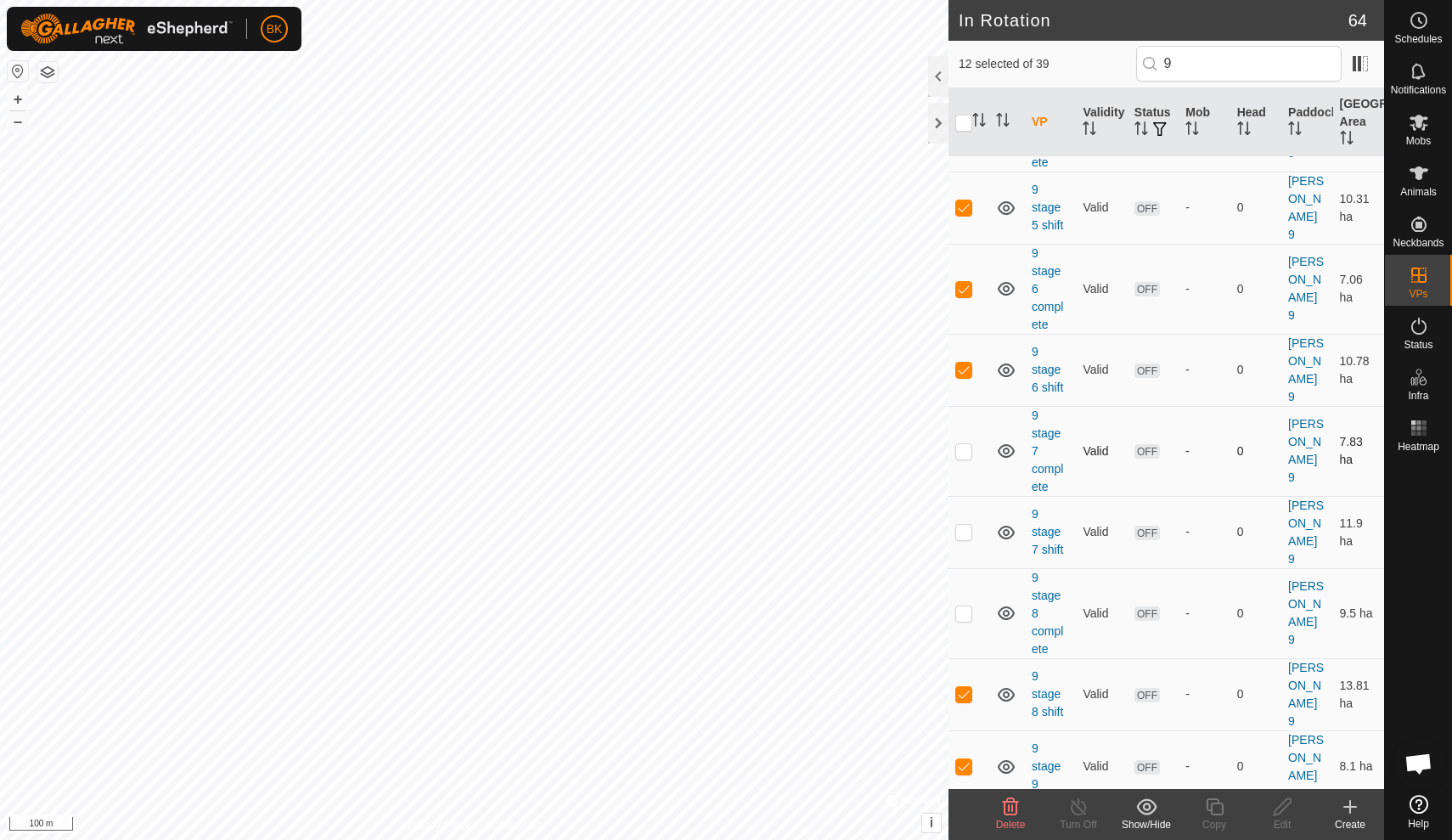
click at [963, 444] on p-checkbox at bounding box center [963, 451] width 17 height 14
checkbox input "true"
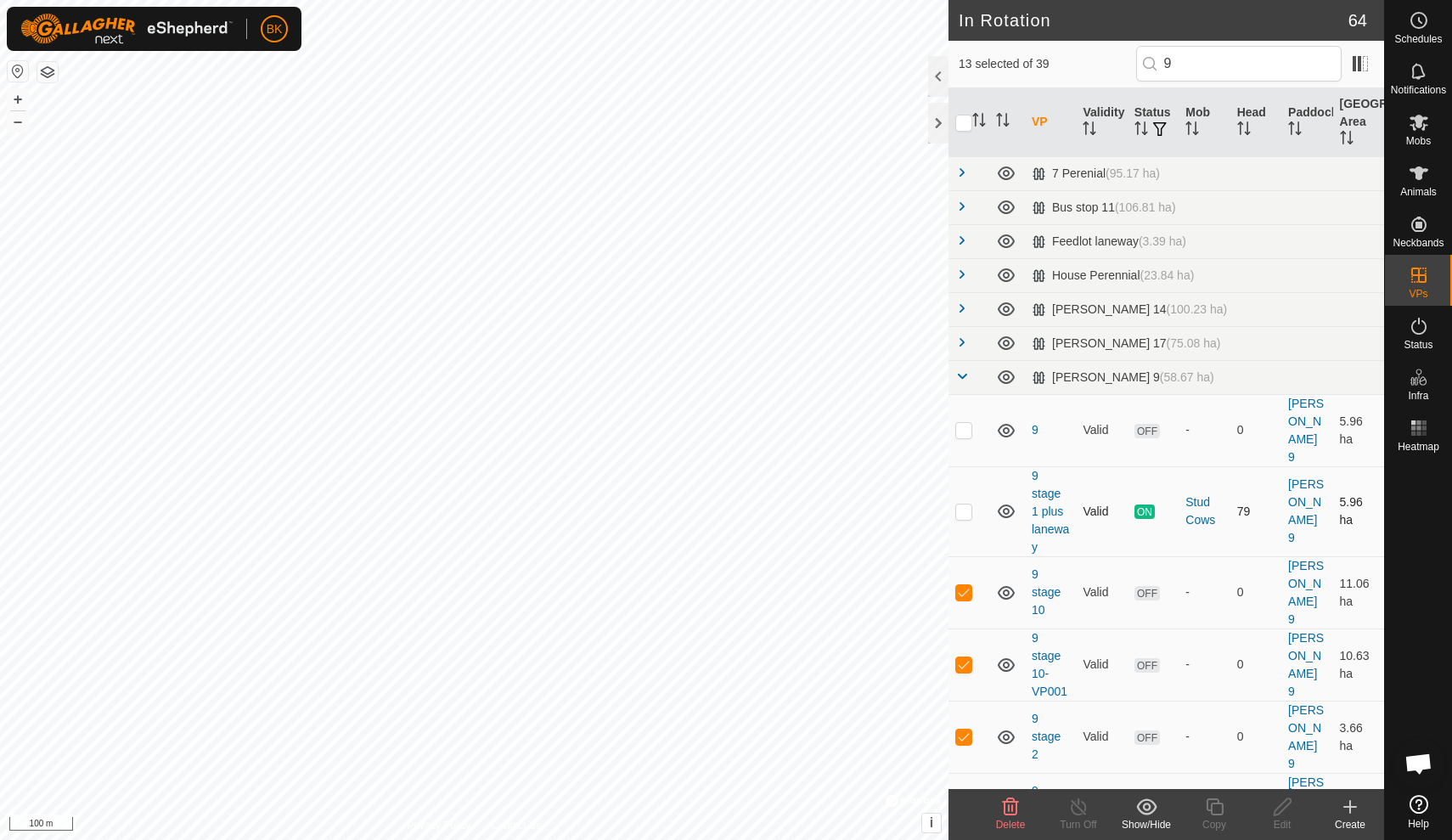
click at [1101, 466] on td "Valid" at bounding box center [1101, 511] width 51 height 90
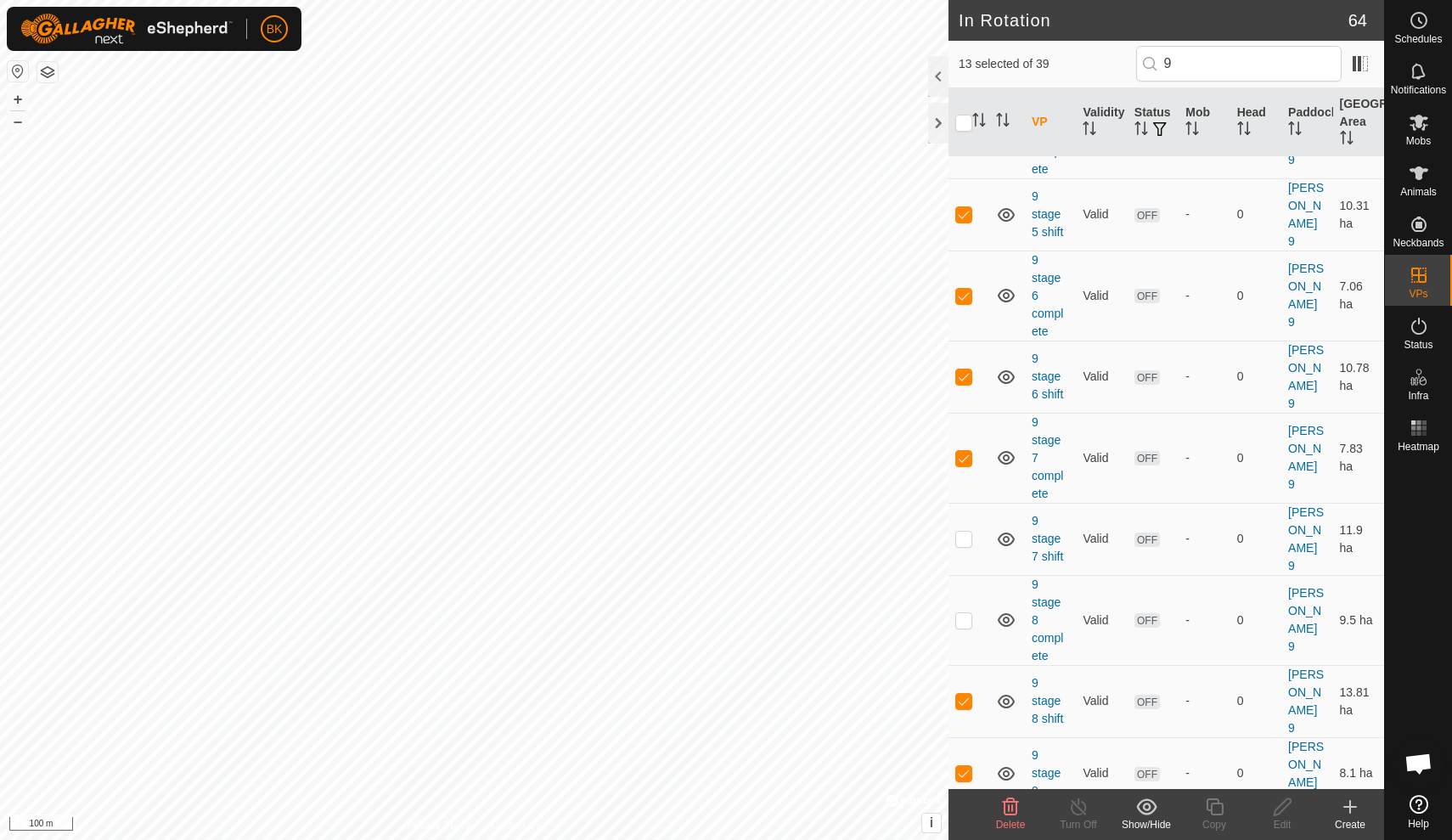
scroll to position [908, 0]
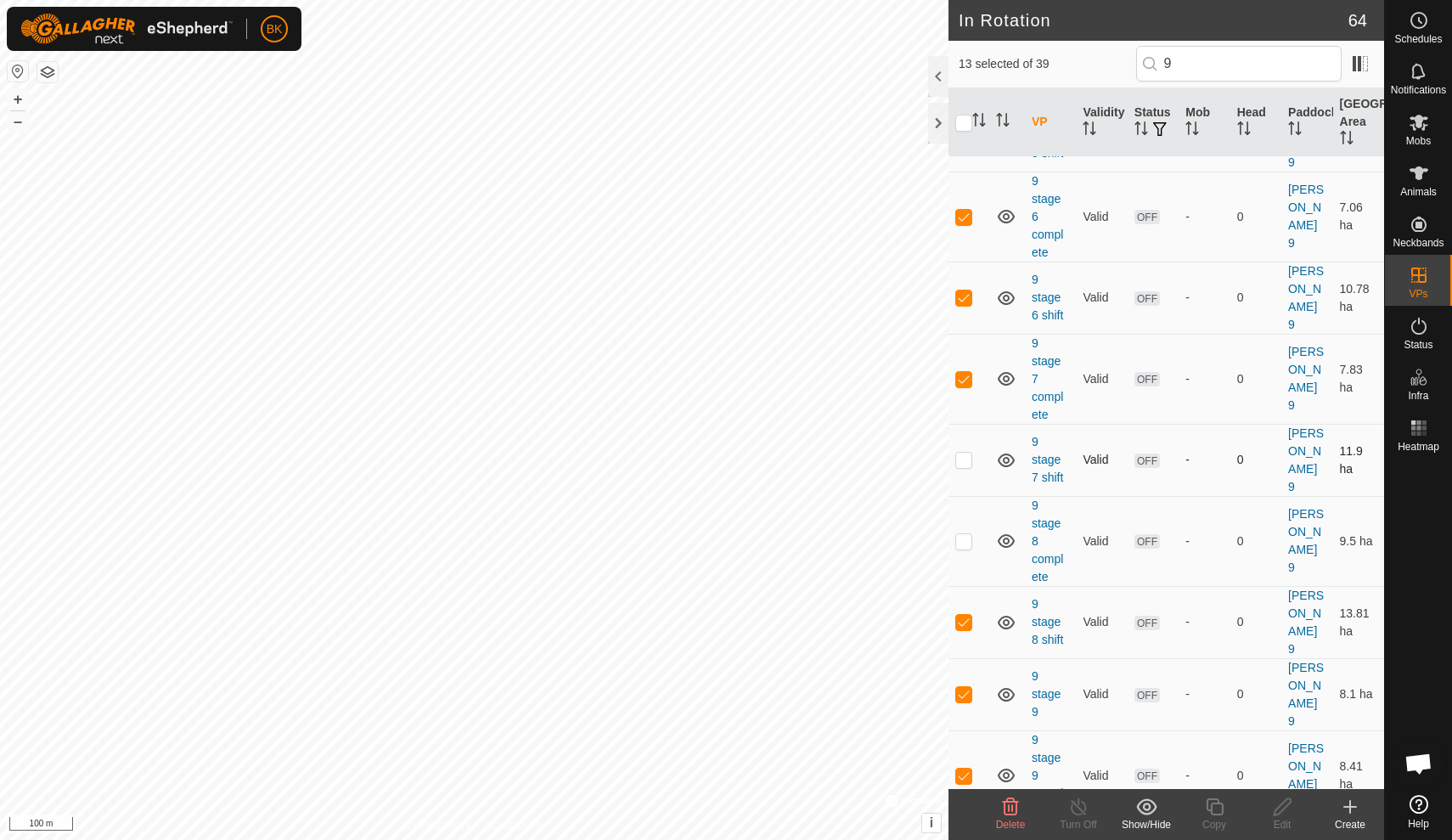
click at [964, 453] on p-checkbox at bounding box center [963, 459] width 17 height 14
checkbox input "true"
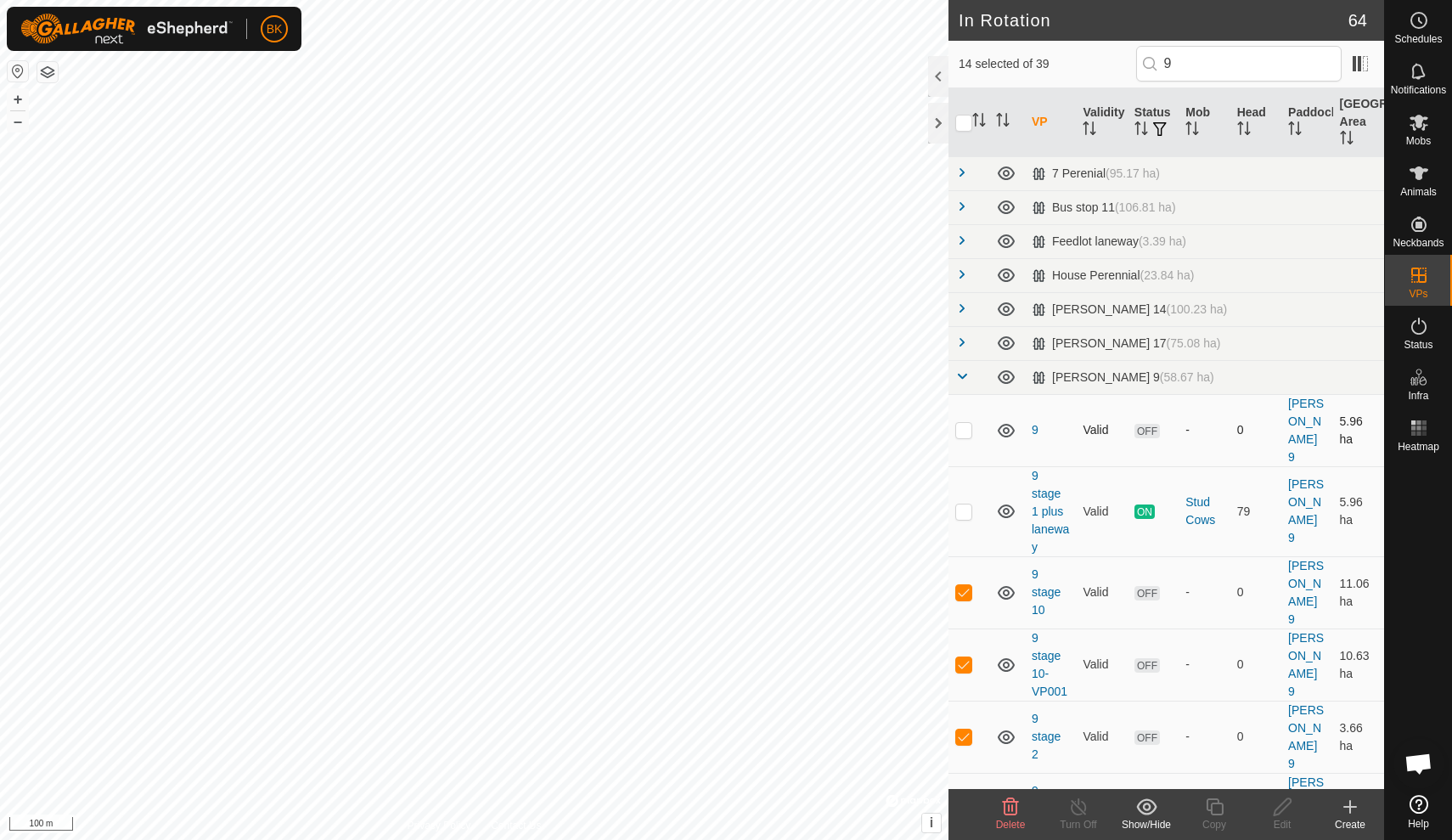
click at [1062, 423] on td "9" at bounding box center [1050, 430] width 51 height 72
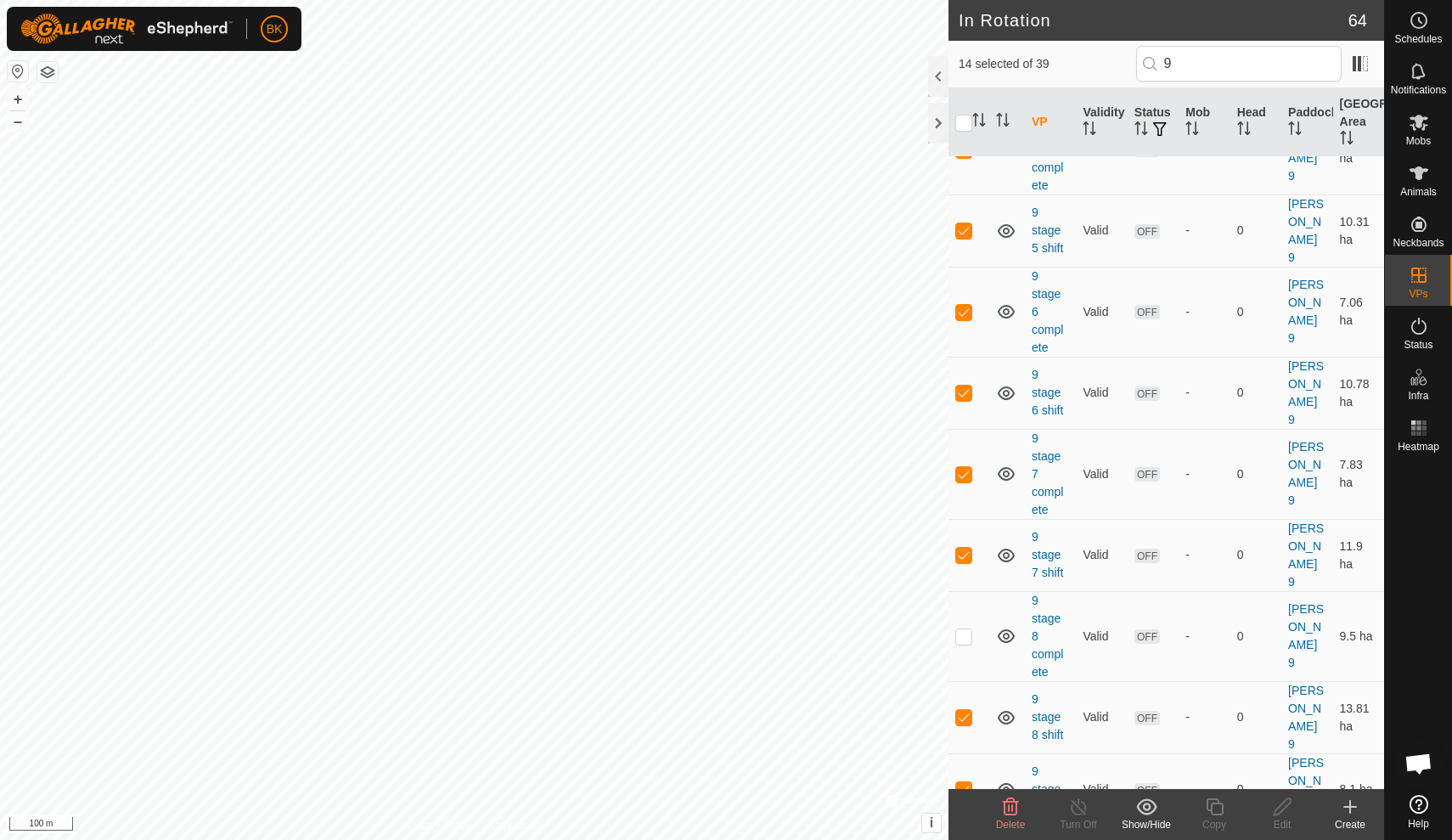
scroll to position [816, 0]
click at [970, 625] on p-checkbox at bounding box center [963, 632] width 17 height 14
checkbox input "true"
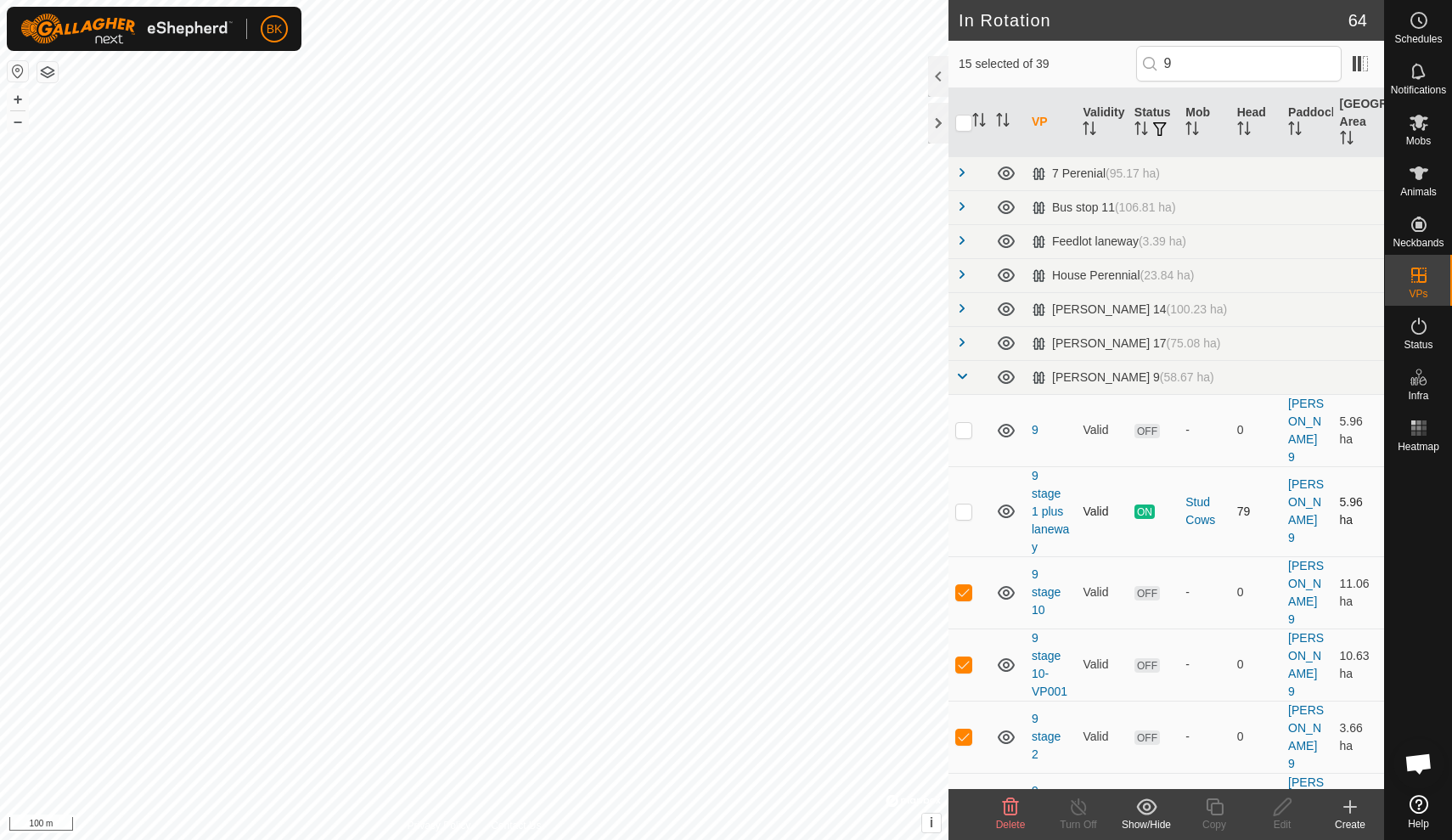
click at [1075, 505] on td "9 stage 1 plus laneway" at bounding box center [1050, 511] width 51 height 90
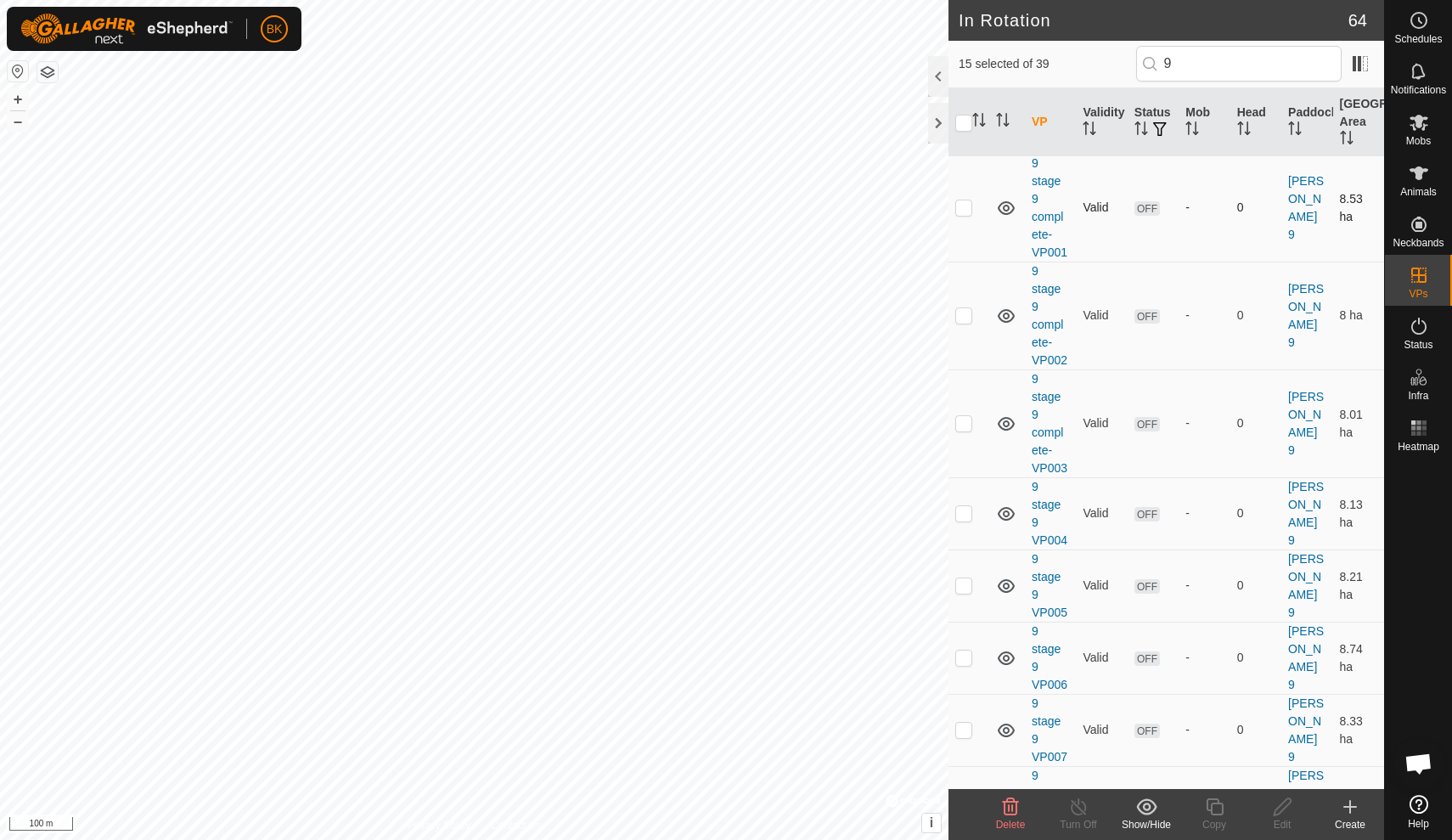
scroll to position [1573, 0]
click at [1011, 803] on icon at bounding box center [1010, 806] width 20 height 20
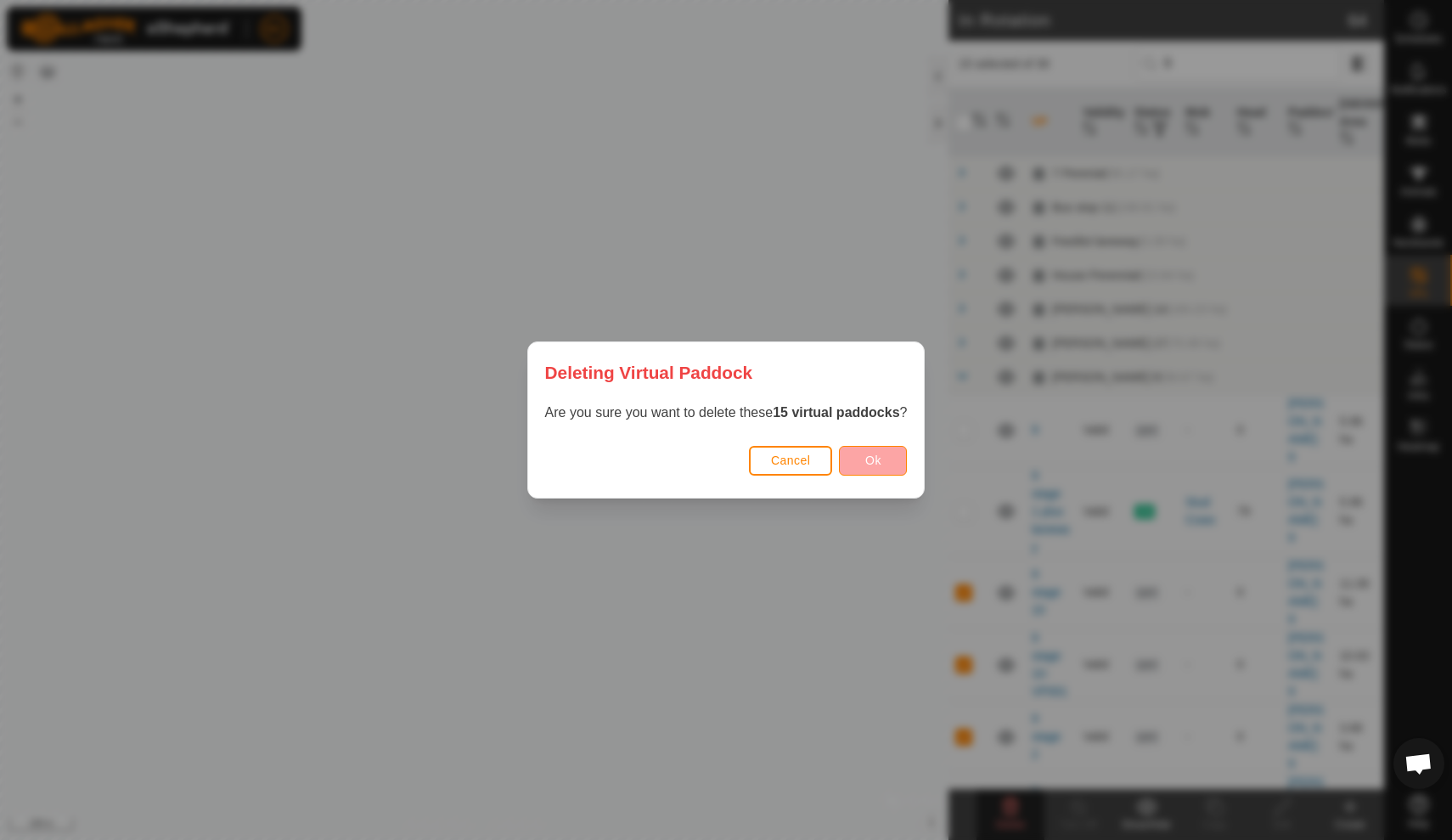
click at [869, 459] on span "Ok" at bounding box center [873, 460] width 17 height 14
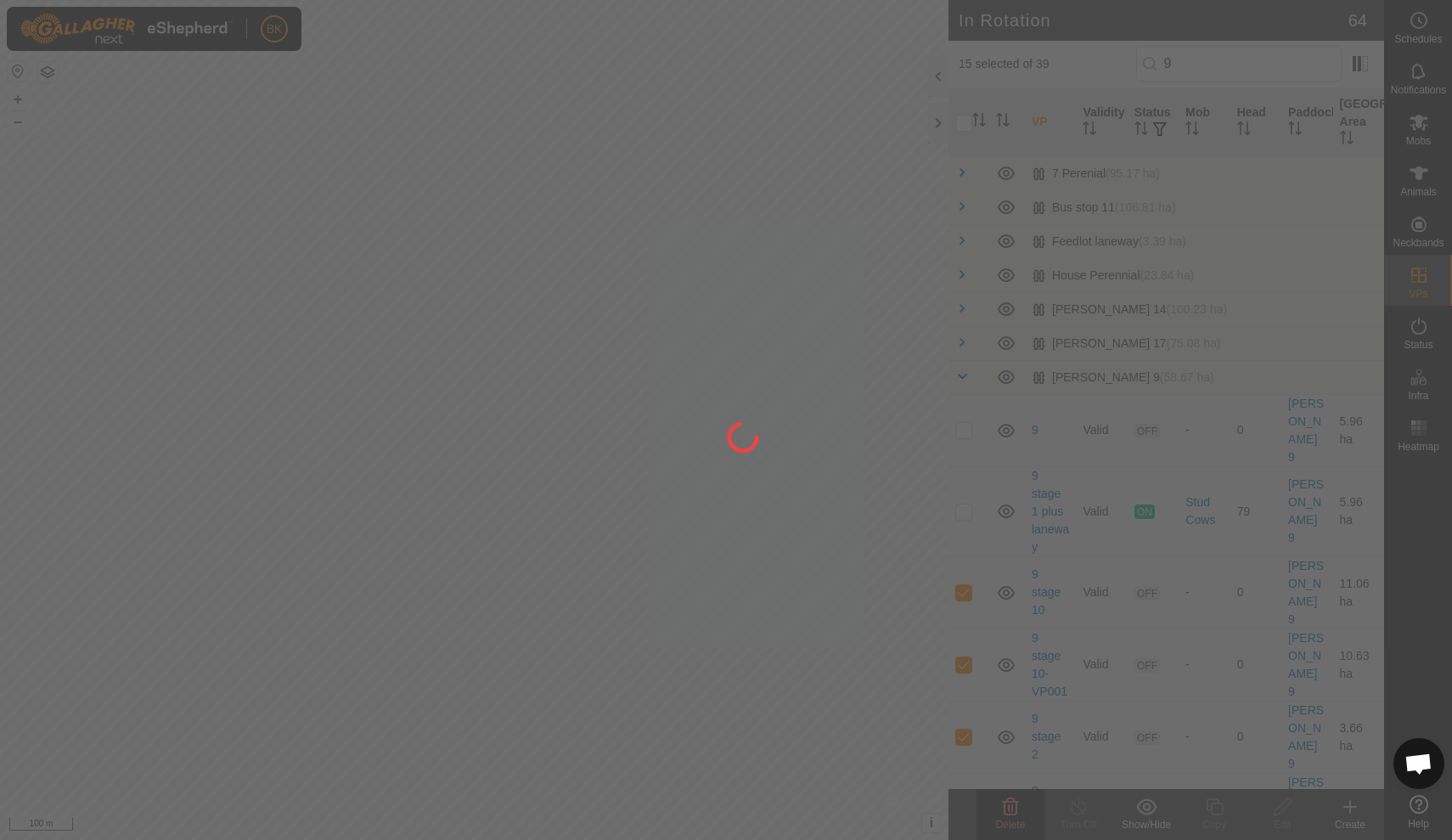
checkbox input "false"
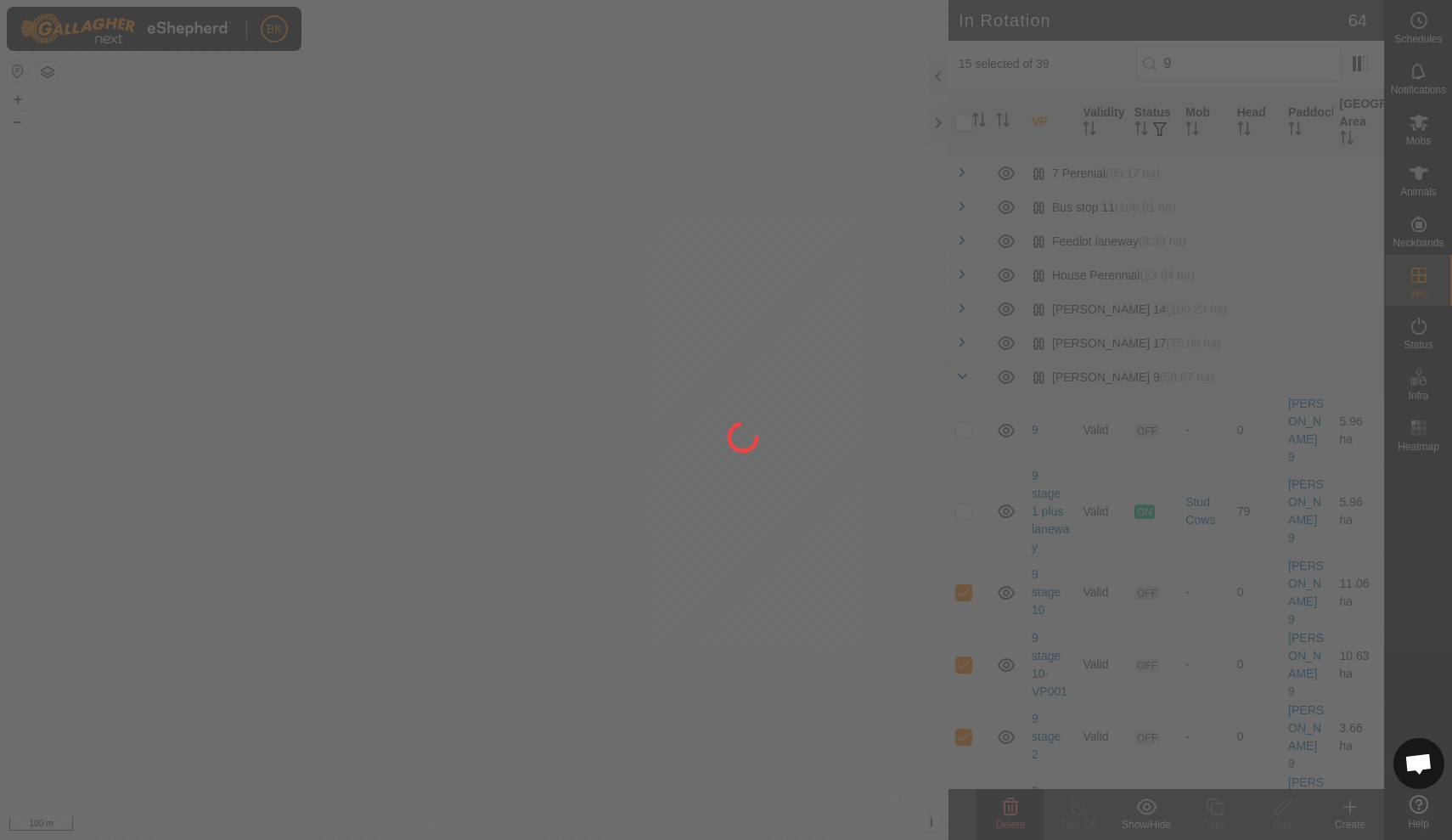
checkbox input "false"
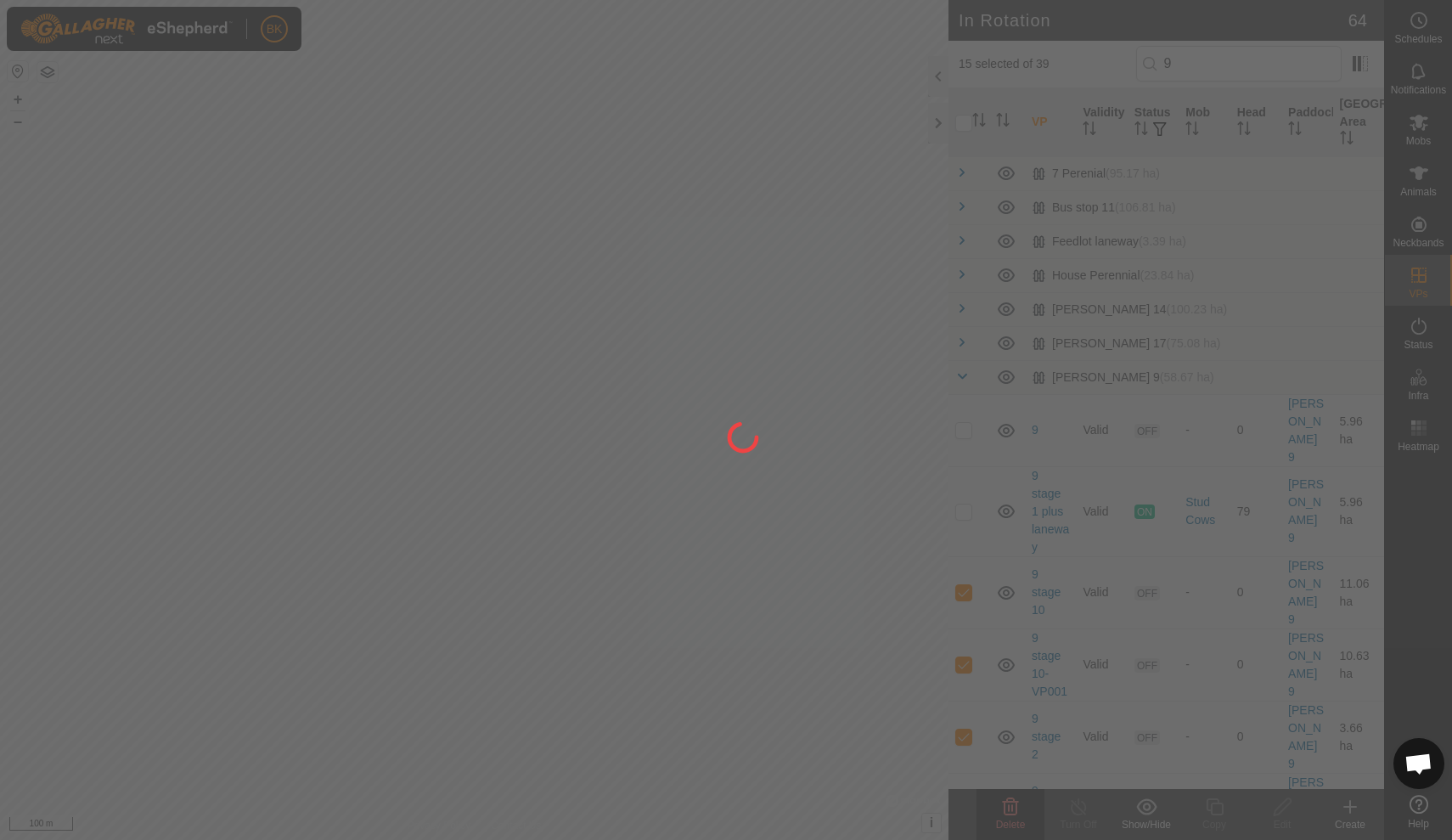
checkbox input "false"
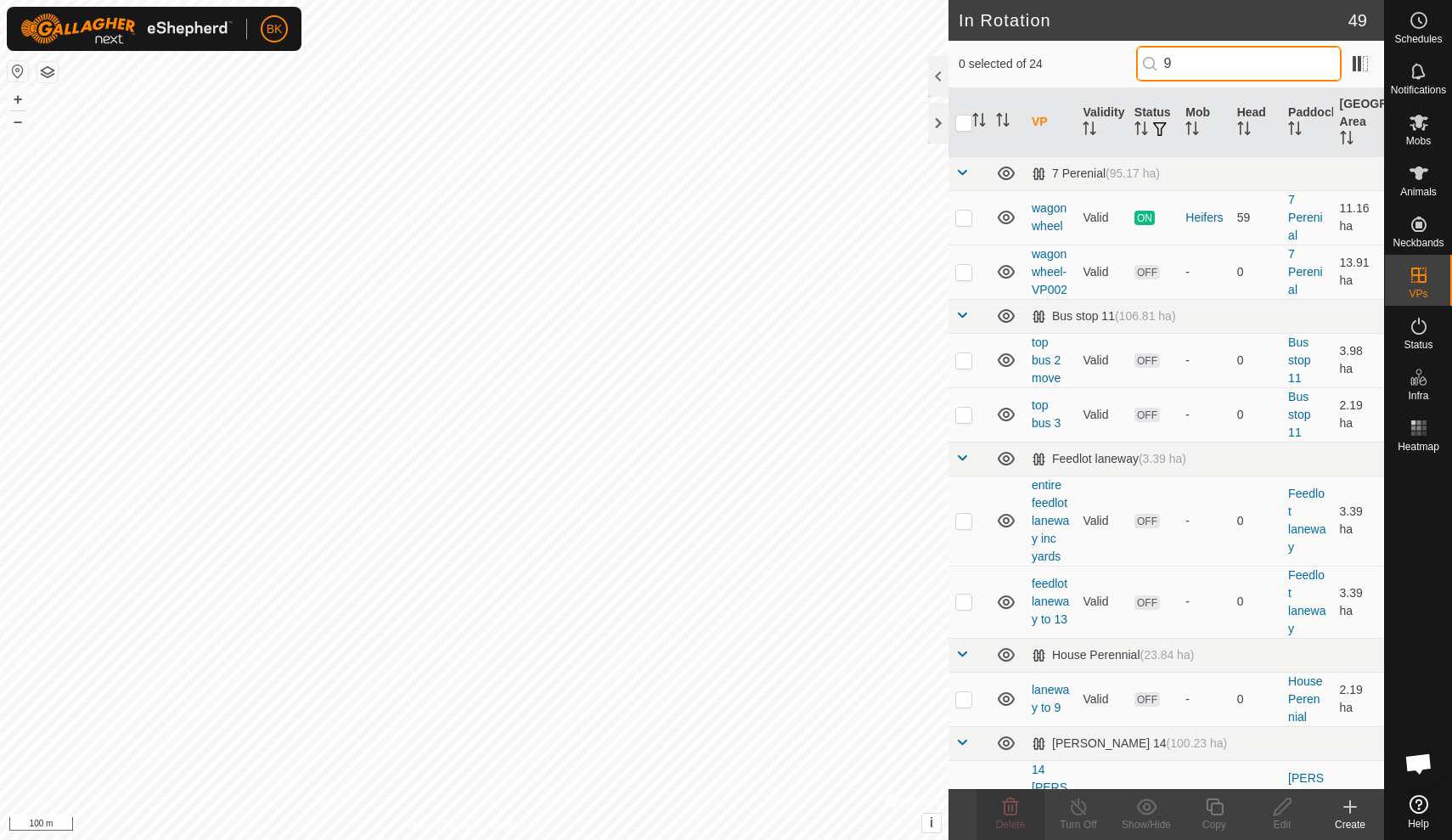
click at [1242, 70] on input "9" at bounding box center [1239, 63] width 206 height 36
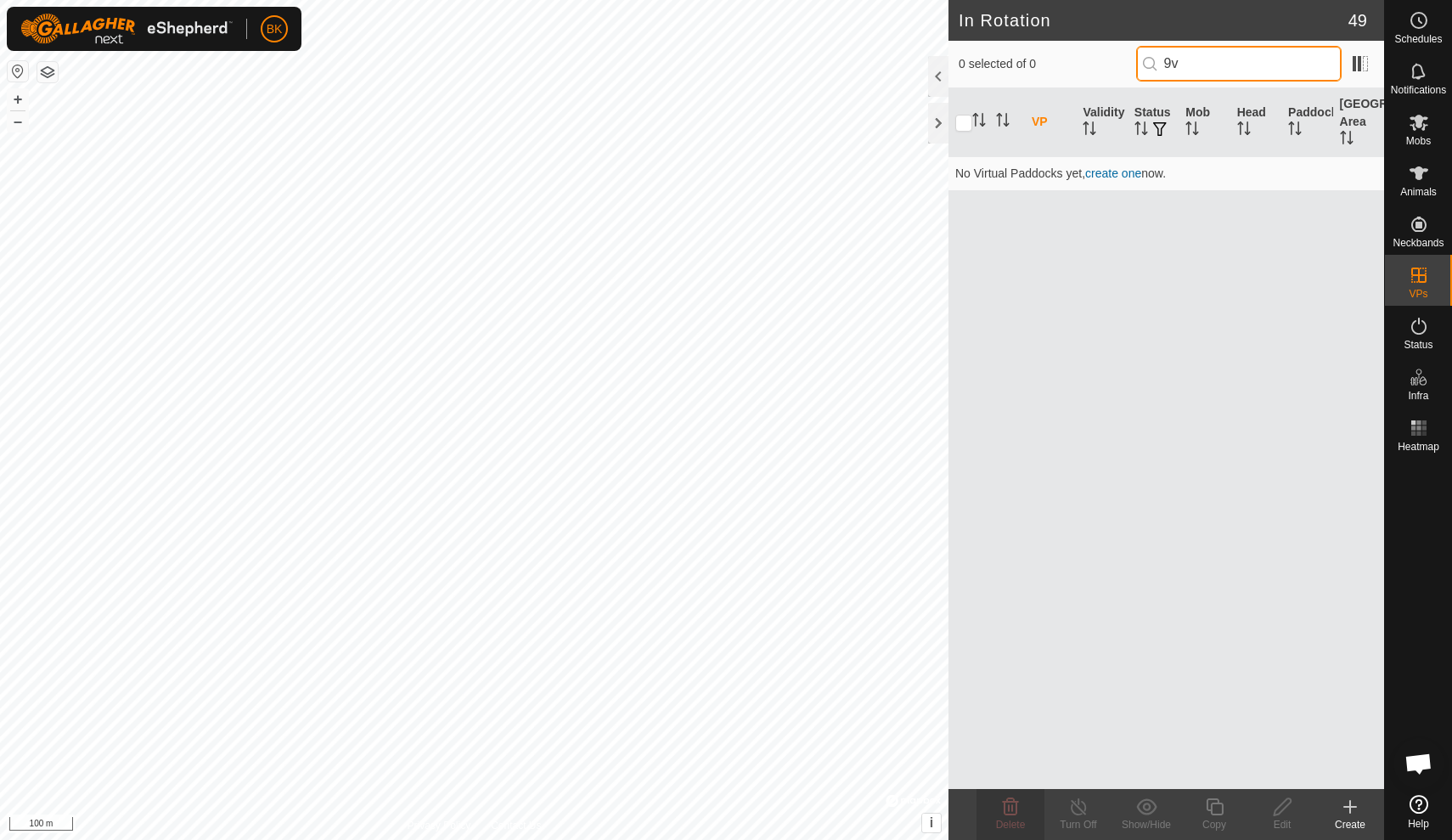
type input "9"
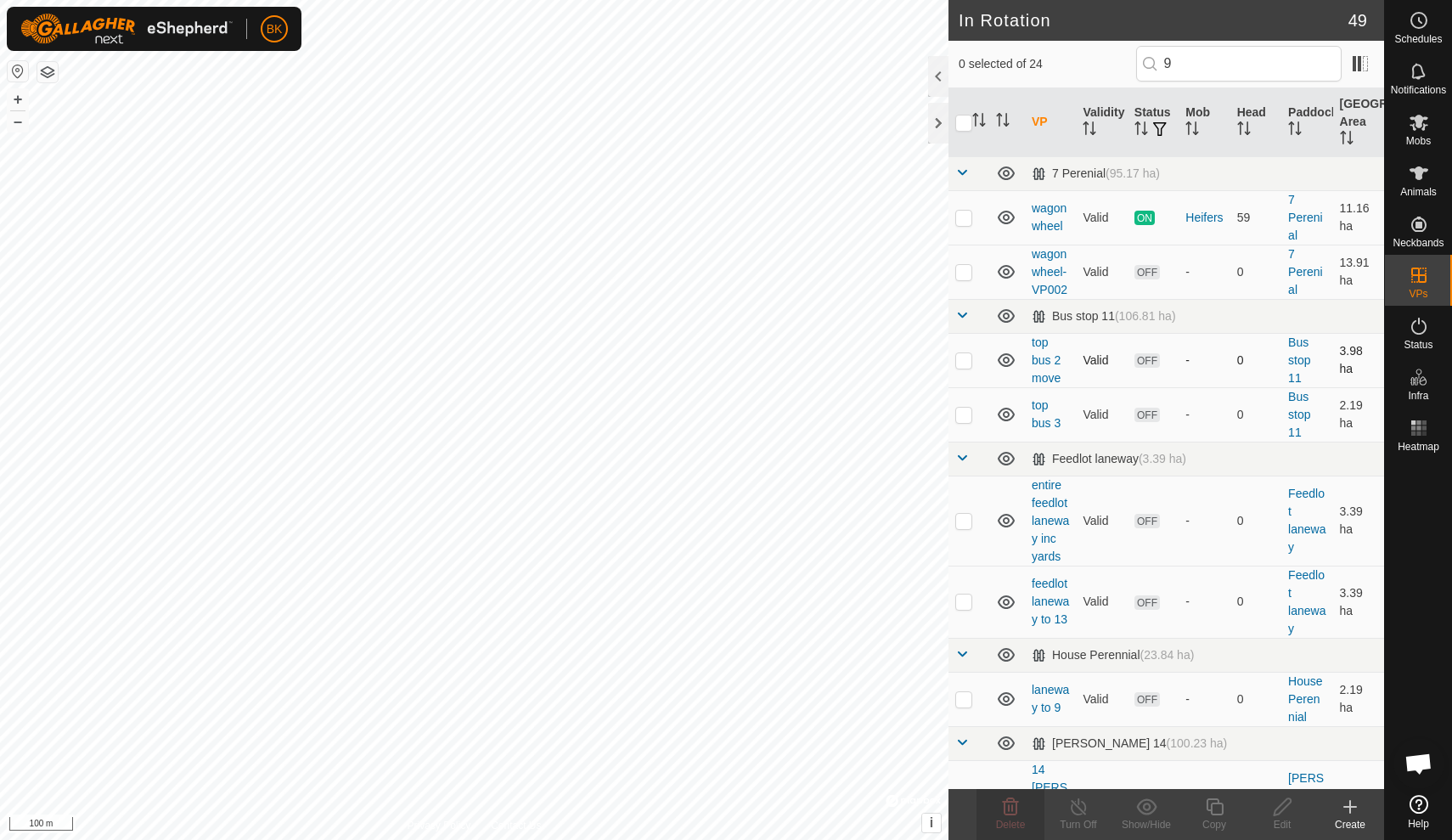
click at [1230, 359] on td "-" at bounding box center [1204, 360] width 51 height 54
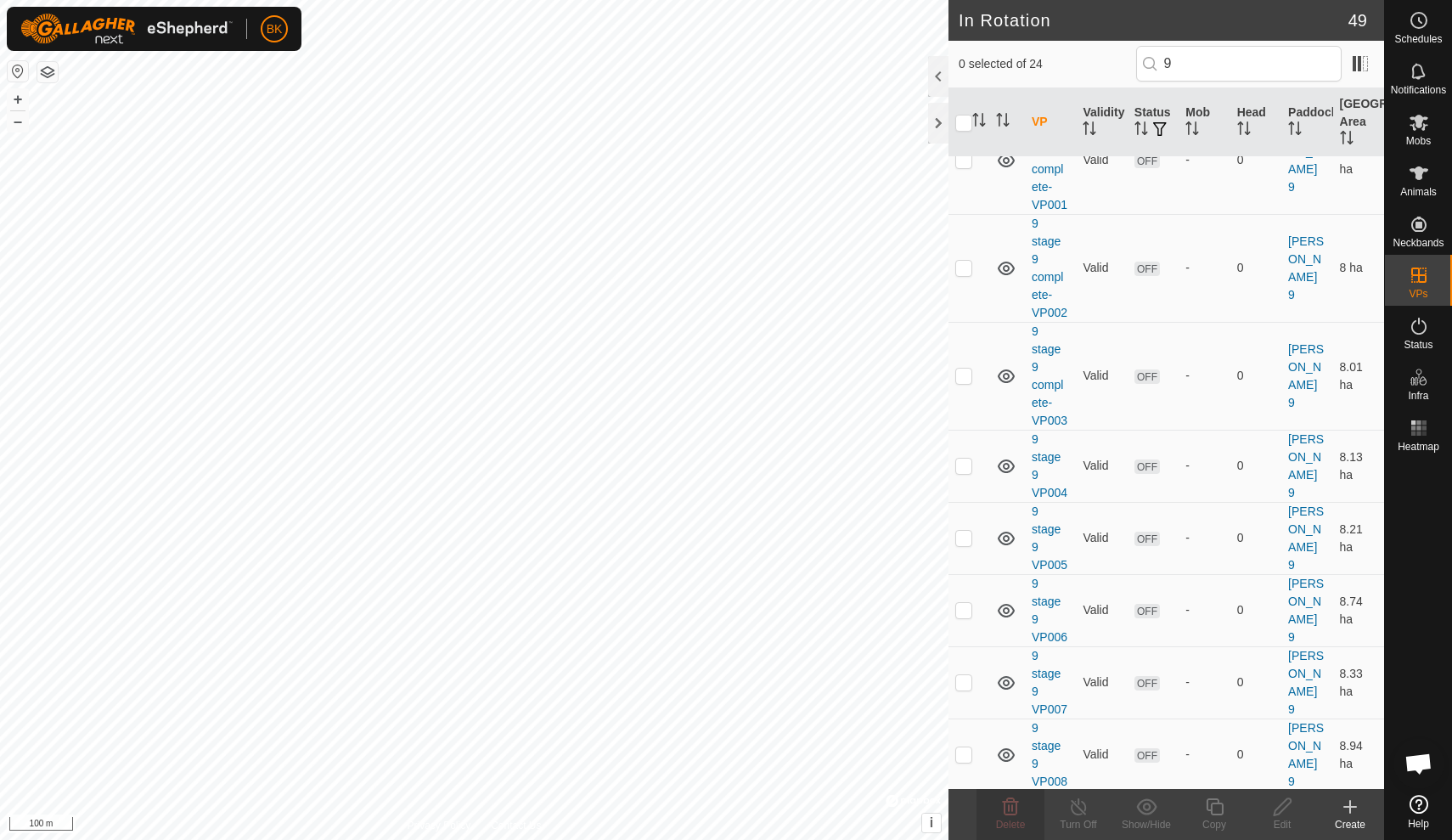
scroll to position [1195, 0]
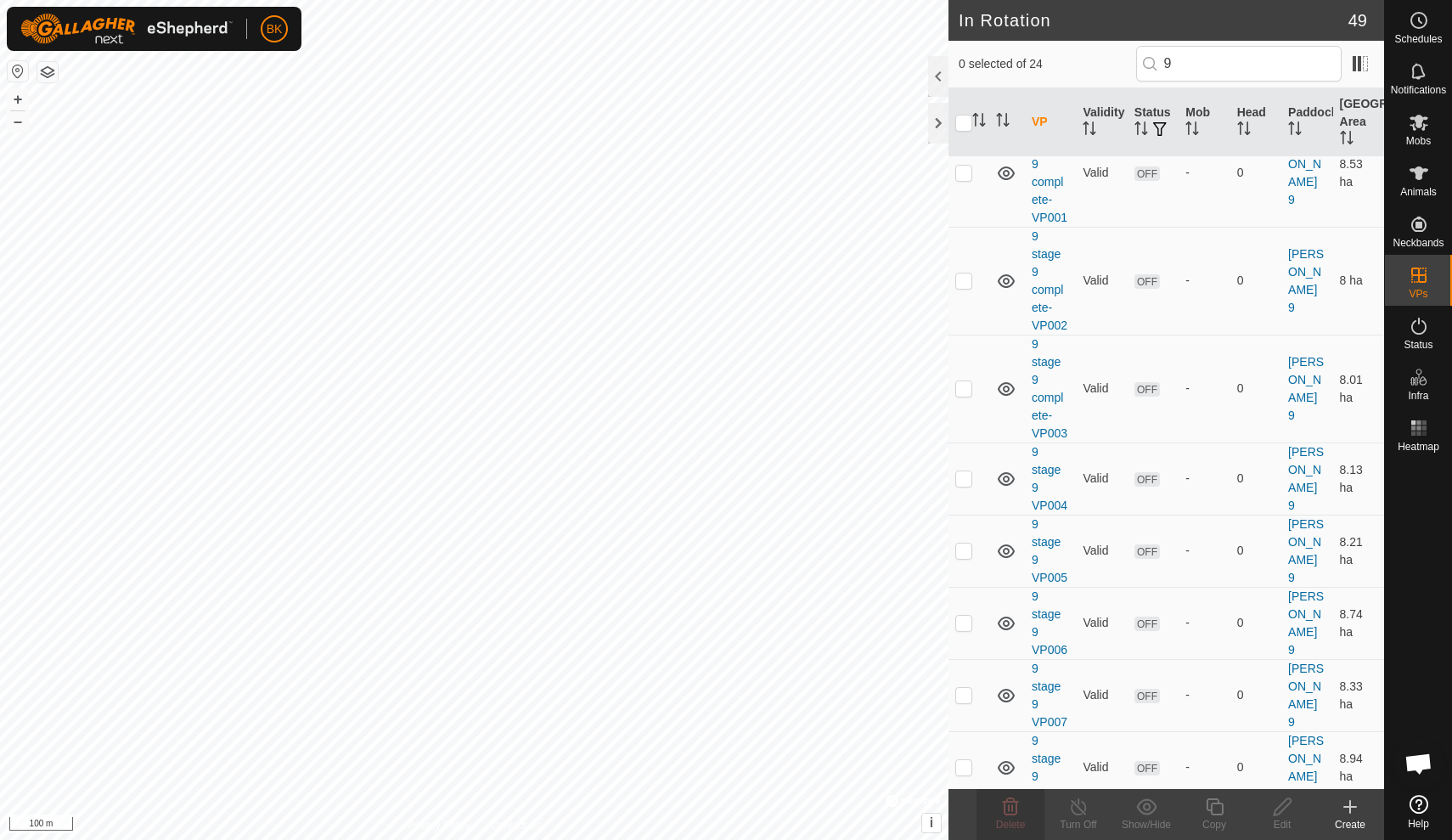
checkbox input "true"
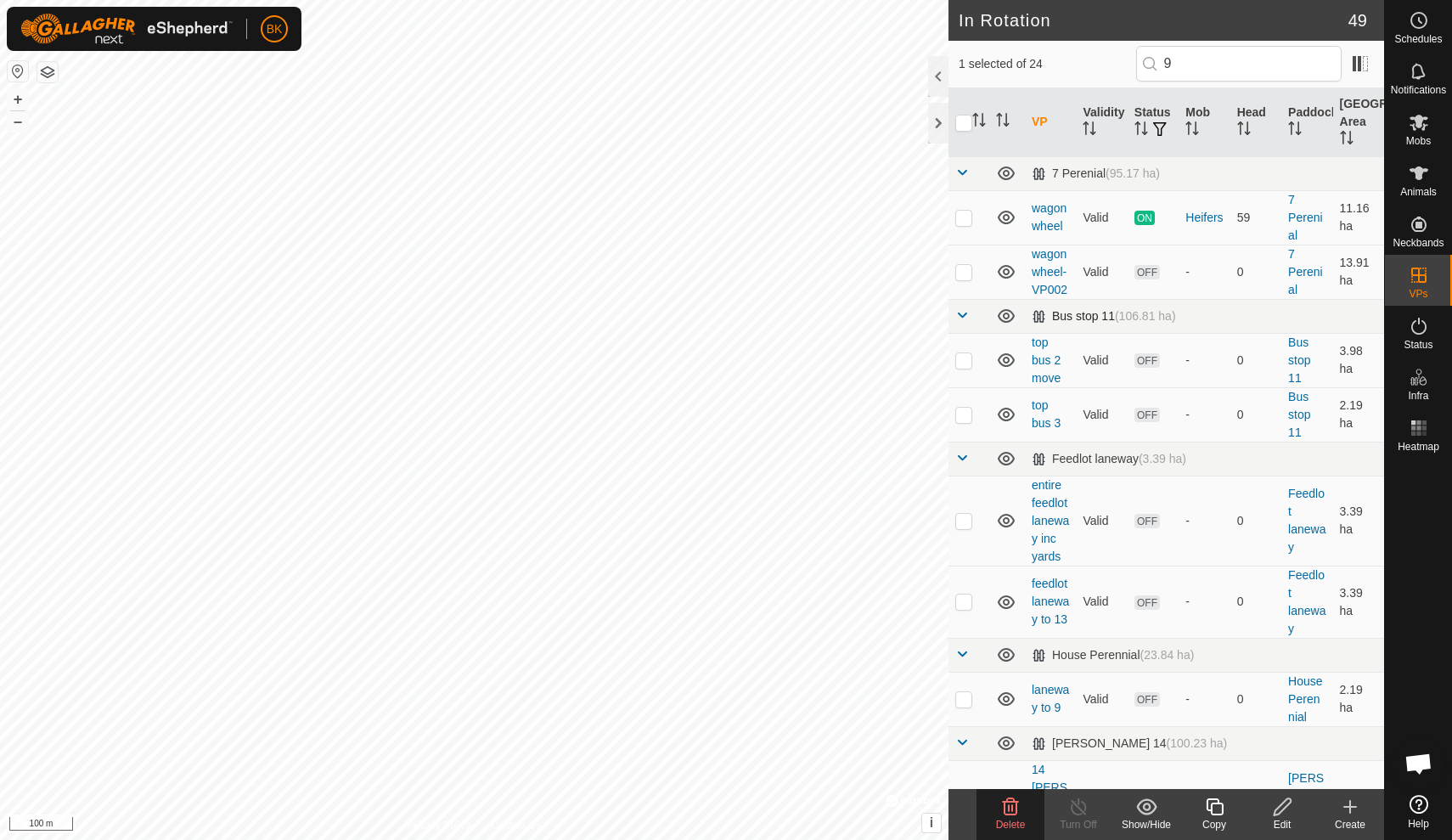
click at [1227, 315] on td "Bus stop 11 (106.81 ha)" at bounding box center [1204, 316] width 359 height 34
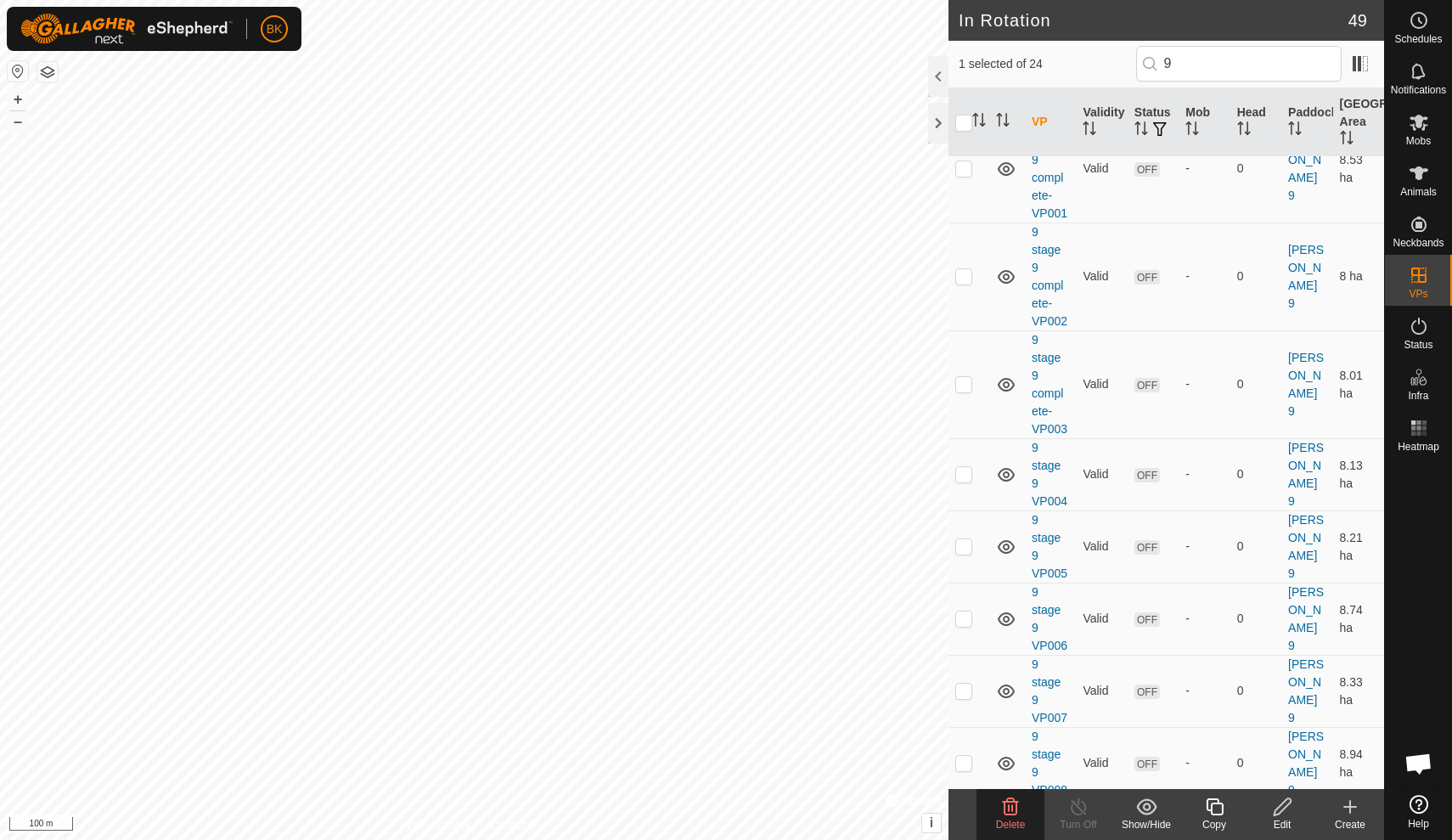
scroll to position [1087, 0]
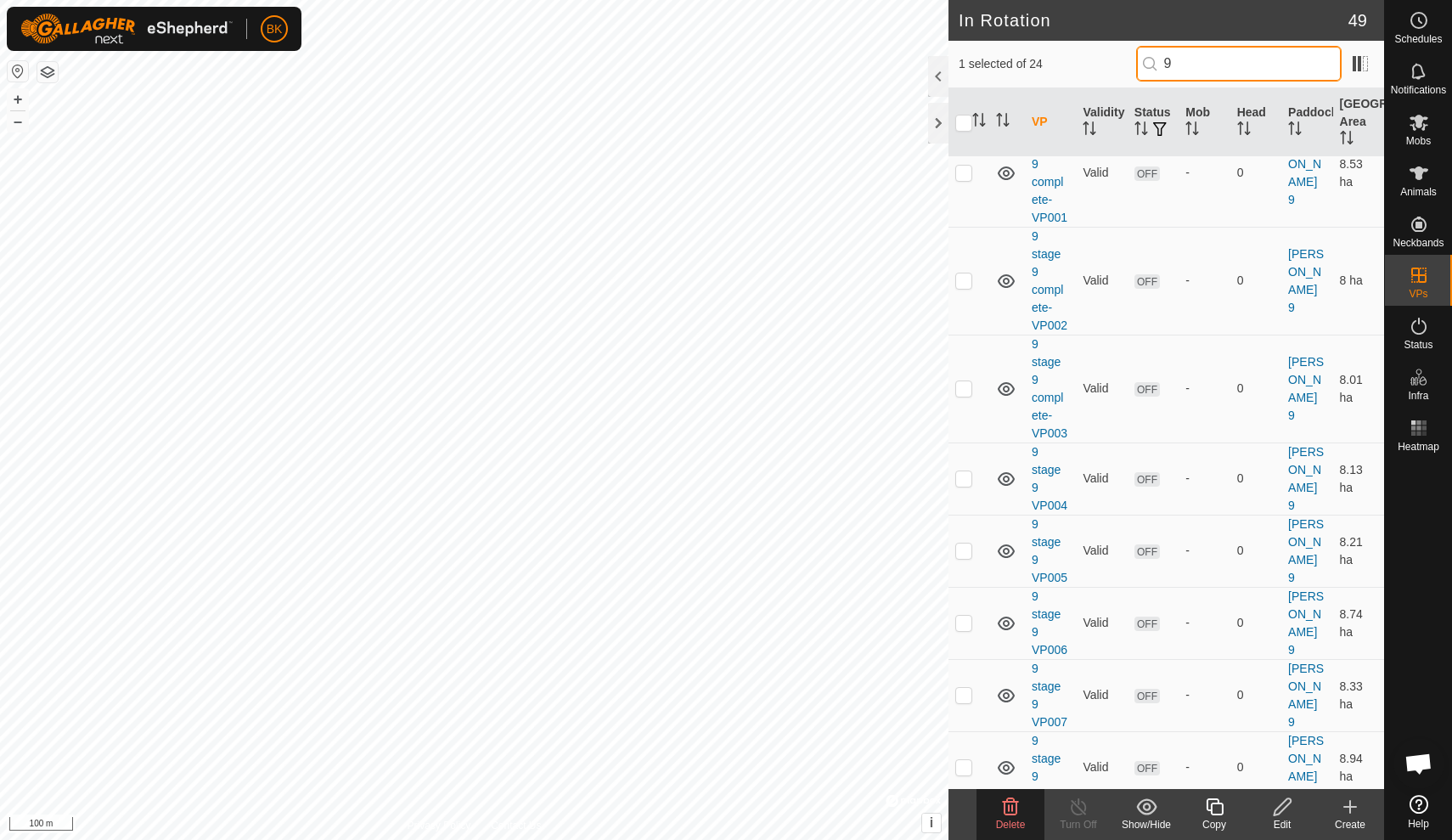
click at [1240, 65] on input "9" at bounding box center [1239, 63] width 206 height 36
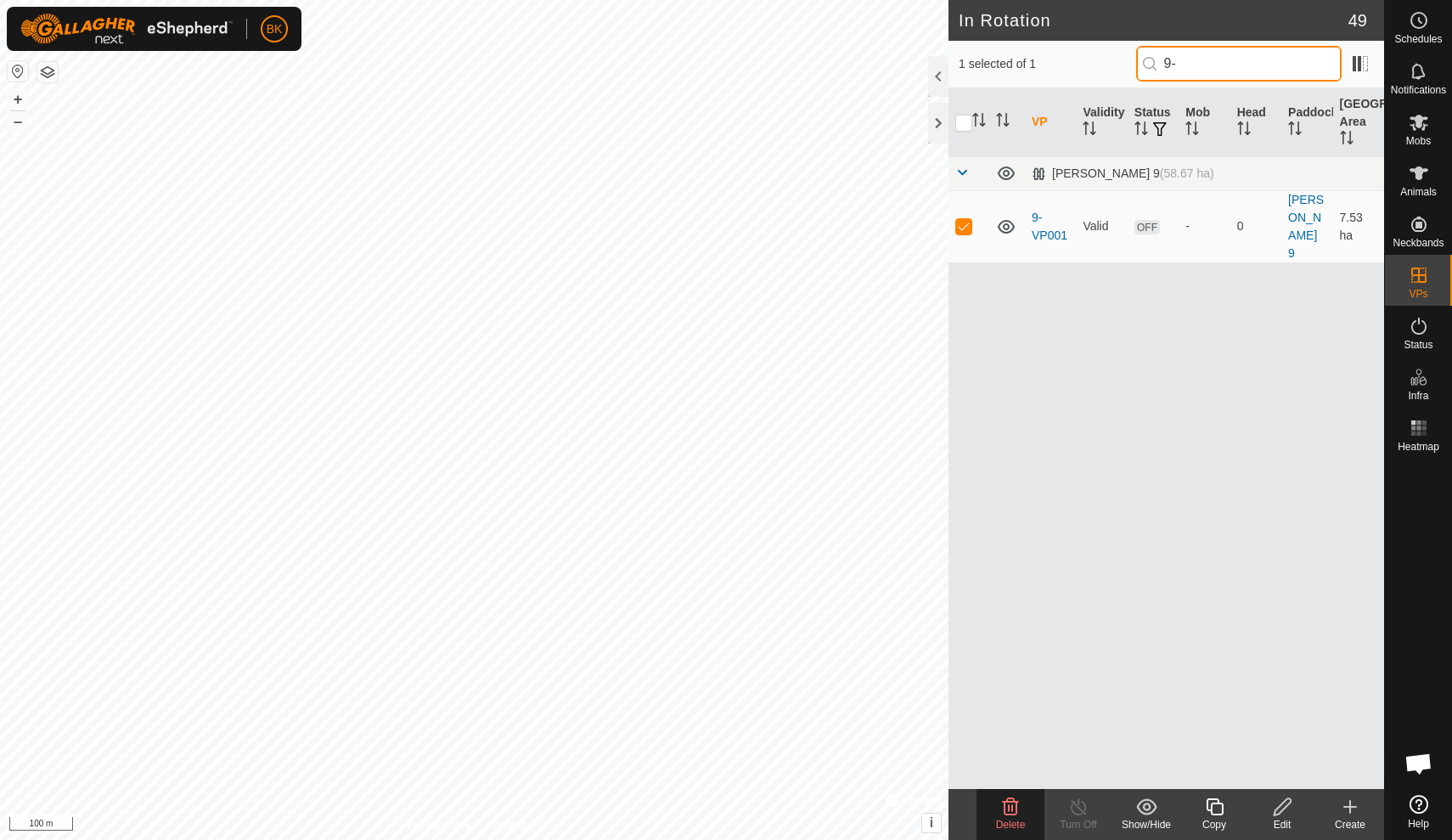
scroll to position [0, 0]
type input "9-"
click at [1217, 816] on icon at bounding box center [1215, 806] width 21 height 20
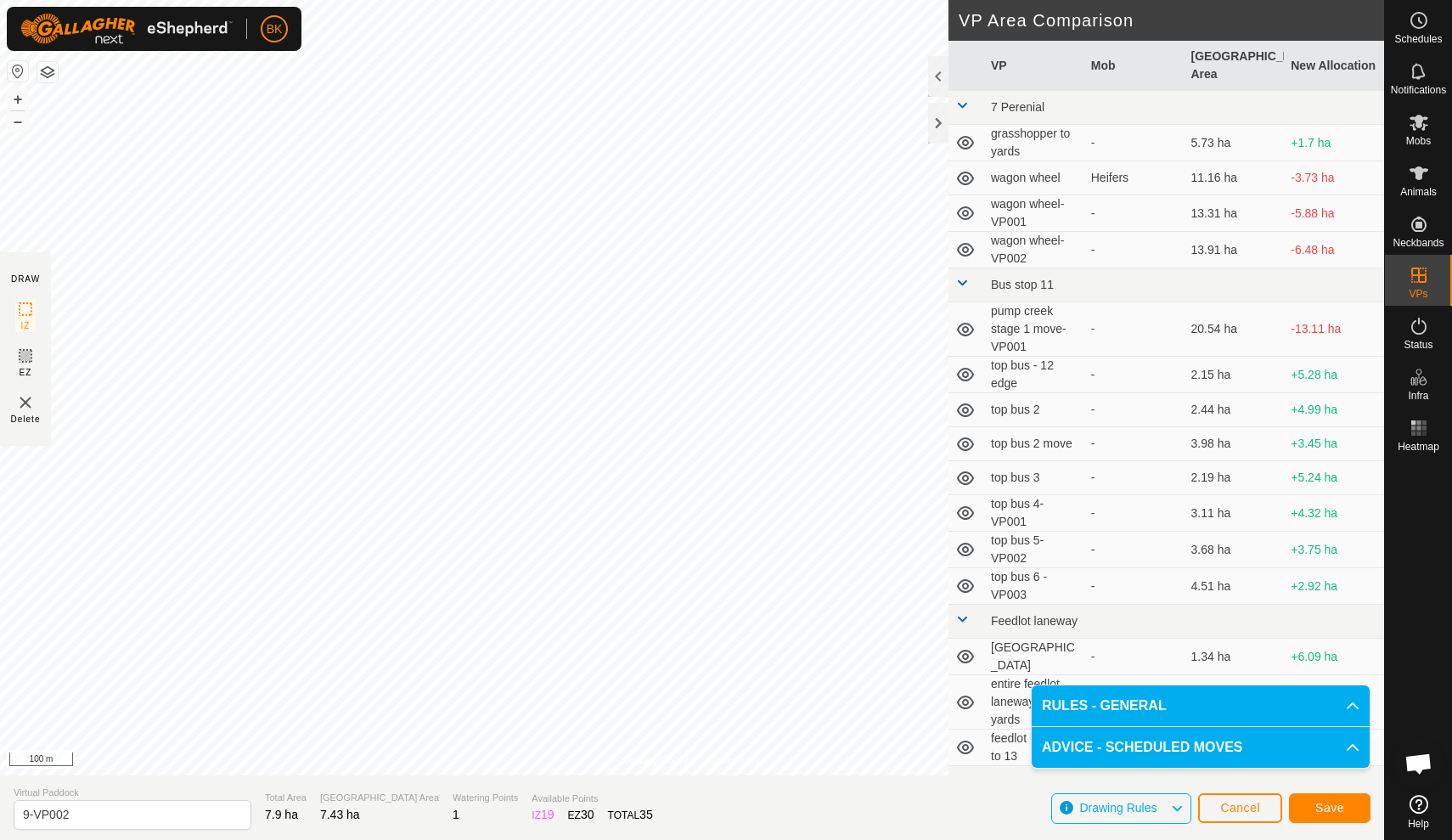
click at [1341, 808] on span "Save" at bounding box center [1330, 808] width 29 height 14
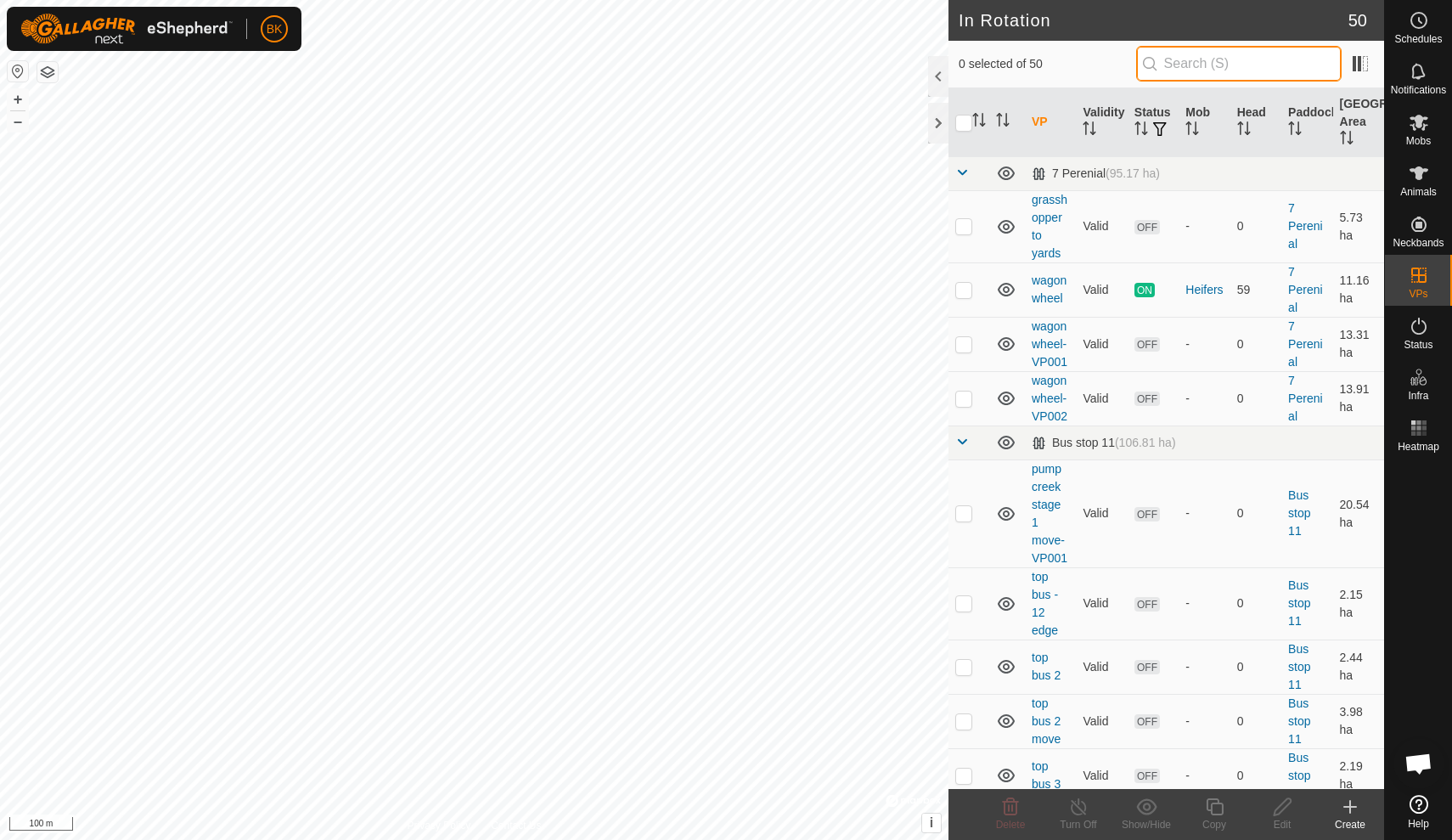
click at [1239, 71] on input "text" at bounding box center [1239, 63] width 206 height 36
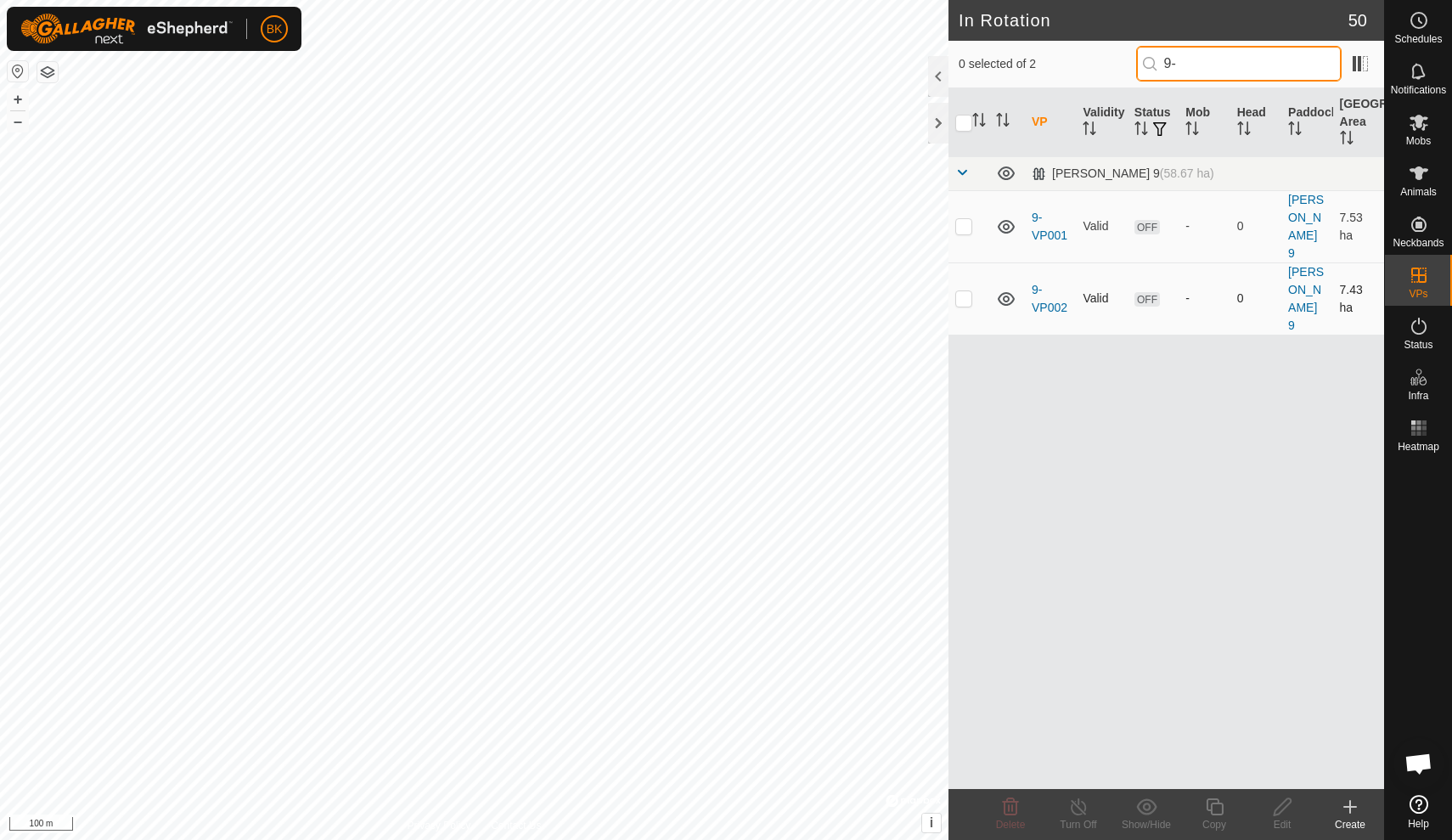
type input "9-"
click at [969, 291] on p-checkbox at bounding box center [963, 298] width 17 height 14
checkbox input "true"
click at [1216, 802] on icon at bounding box center [1214, 806] width 17 height 17
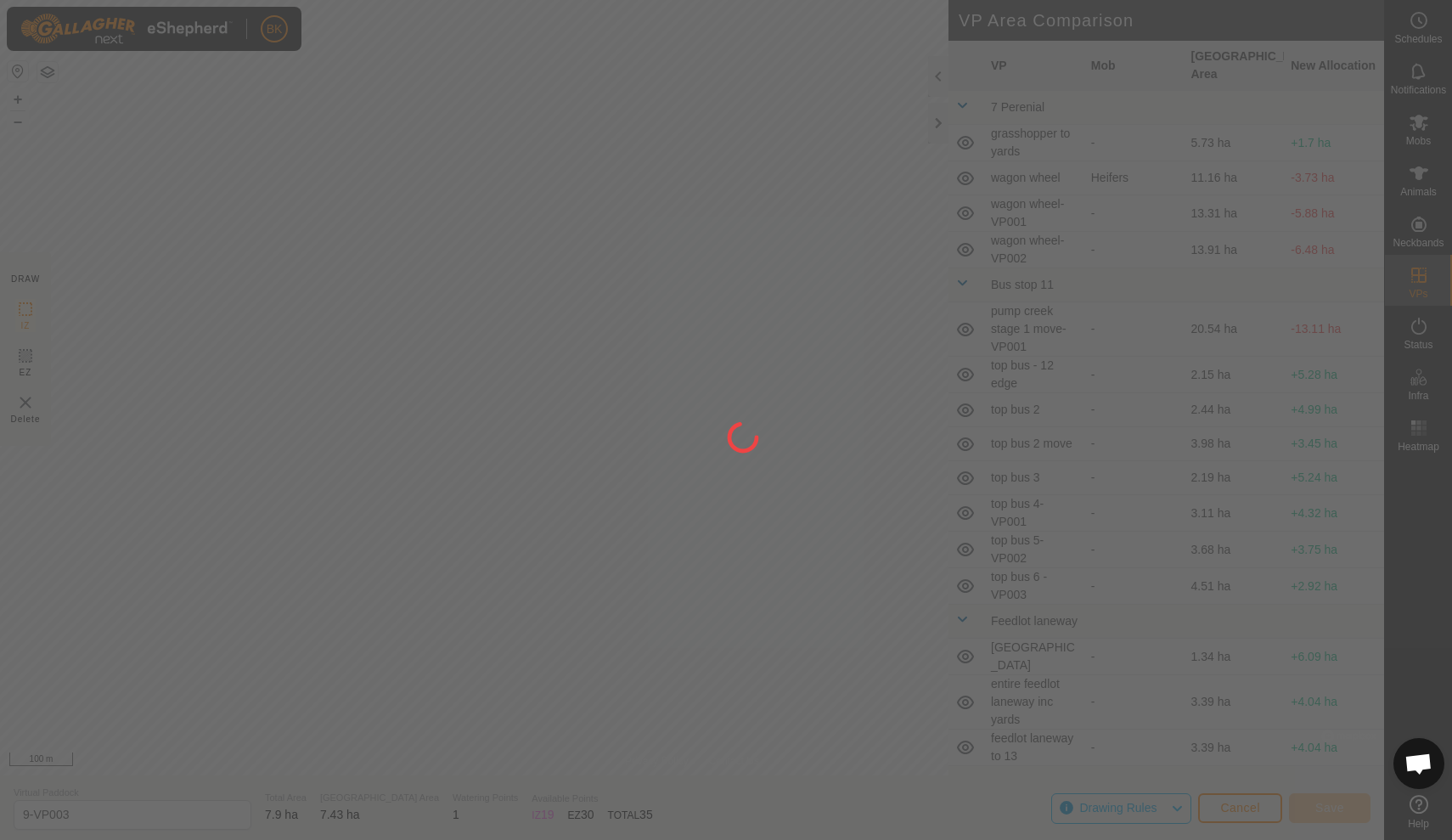
click at [348, 466] on div at bounding box center [726, 420] width 1452 height 840
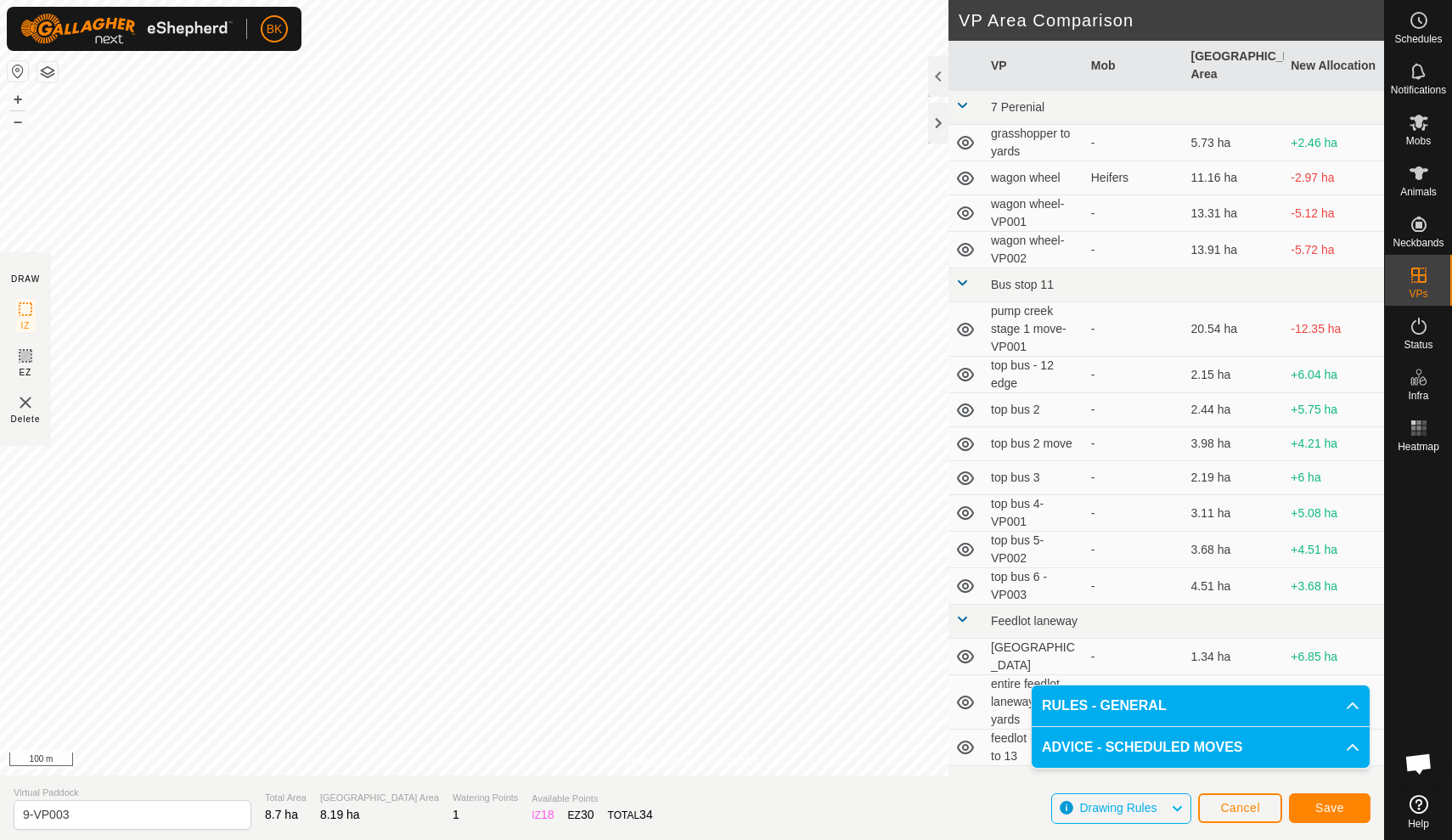
click at [1340, 810] on span "Save" at bounding box center [1330, 808] width 29 height 14
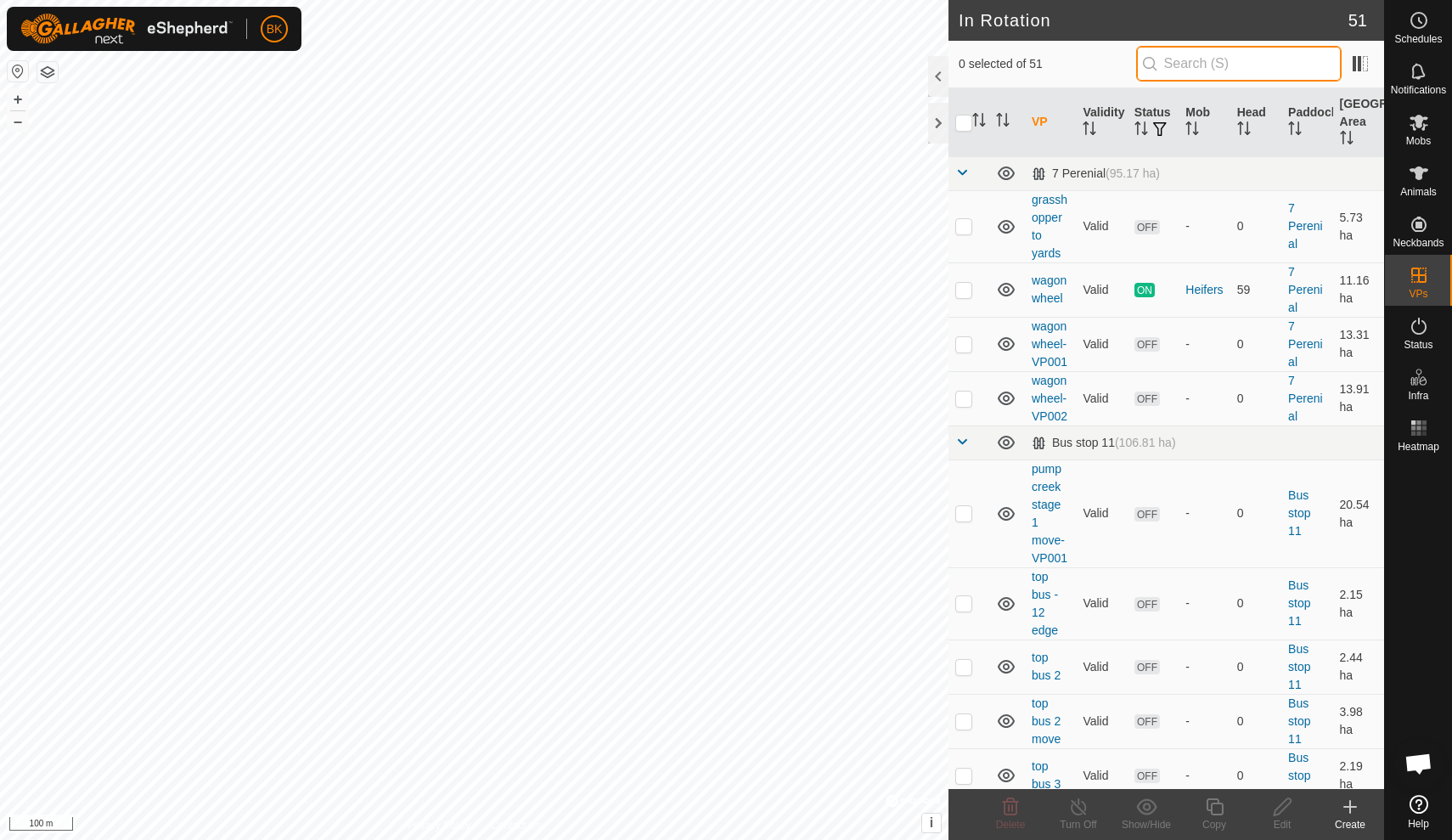
click at [1236, 62] on input "text" at bounding box center [1239, 63] width 206 height 36
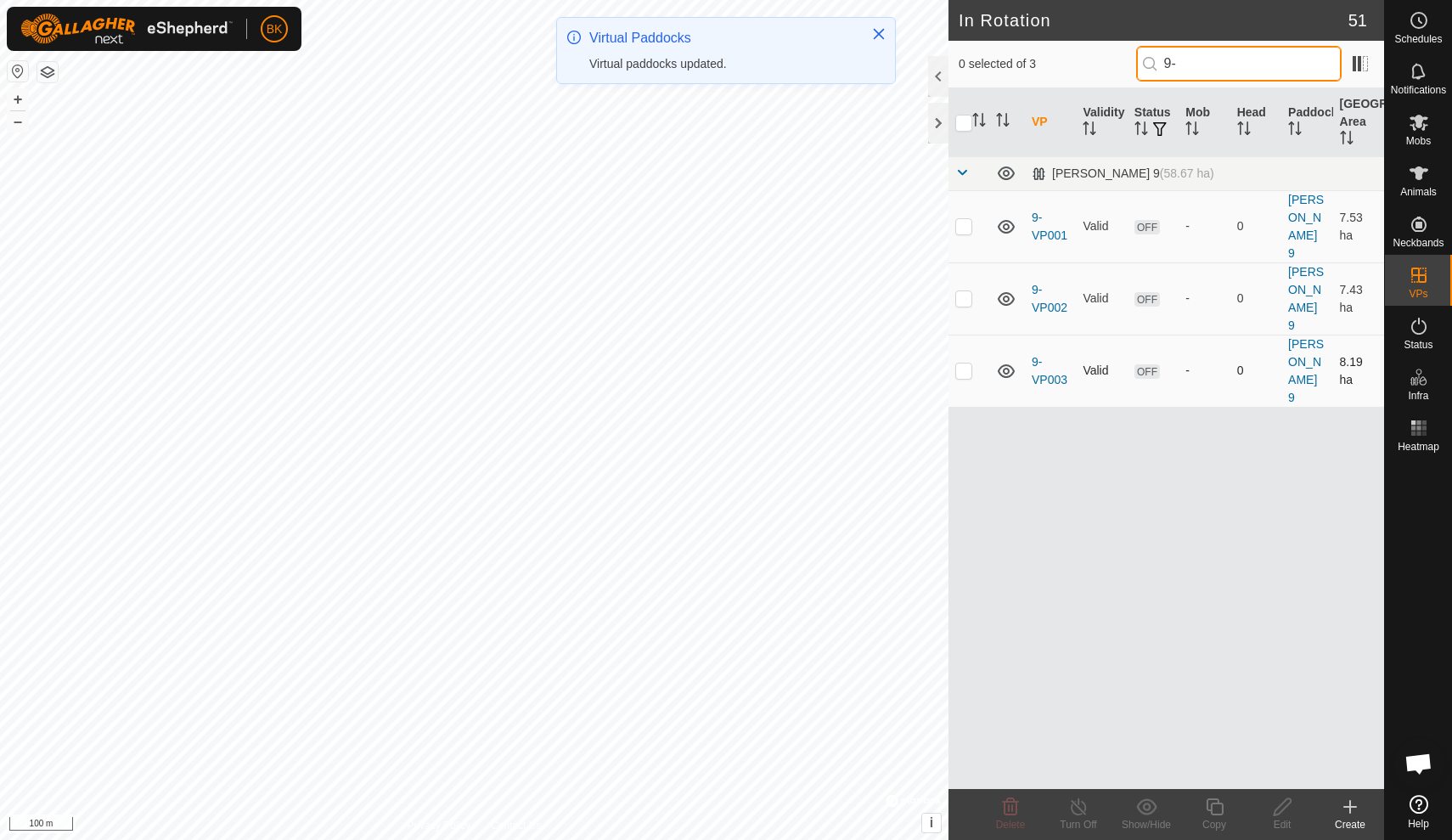
type input "9-"
click at [970, 363] on p-checkbox at bounding box center [963, 370] width 17 height 14
checkbox input "true"
click at [1214, 810] on icon at bounding box center [1215, 806] width 21 height 20
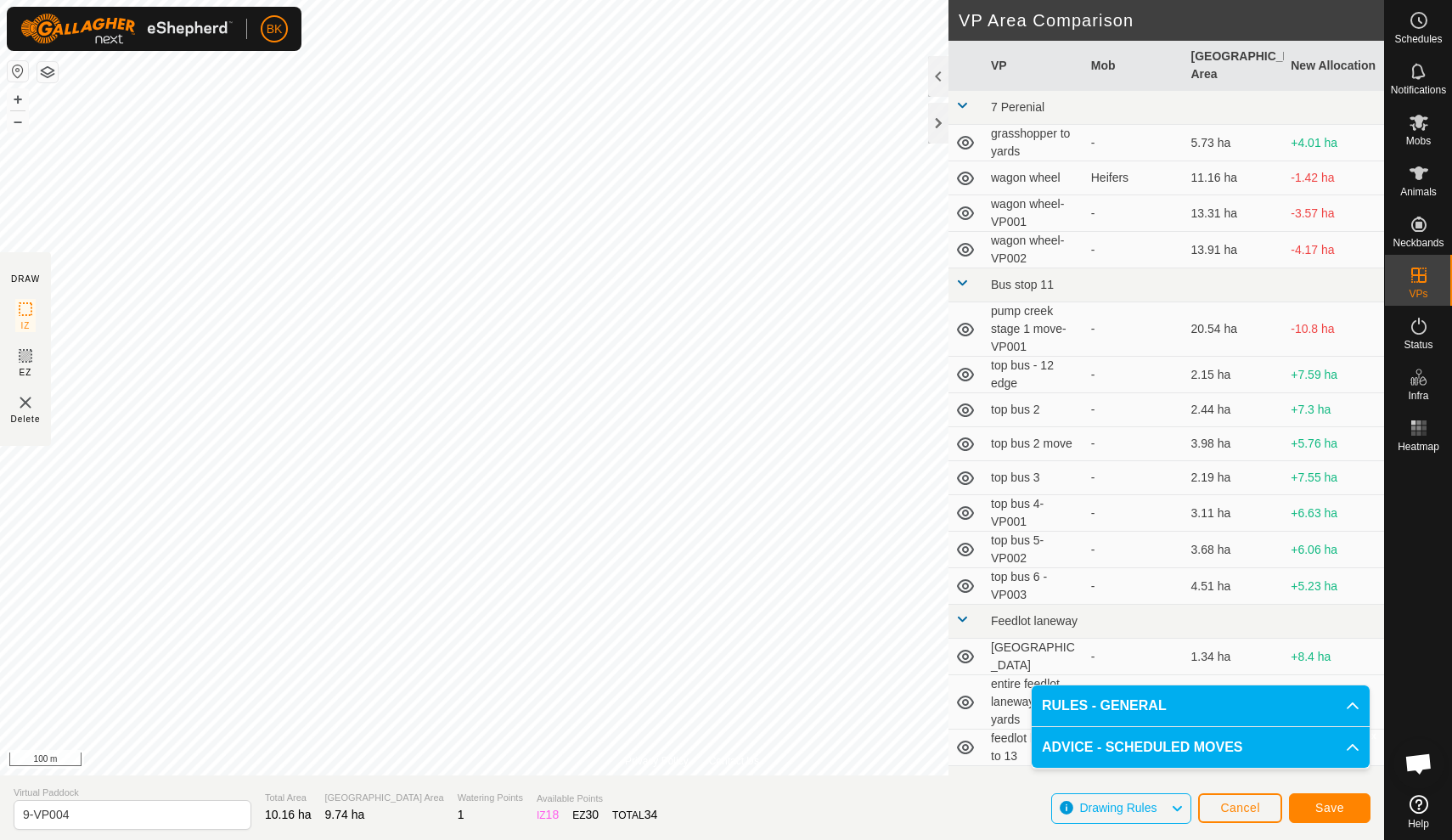
click at [1329, 813] on span "Save" at bounding box center [1330, 808] width 29 height 14
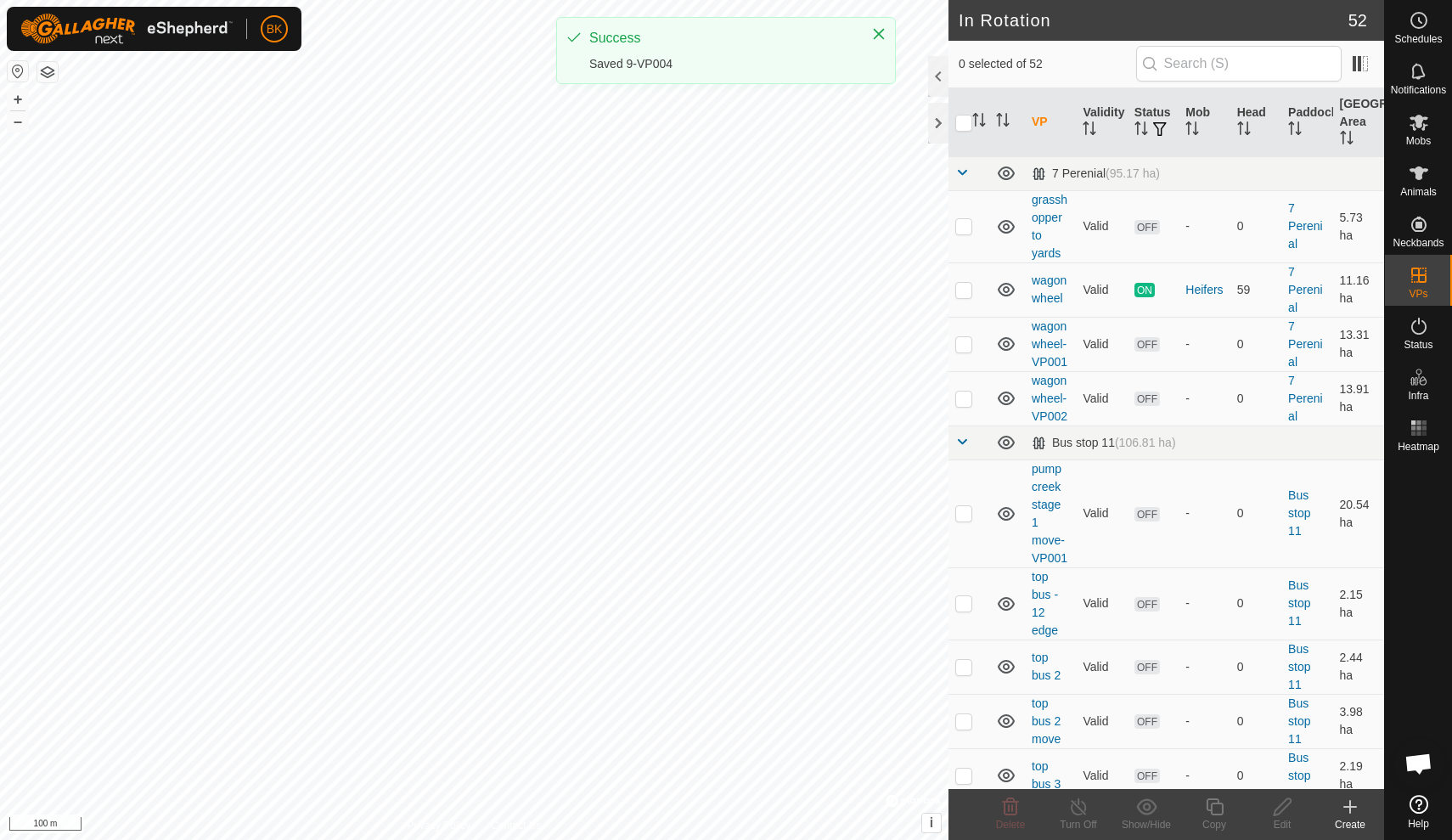
click at [1222, 84] on div "0 selected of 52" at bounding box center [1166, 64] width 436 height 48
click at [1219, 65] on input "text" at bounding box center [1239, 63] width 206 height 36
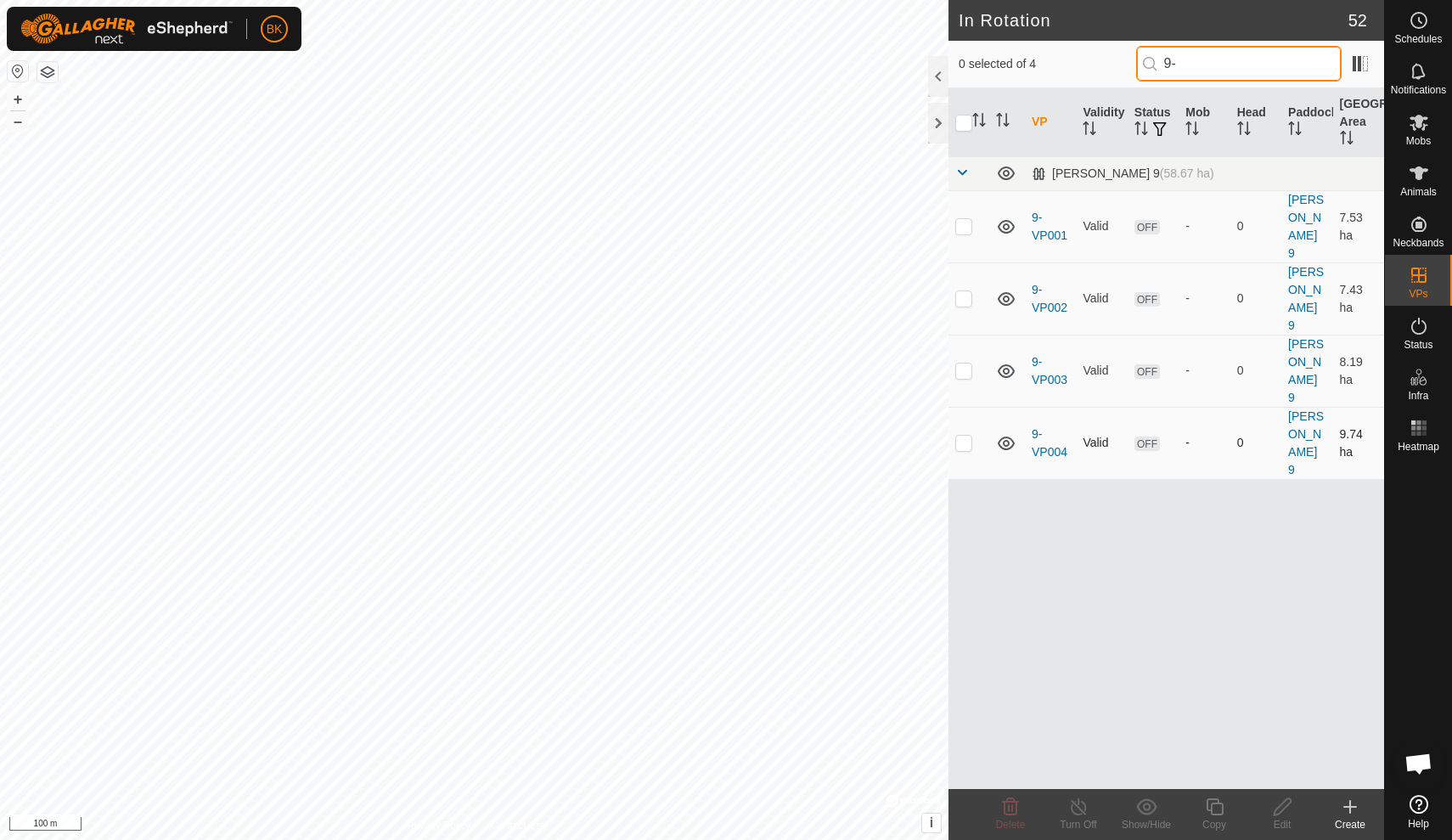
type input "9-"
click at [963, 436] on p-checkbox at bounding box center [963, 443] width 17 height 14
checkbox input "true"
click at [1214, 810] on icon at bounding box center [1215, 806] width 21 height 20
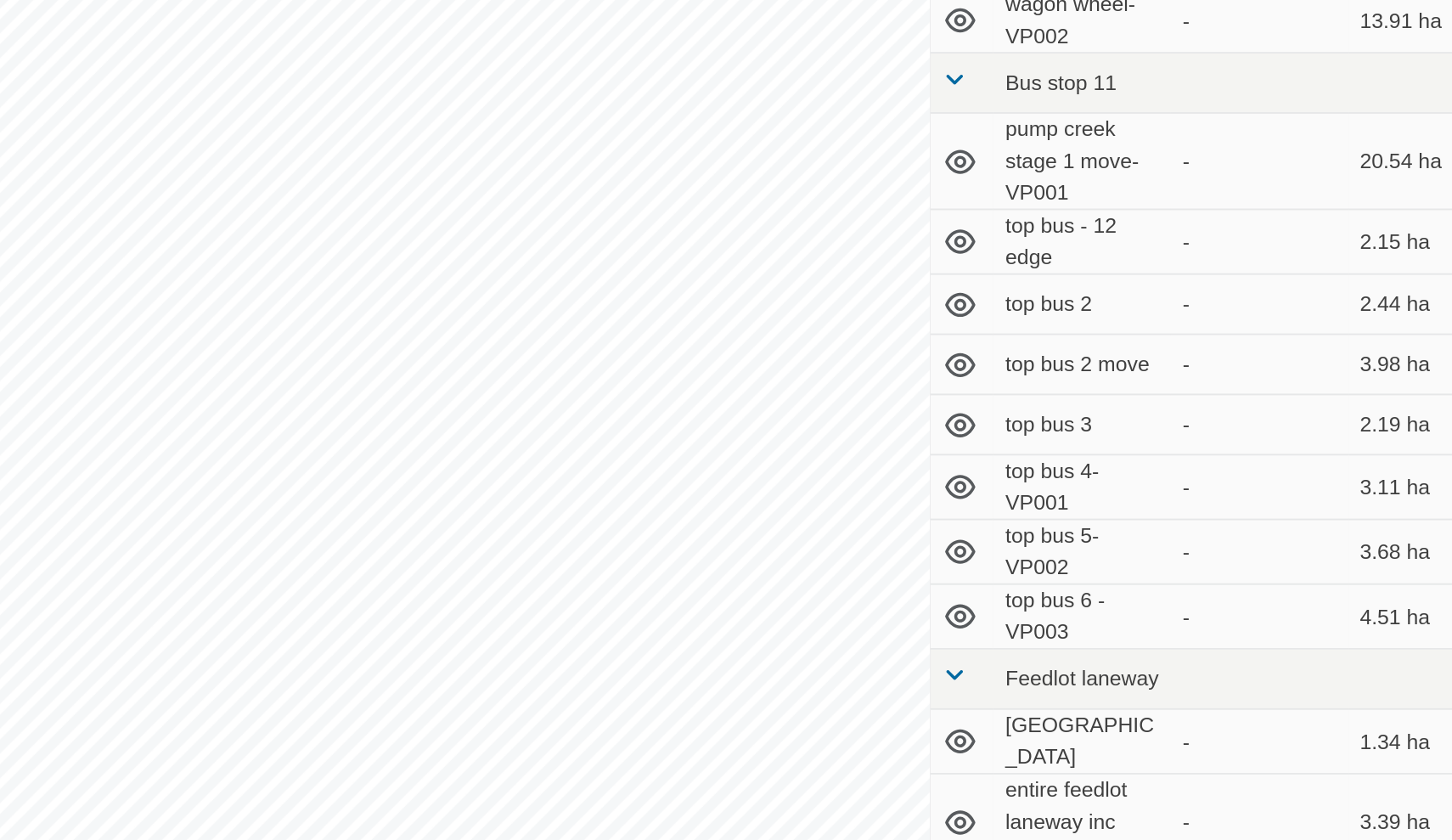
click at [991, 614] on span "Feedlot laneway" at bounding box center [1033, 621] width 86 height 14
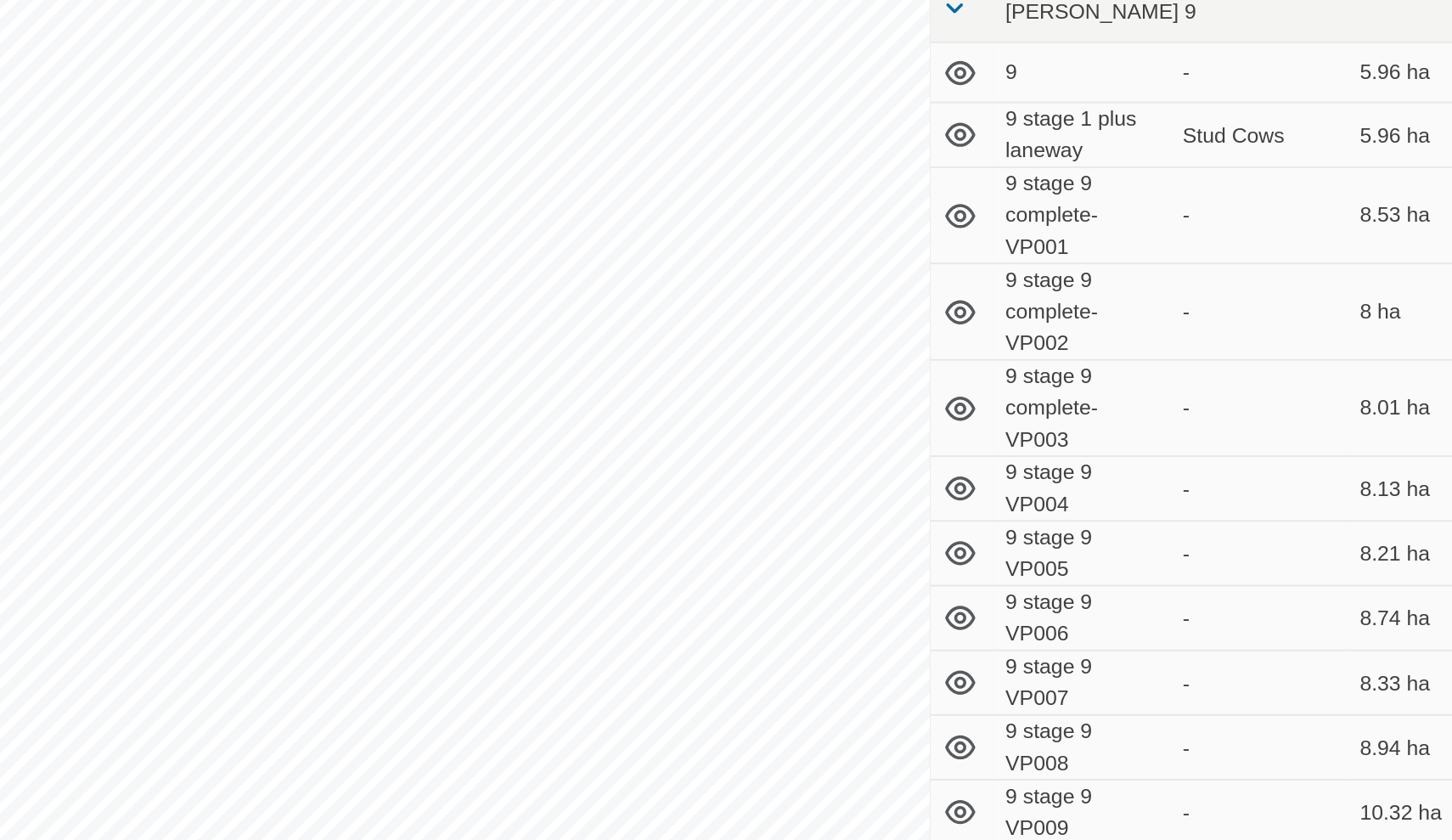
scroll to position [1634, 0]
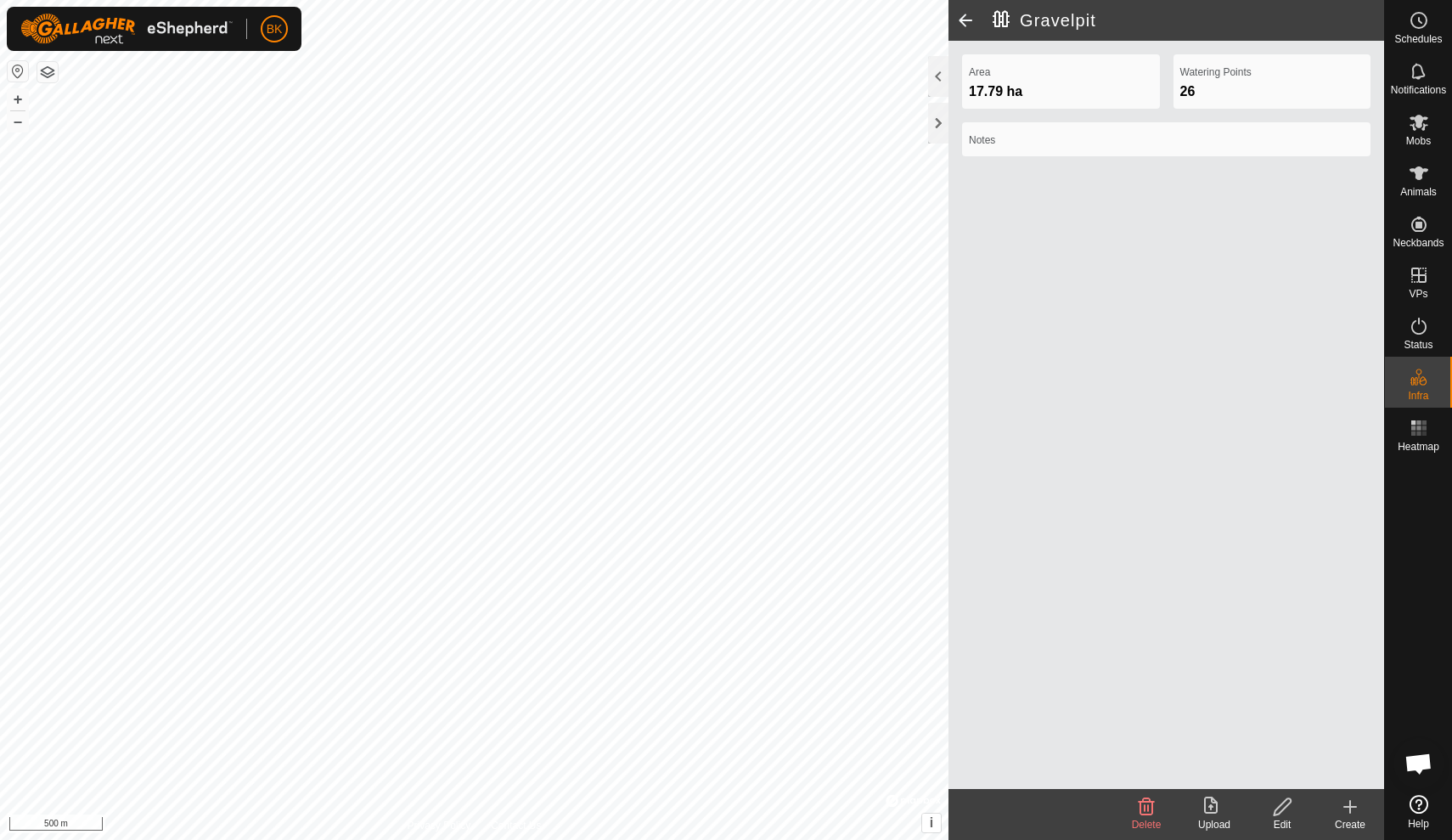
click at [967, 20] on span at bounding box center [965, 20] width 34 height 41
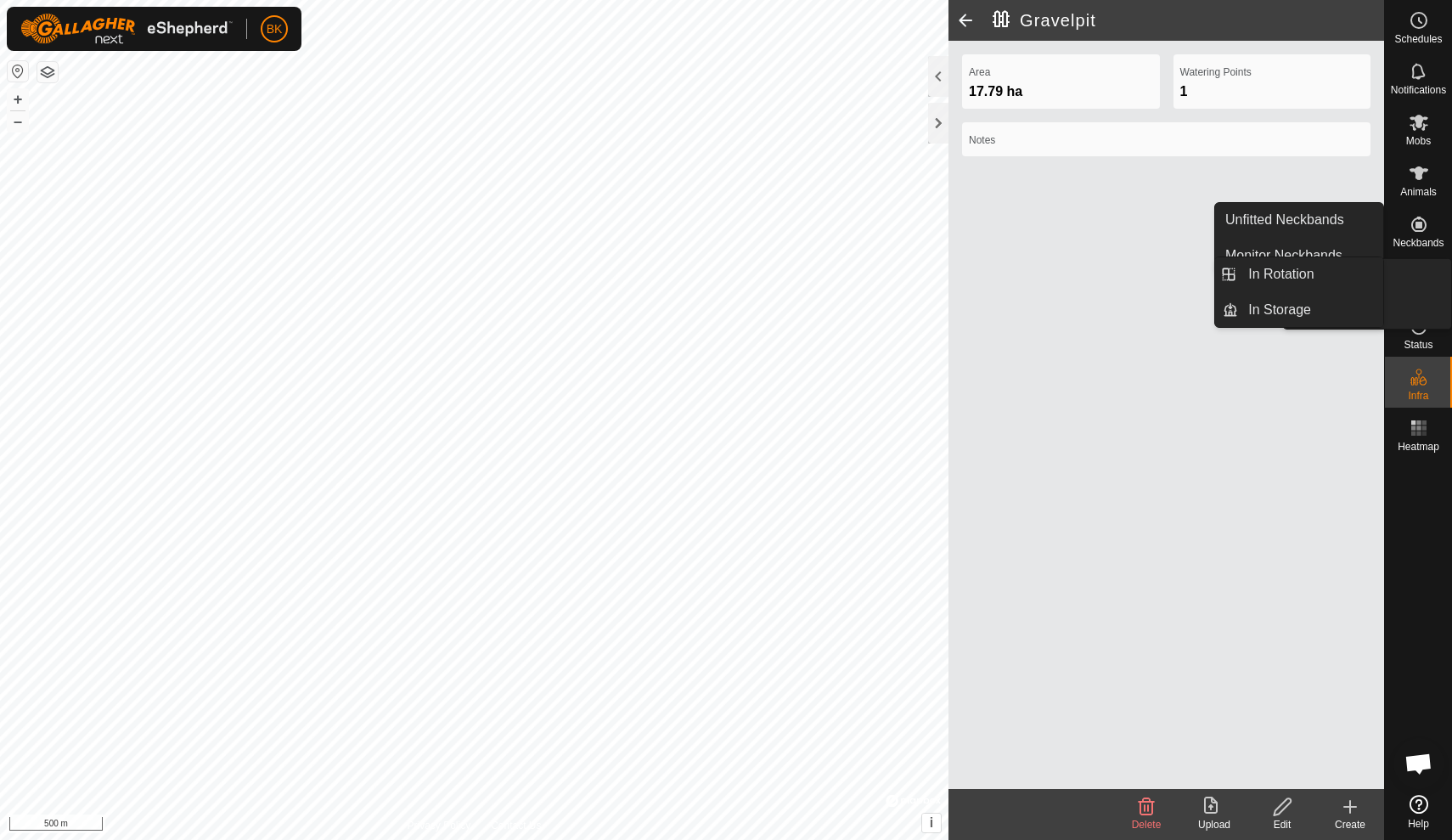
click at [1424, 280] on icon at bounding box center [1419, 275] width 20 height 20
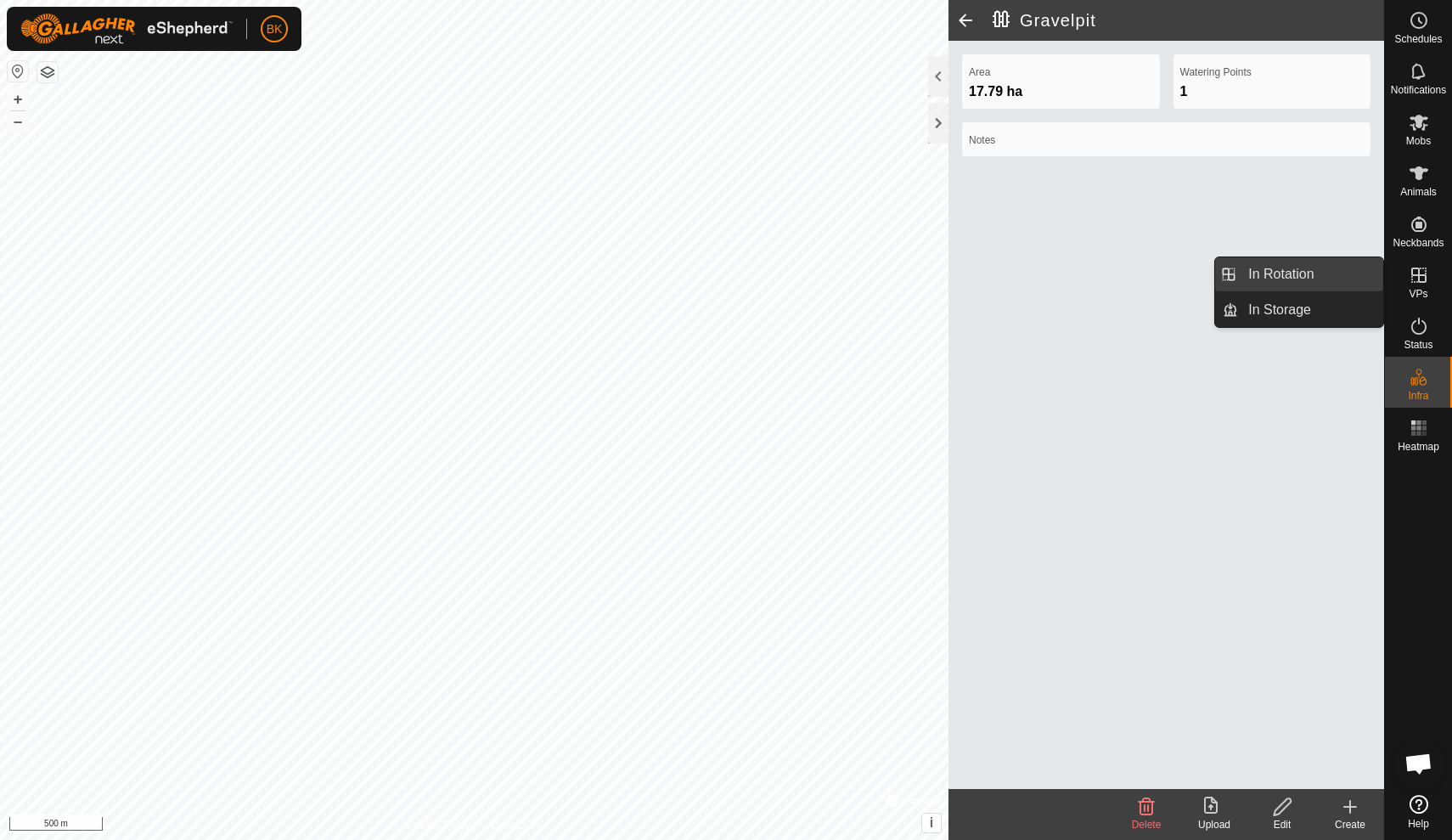
click at [1346, 281] on link "In Rotation" at bounding box center [1311, 274] width 146 height 34
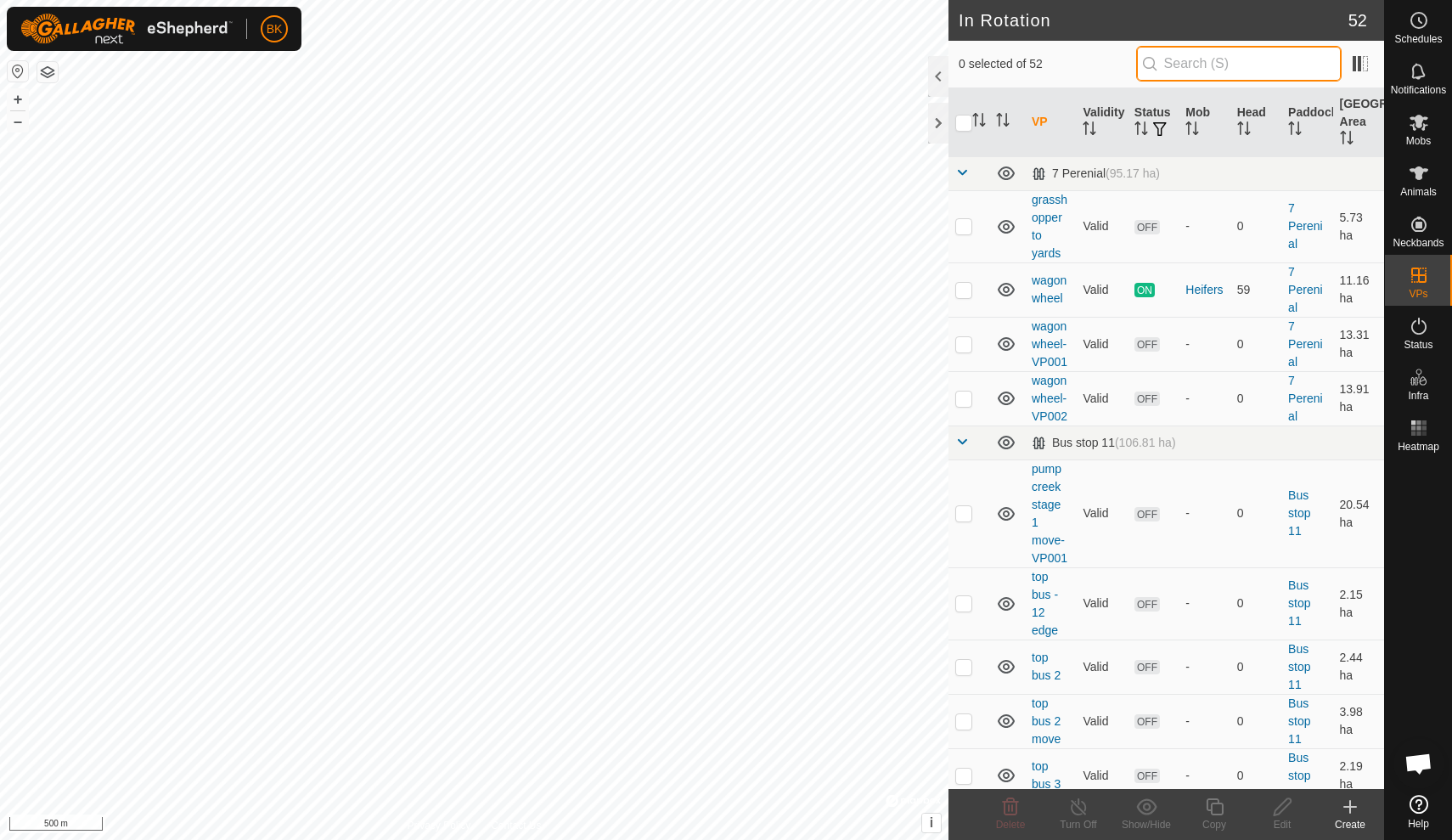
click at [1201, 68] on input "text" at bounding box center [1239, 63] width 206 height 36
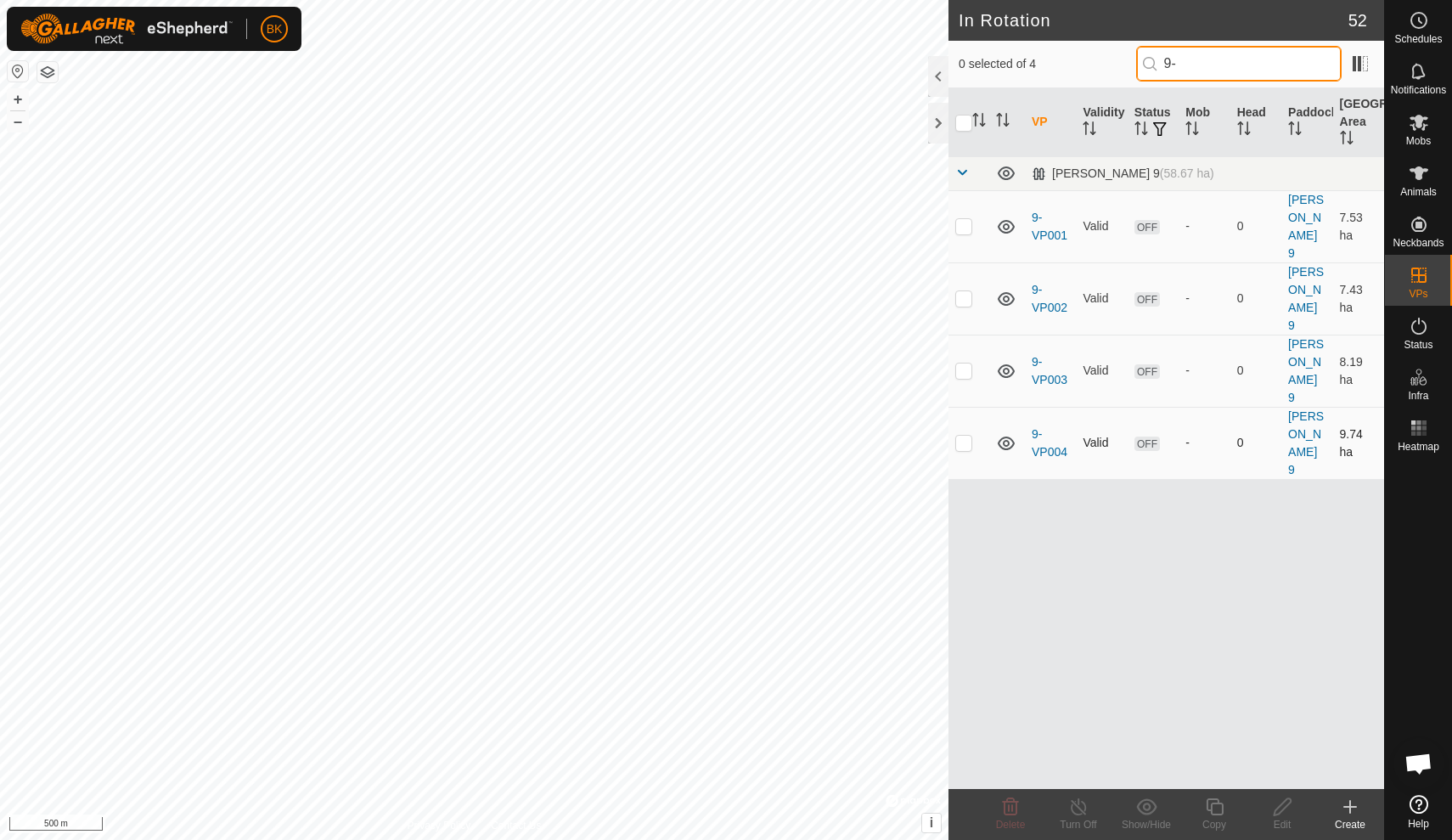
type input "9-"
click at [966, 436] on p-checkbox at bounding box center [963, 443] width 17 height 14
checkbox input "true"
click at [1213, 806] on icon at bounding box center [1215, 806] width 21 height 20
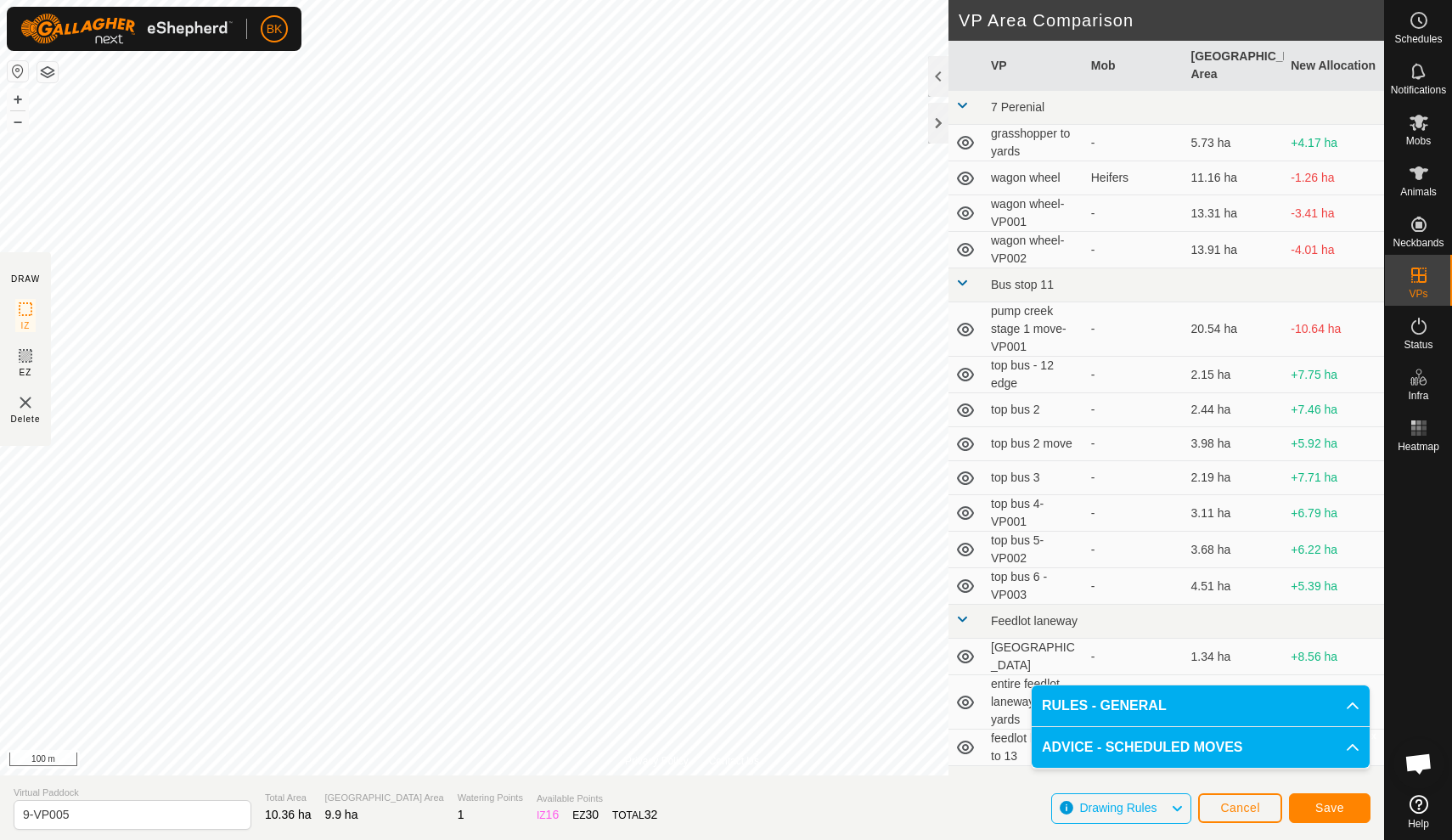
click at [1312, 801] on button "Save" at bounding box center [1330, 808] width 82 height 30
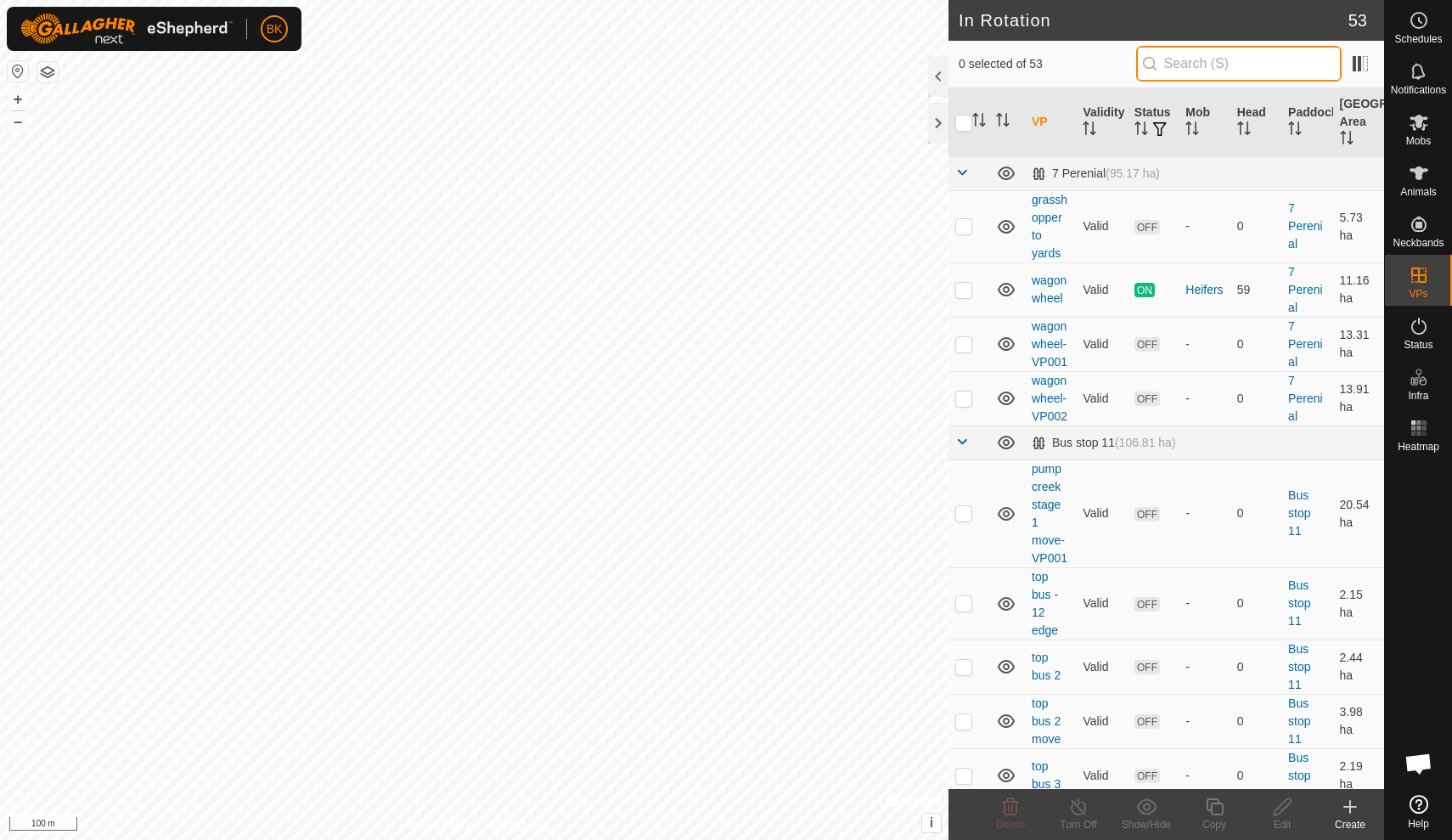
click at [1220, 73] on input "text" at bounding box center [1239, 63] width 206 height 36
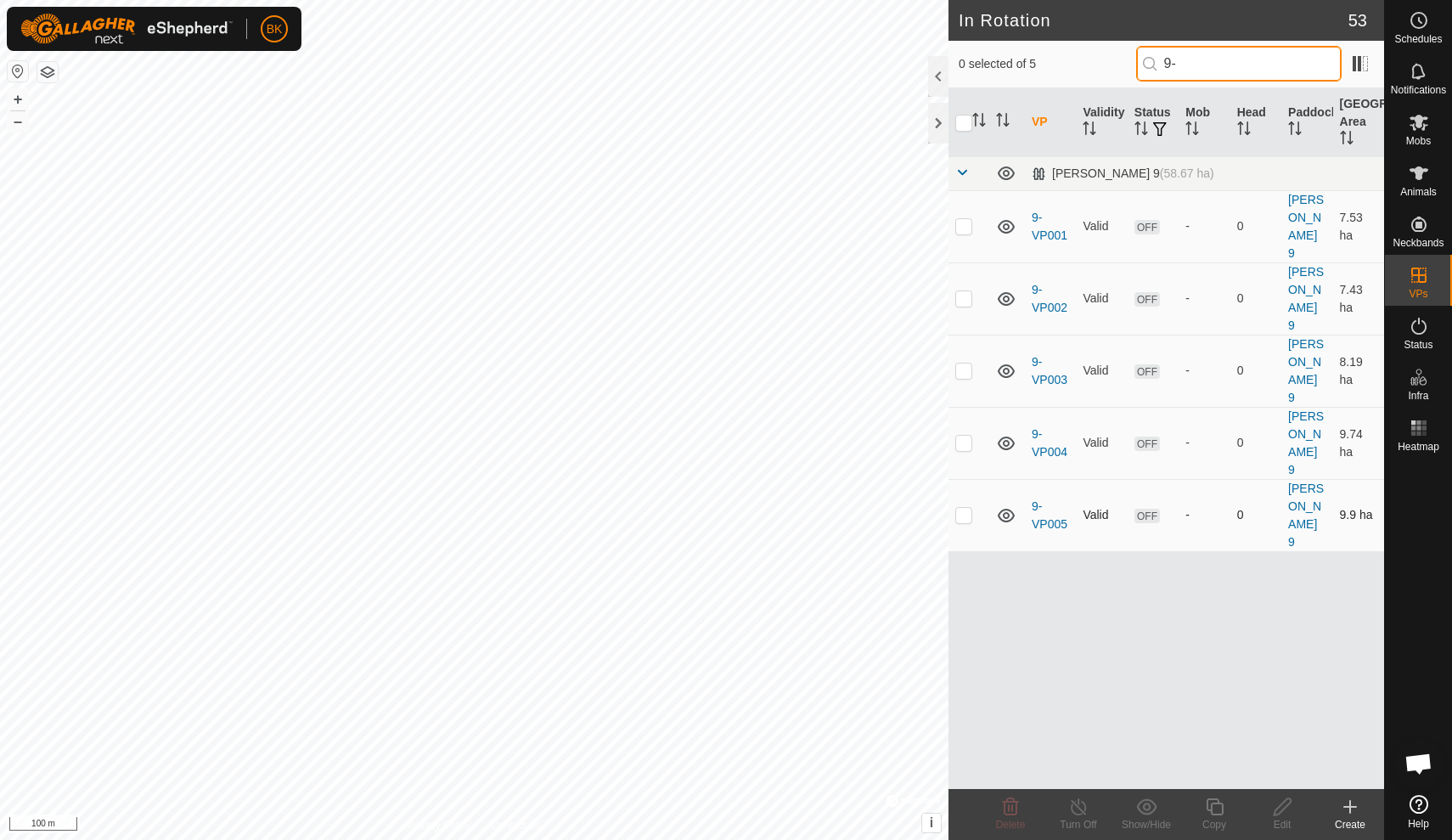
type input "9-"
click at [961, 508] on p-checkbox at bounding box center [963, 515] width 17 height 14
checkbox input "true"
click at [1220, 808] on icon at bounding box center [1215, 806] width 21 height 20
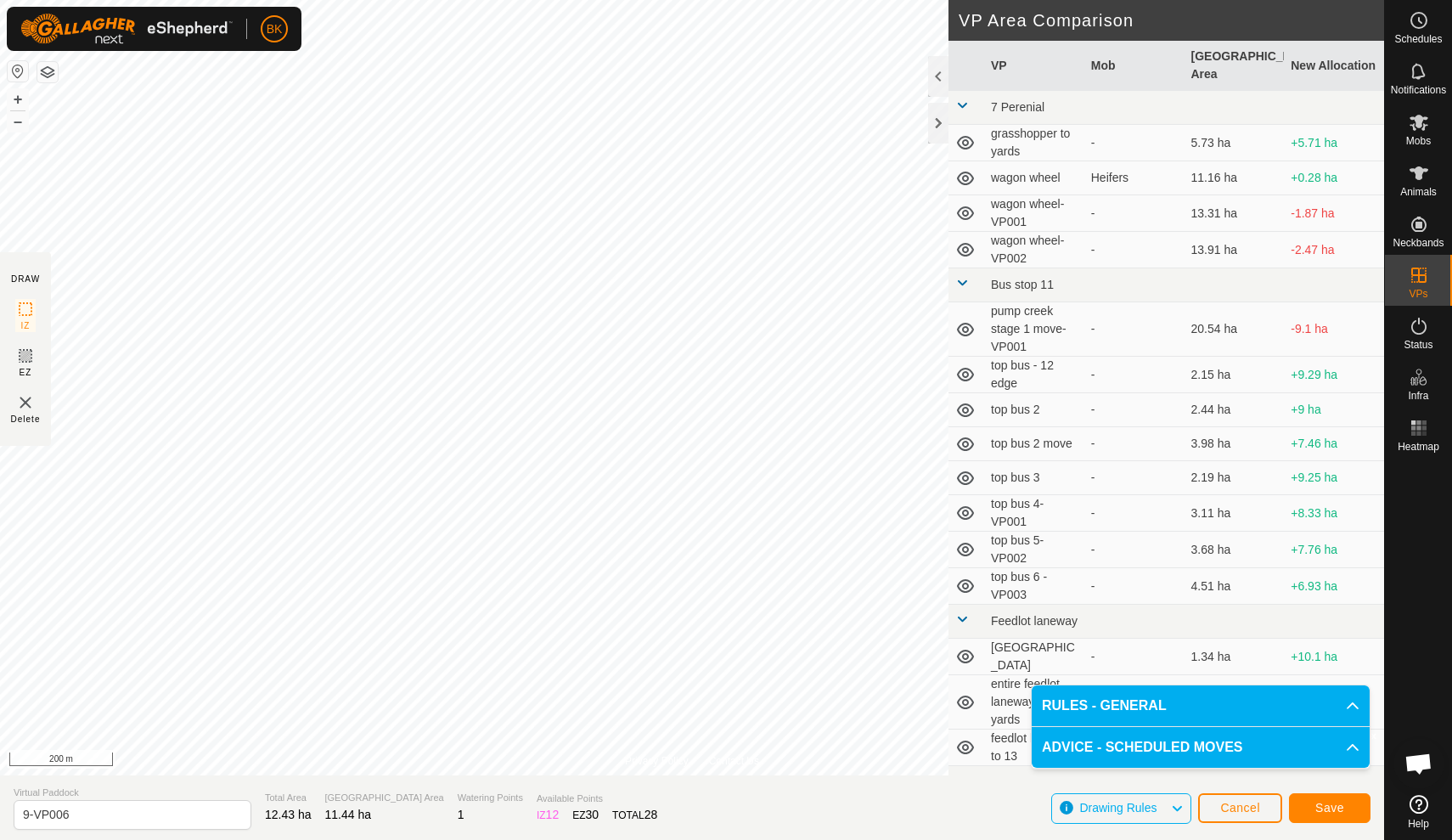
click at [1329, 805] on span "Save" at bounding box center [1330, 808] width 29 height 14
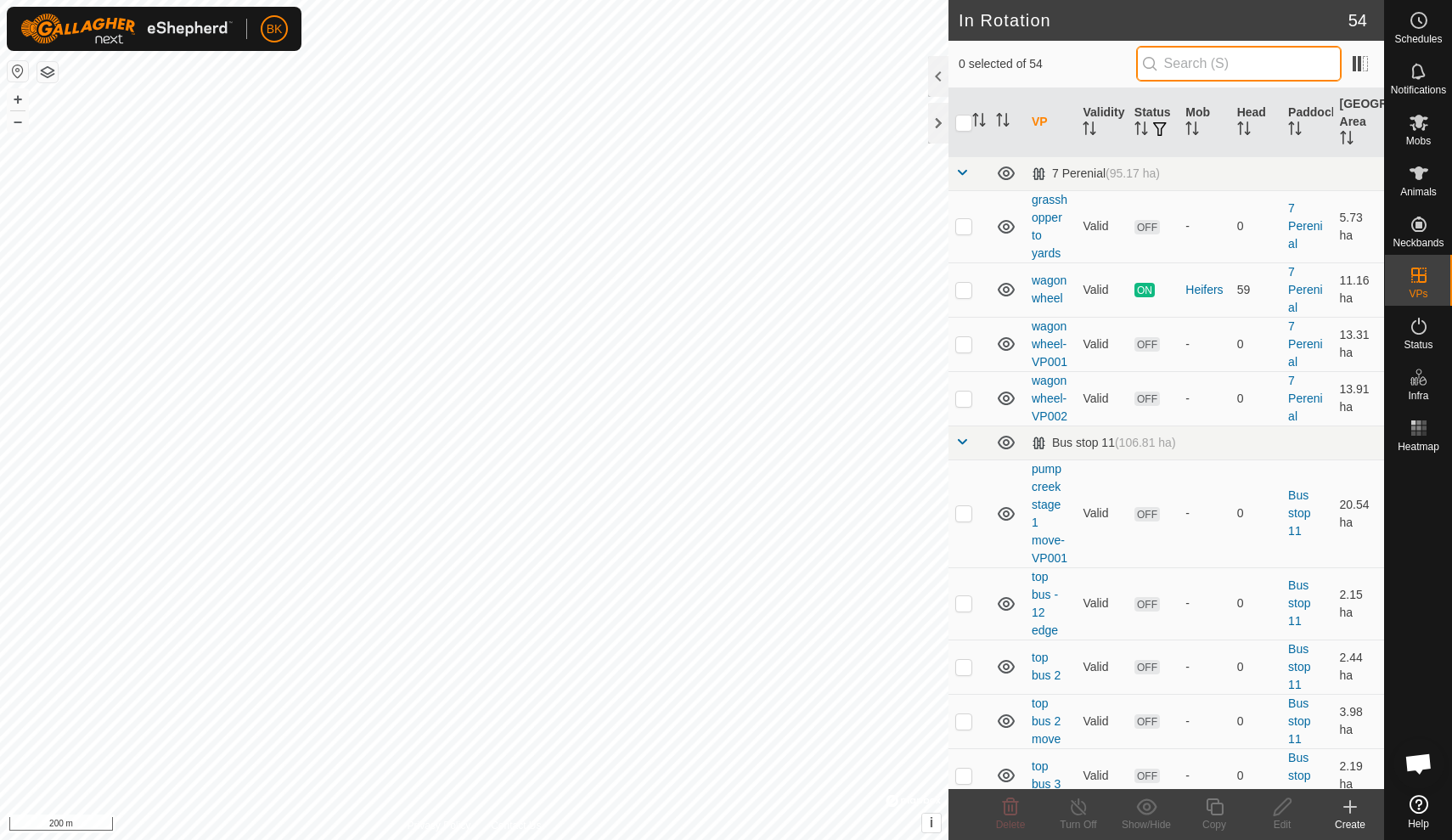
click at [1292, 57] on input "text" at bounding box center [1239, 63] width 206 height 36
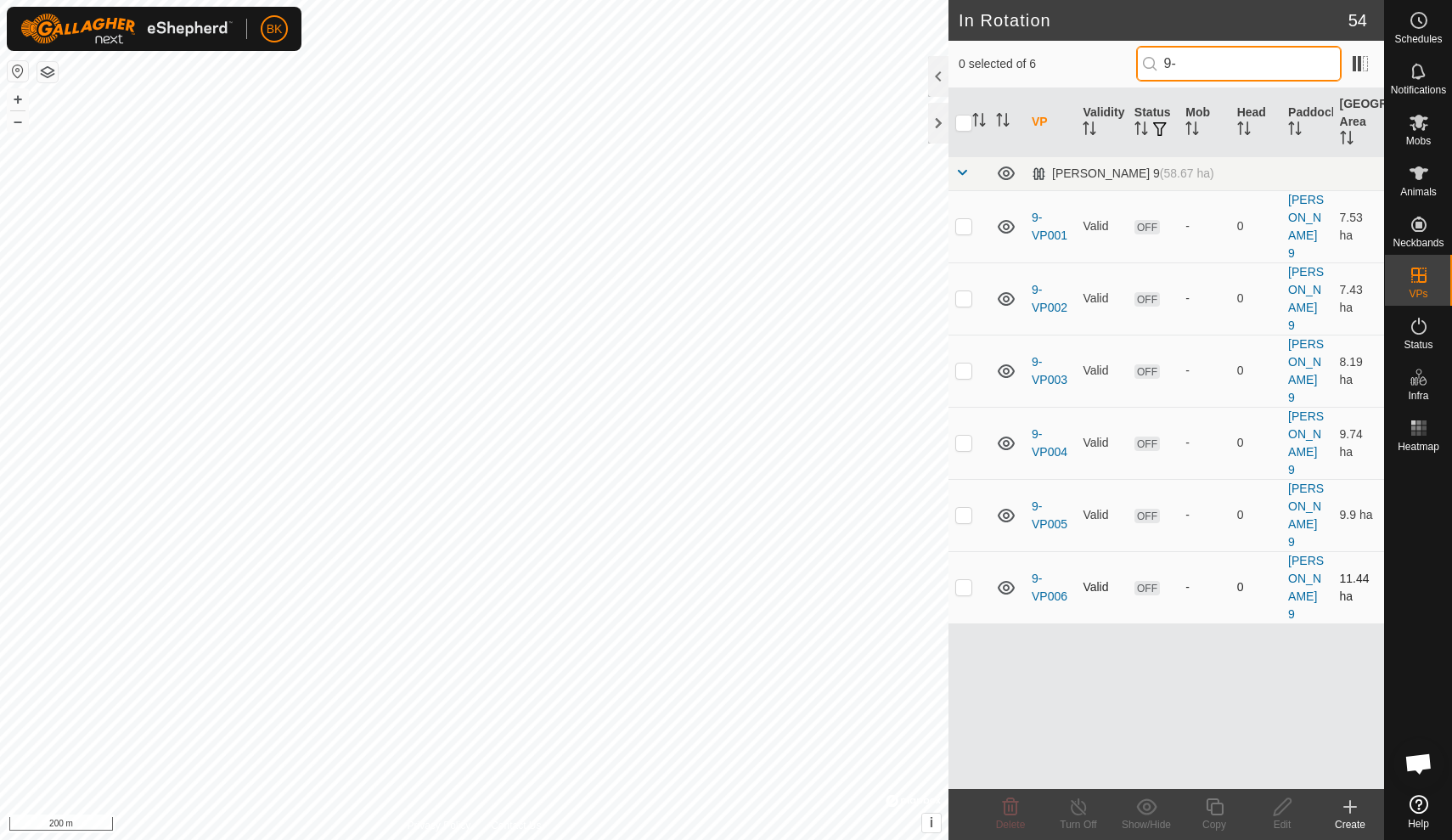
type input "9-"
click at [965, 580] on p-checkbox at bounding box center [963, 587] width 17 height 14
checkbox input "true"
click at [1211, 804] on icon at bounding box center [1215, 806] width 21 height 20
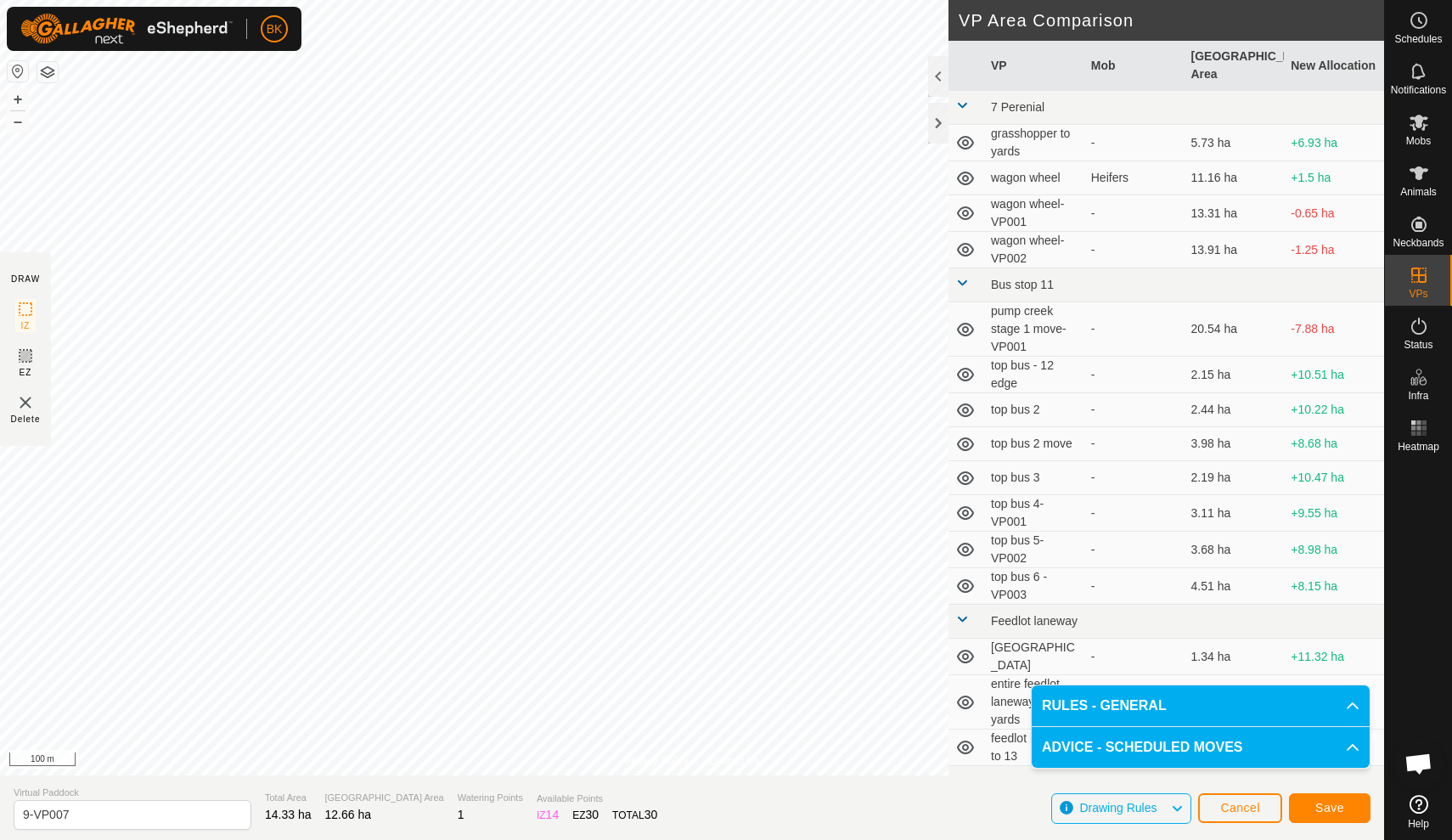
click at [1317, 820] on button "Save" at bounding box center [1330, 808] width 82 height 30
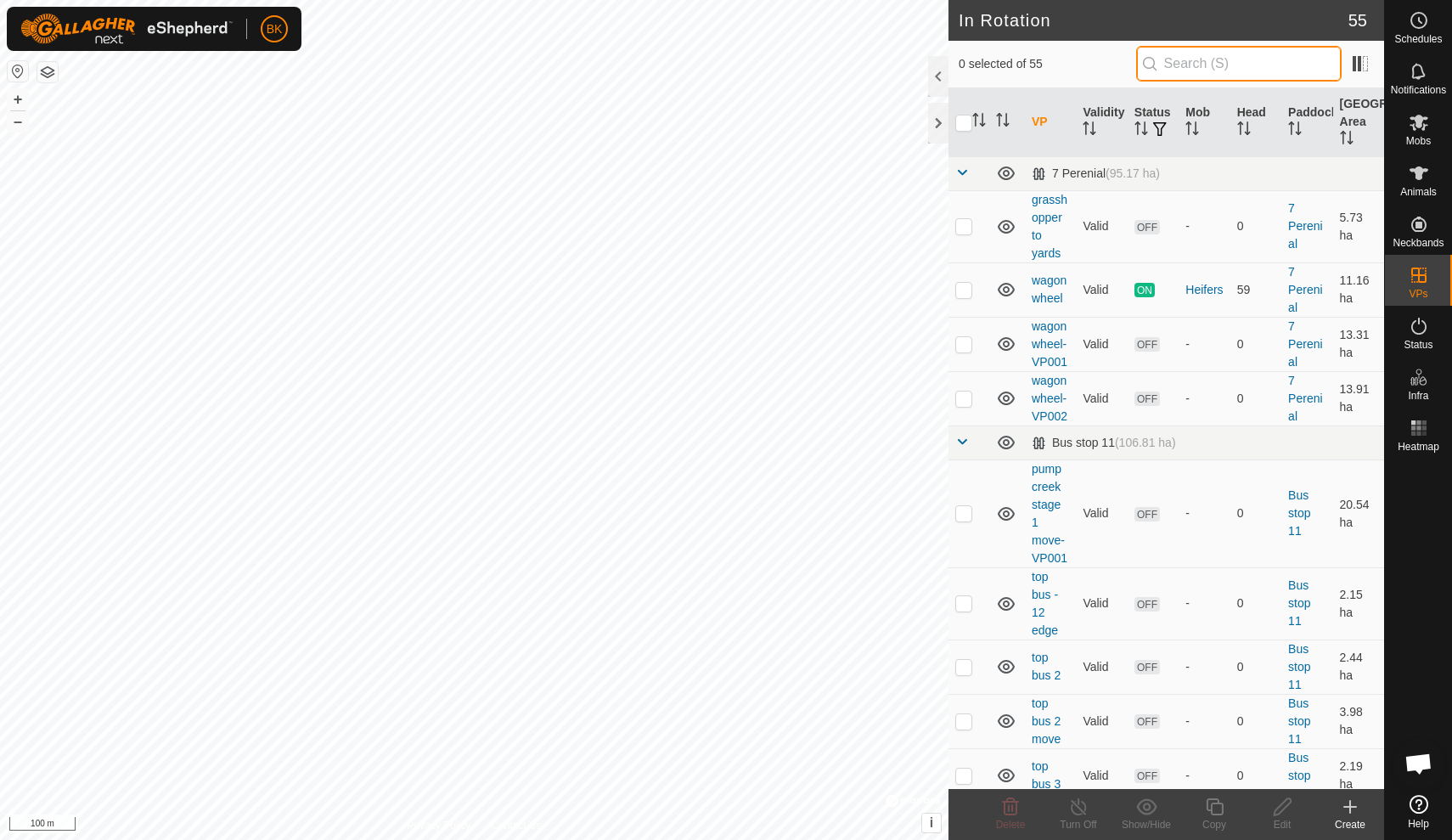
click at [1207, 61] on input "text" at bounding box center [1239, 63] width 206 height 36
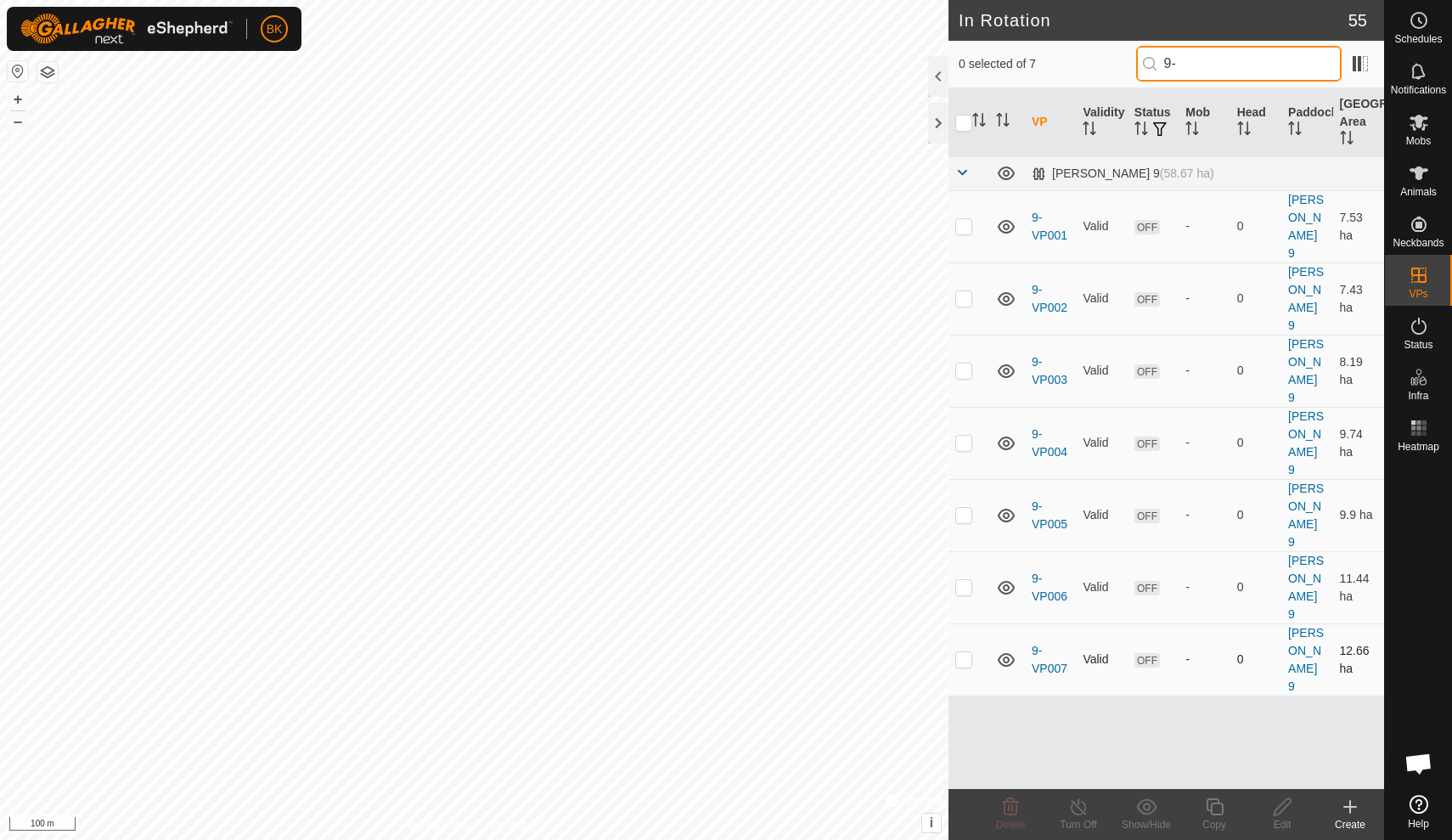
type input "9-"
click at [967, 653] on p-checkbox at bounding box center [963, 659] width 17 height 14
checkbox input "true"
click at [1205, 809] on icon at bounding box center [1215, 806] width 21 height 20
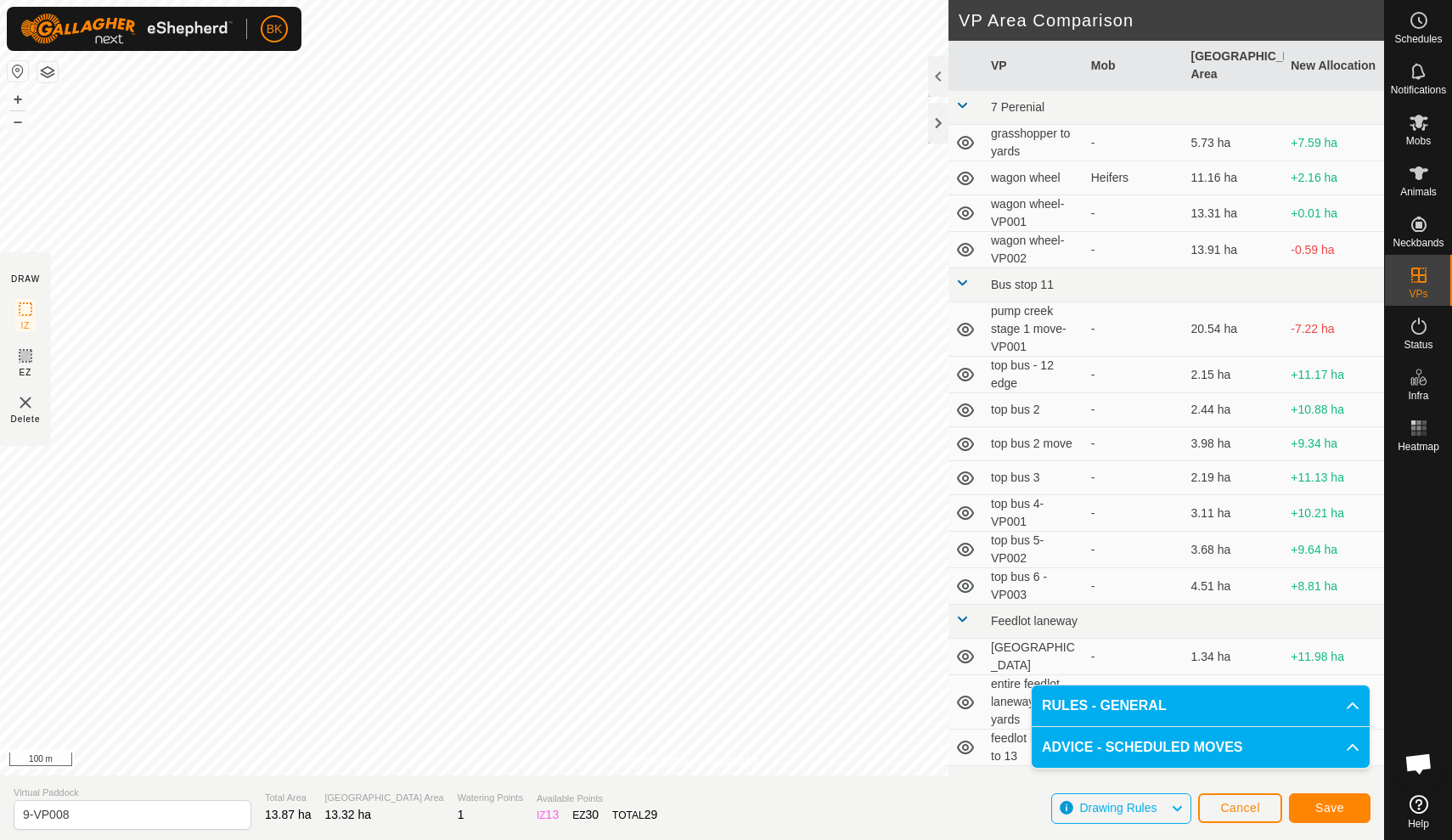
click at [1334, 802] on span "Save" at bounding box center [1330, 808] width 29 height 14
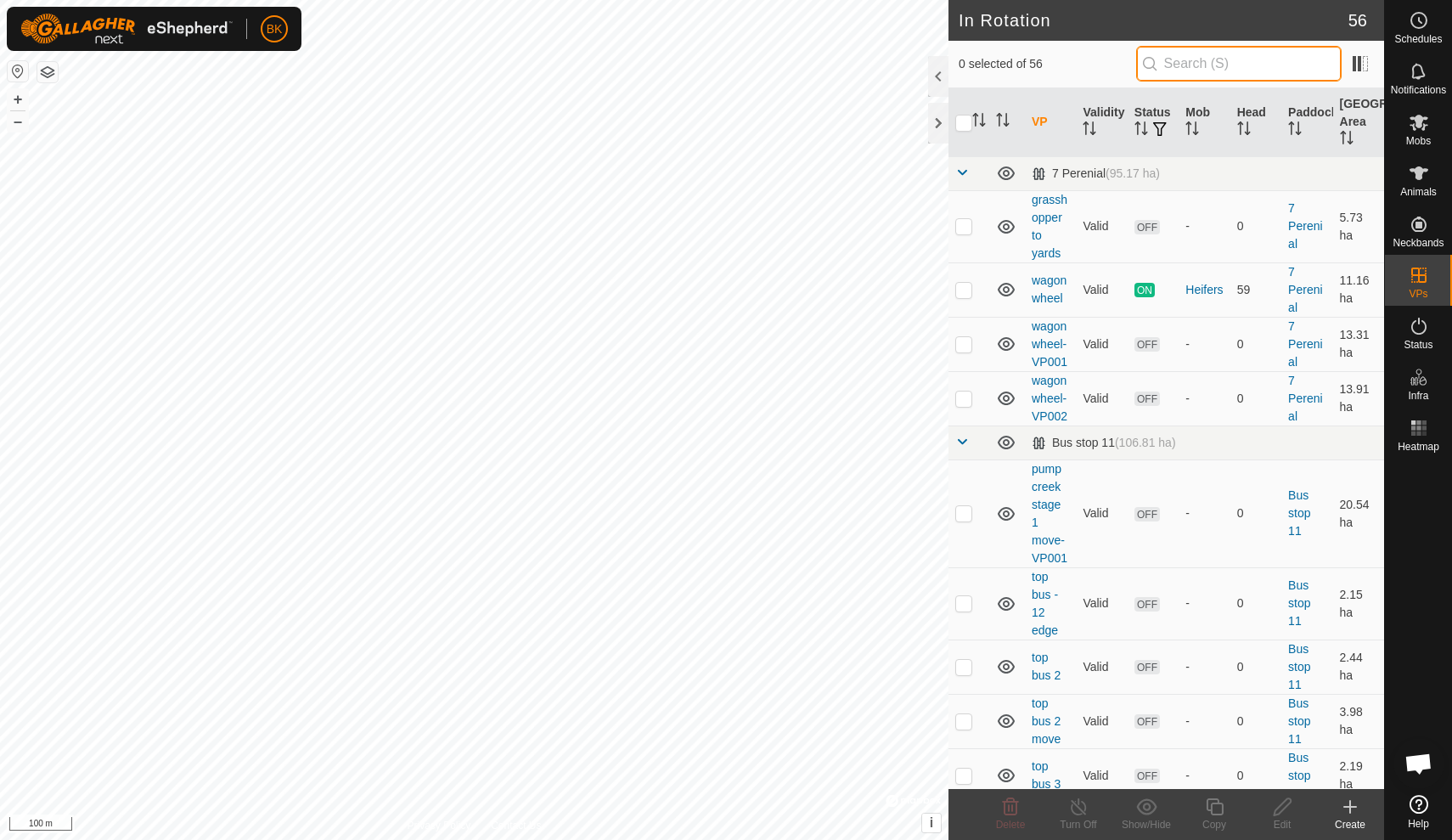
click at [1221, 71] on input "text" at bounding box center [1239, 63] width 206 height 36
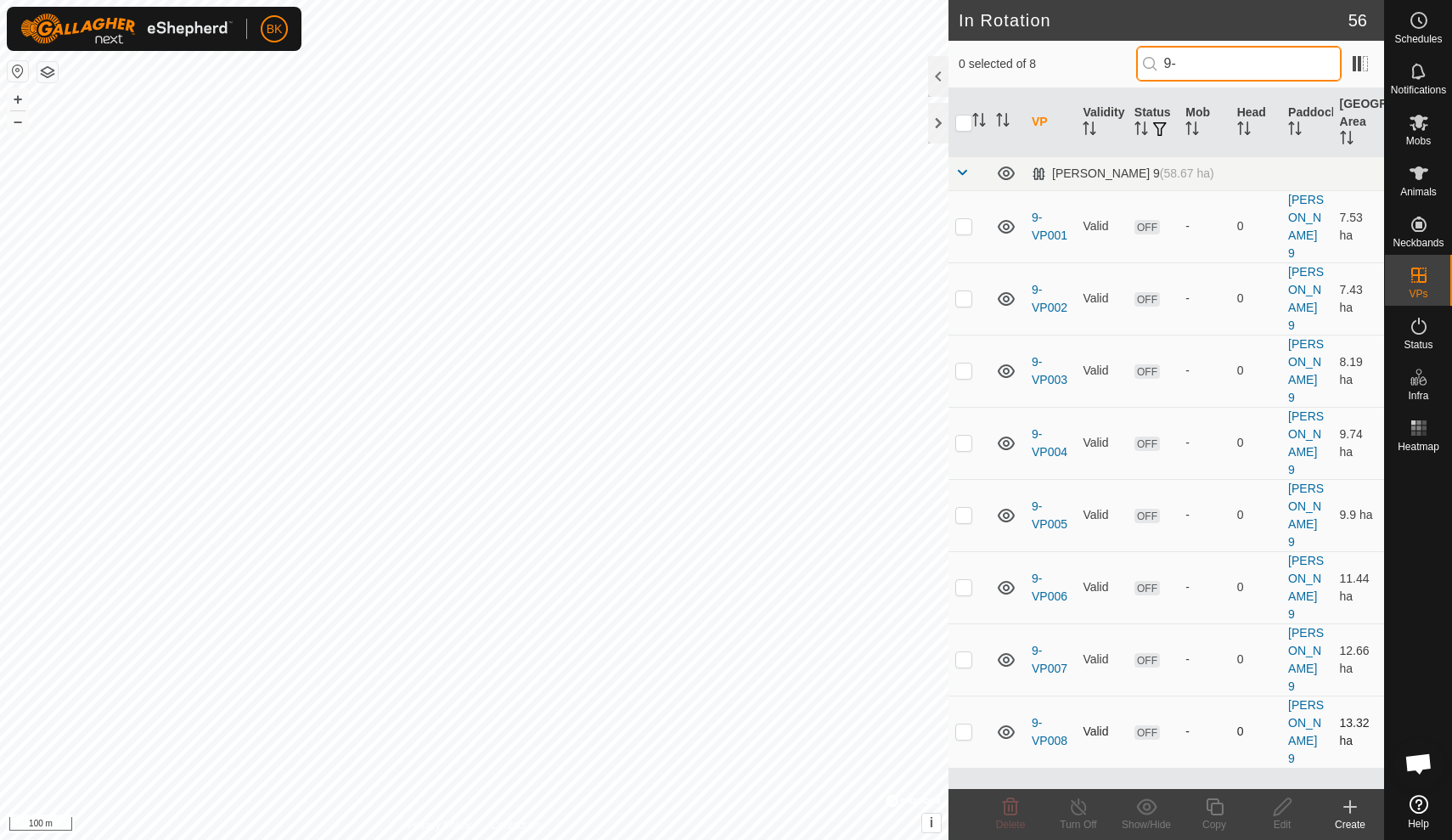
type input "9-"
click at [965, 724] on p-checkbox at bounding box center [963, 731] width 17 height 14
checkbox input "true"
click at [1218, 817] on div "Copy" at bounding box center [1214, 824] width 68 height 16
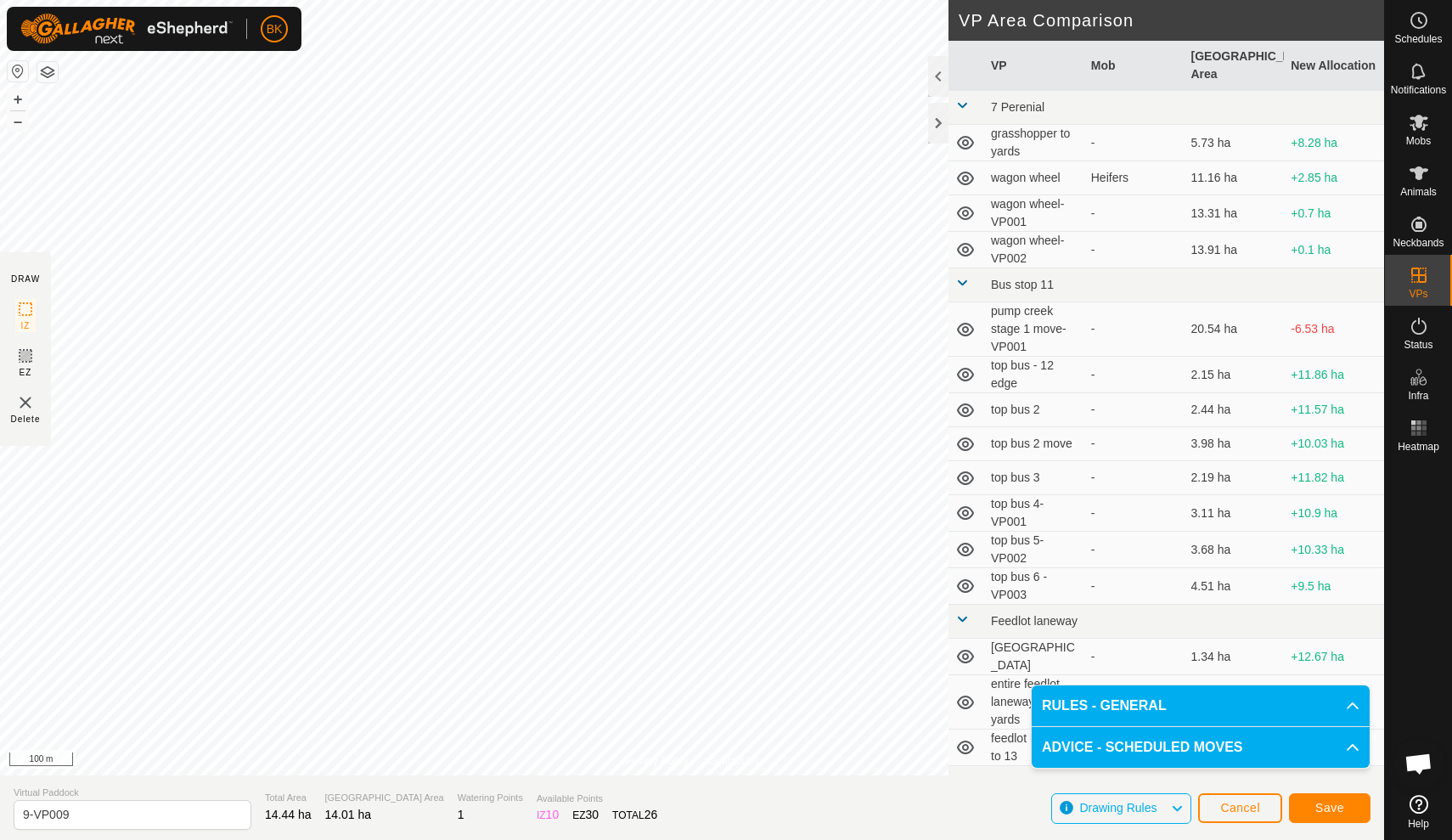
click at [1307, 804] on button "Save" at bounding box center [1330, 808] width 82 height 30
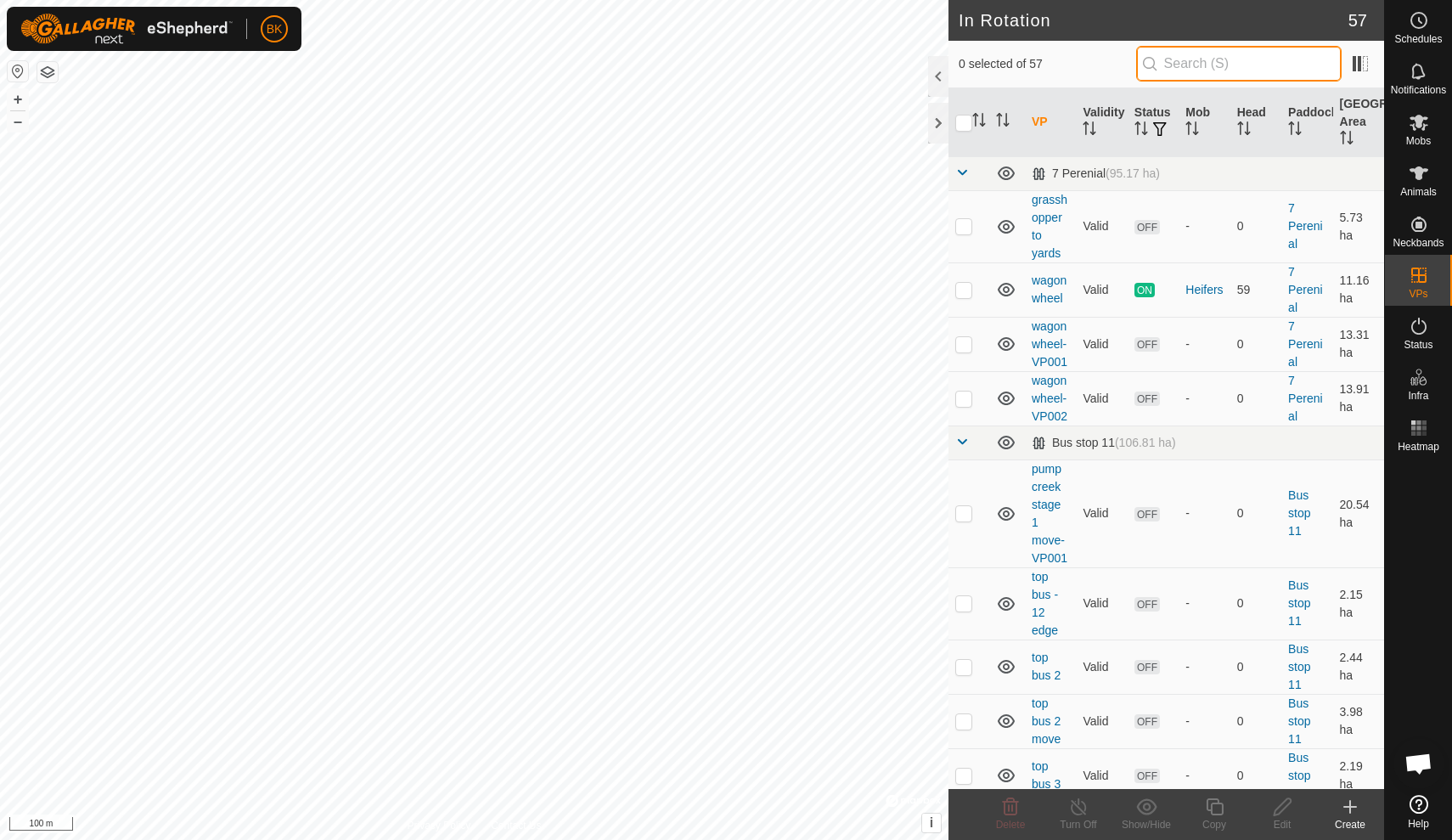
click at [1233, 63] on input "text" at bounding box center [1239, 63] width 206 height 36
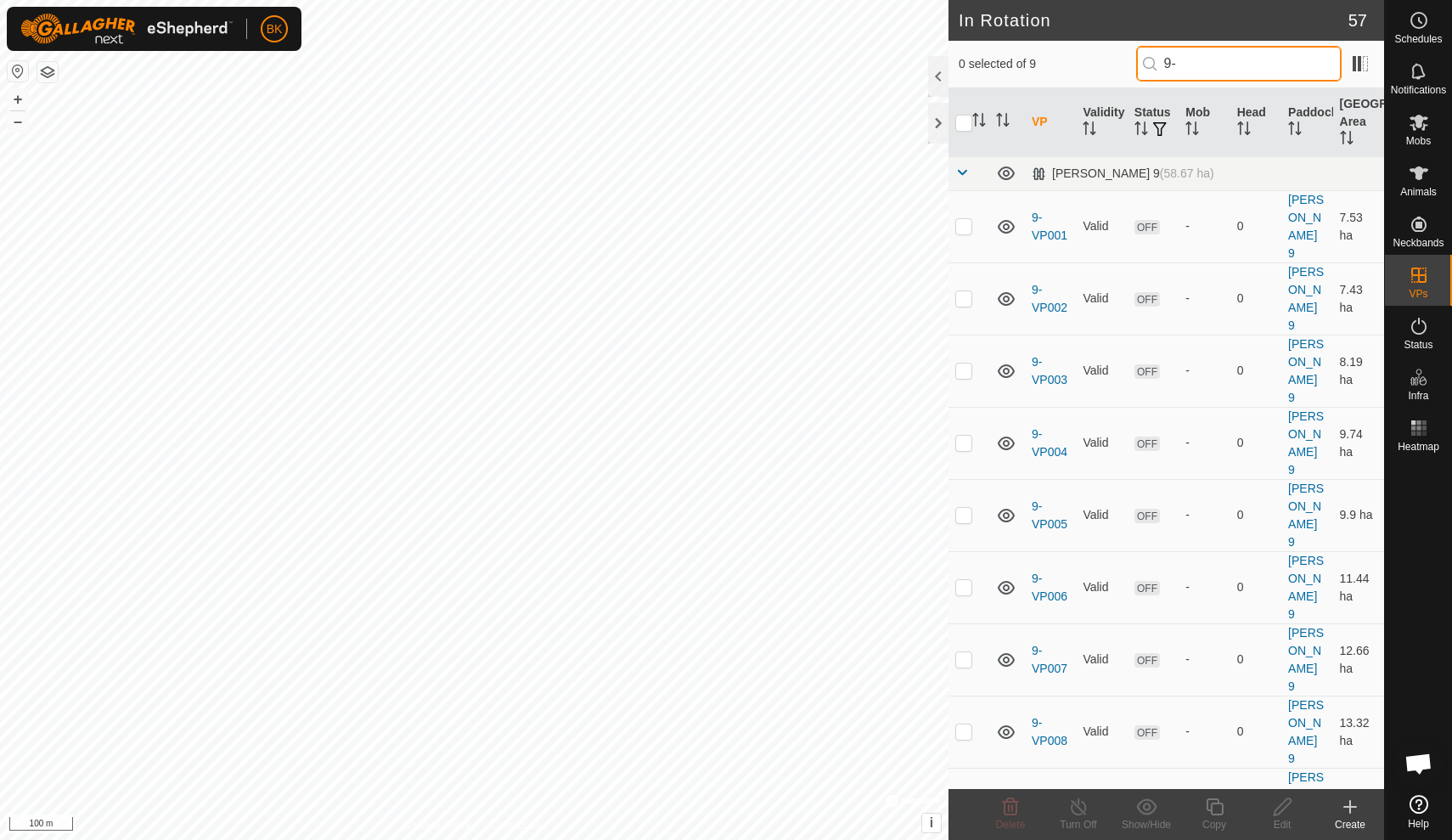
type input "9-"
click at [965, 796] on p-checkbox at bounding box center [963, 803] width 17 height 14
checkbox input "true"
click at [1213, 802] on icon at bounding box center [1215, 806] width 21 height 20
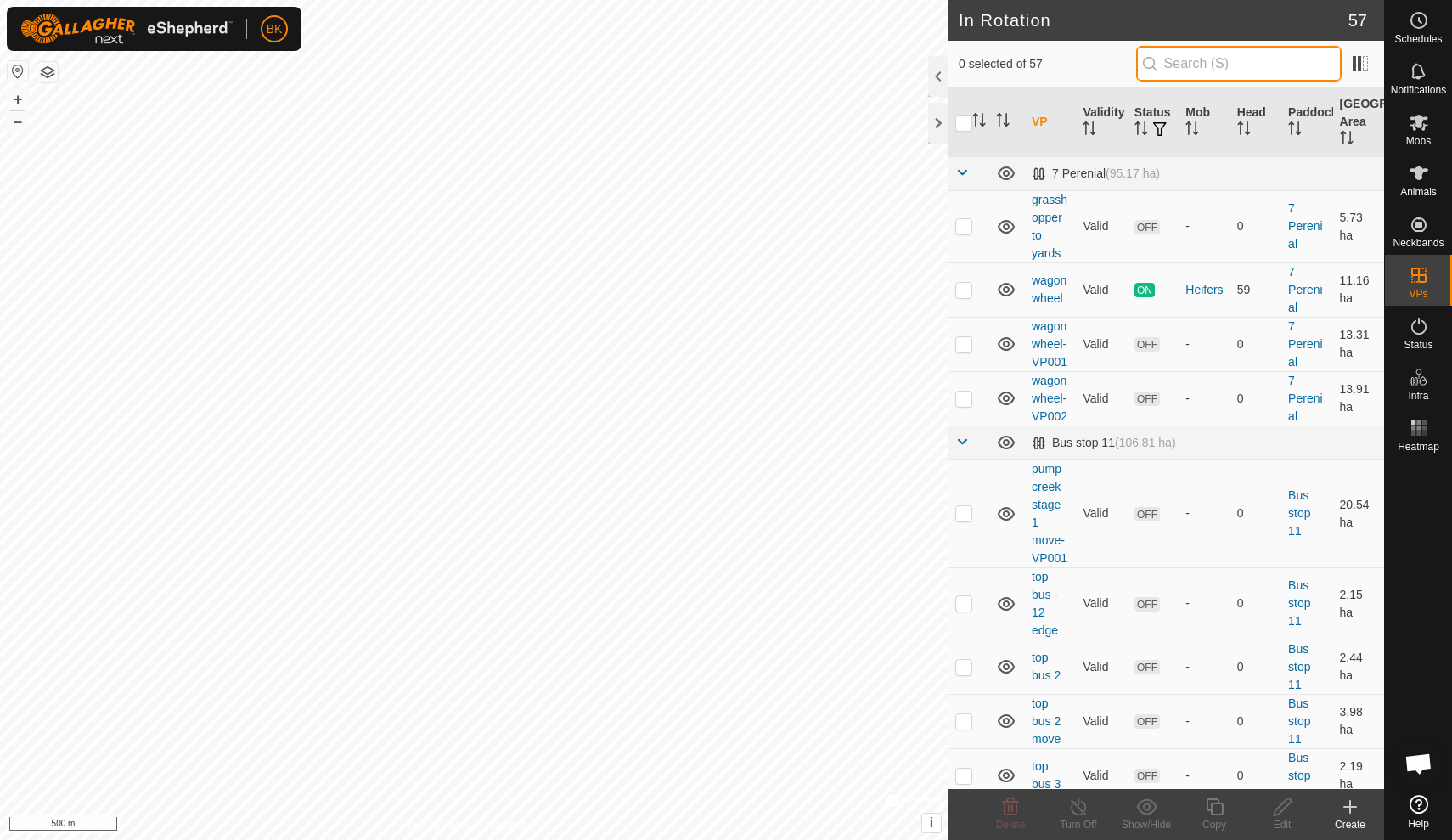
click at [1242, 74] on input "text" at bounding box center [1239, 63] width 206 height 36
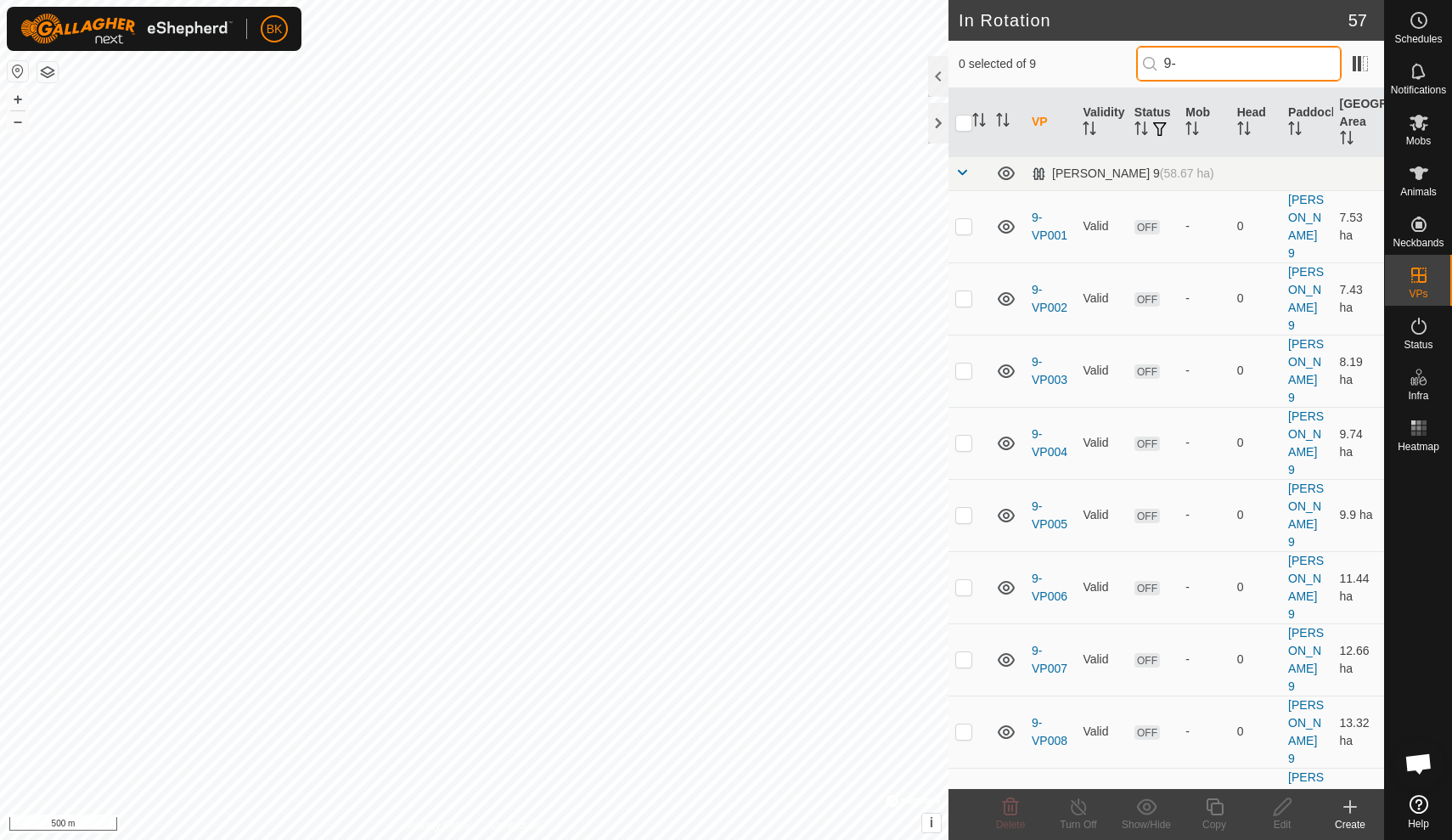
type input "9-"
click at [968, 767] on td at bounding box center [969, 803] width 41 height 72
checkbox input "true"
click at [1214, 808] on icon at bounding box center [1215, 806] width 21 height 20
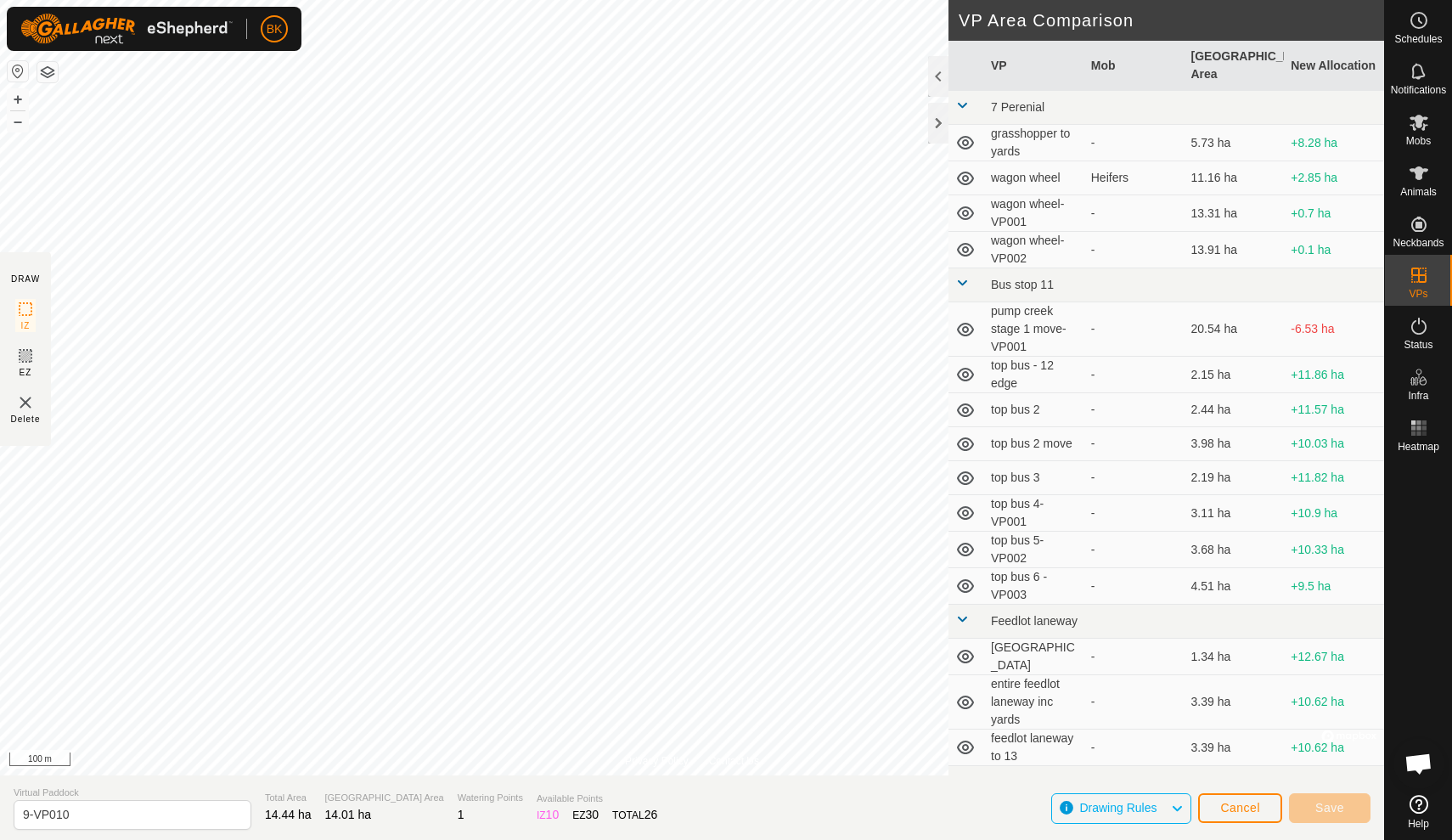
click at [1266, 812] on button "Cancel" at bounding box center [1240, 808] width 84 height 30
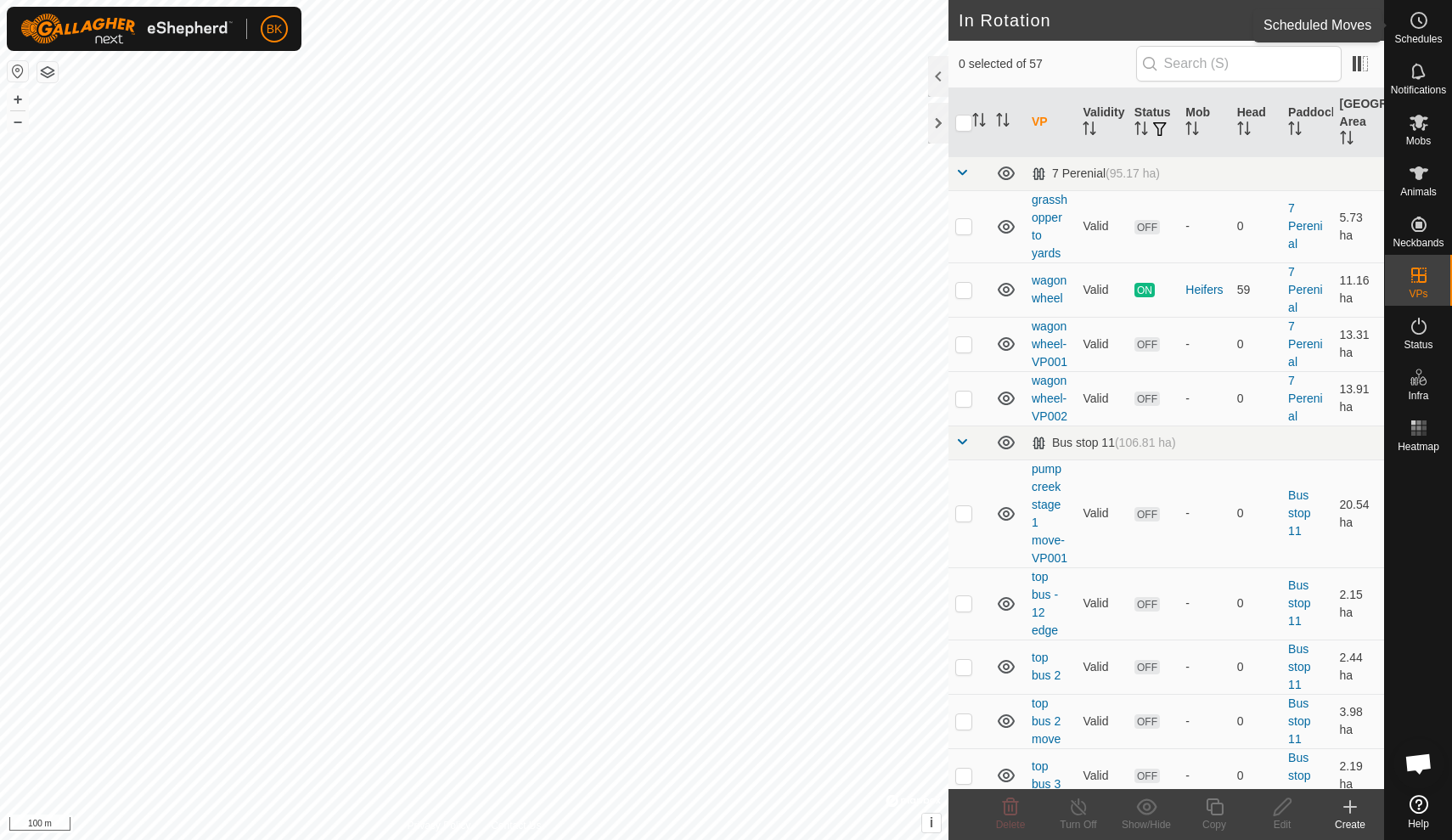
click at [1423, 39] on span "Schedules" at bounding box center [1418, 39] width 48 height 10
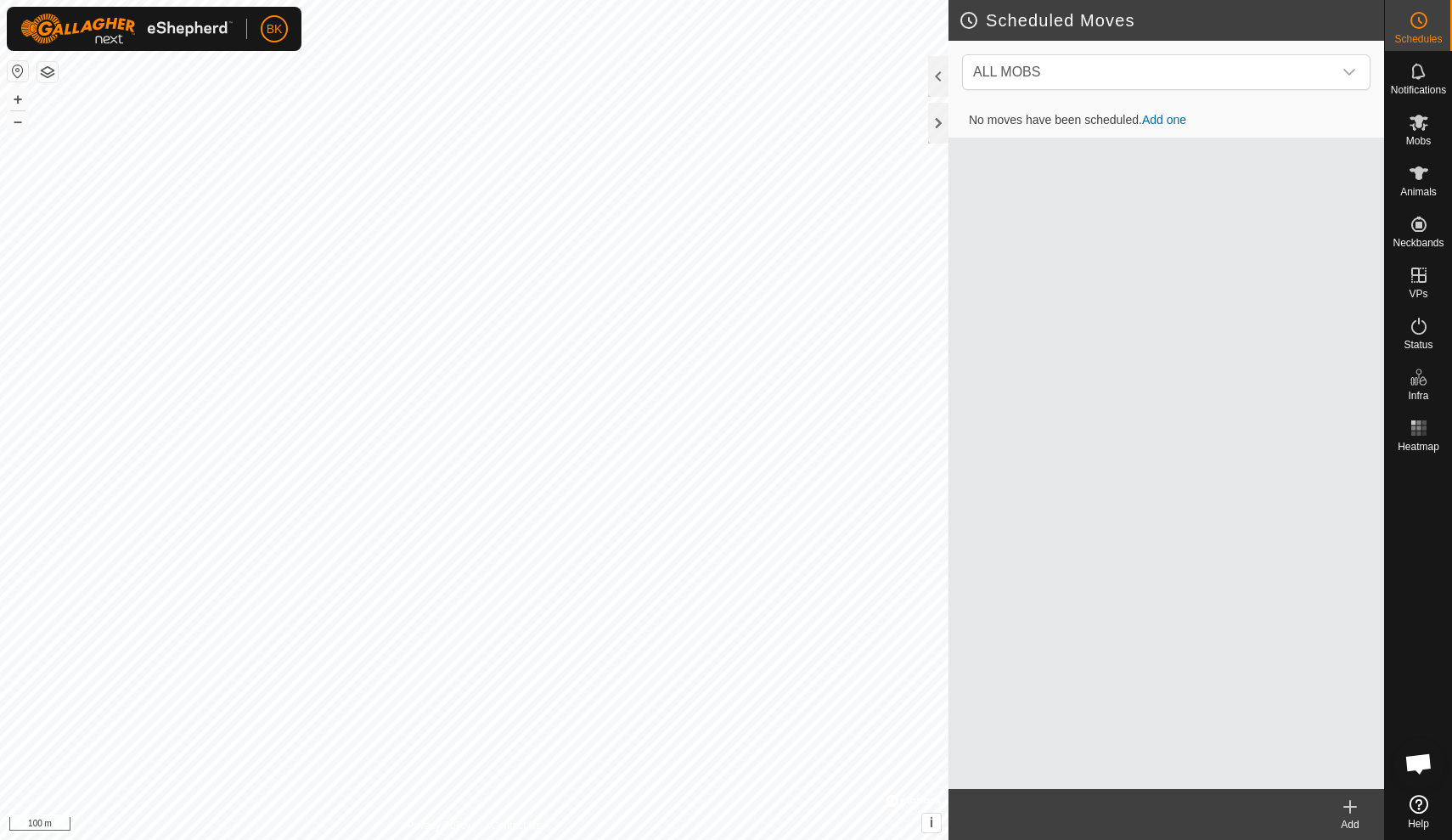
click at [1166, 118] on link "Add one" at bounding box center [1164, 119] width 44 height 14
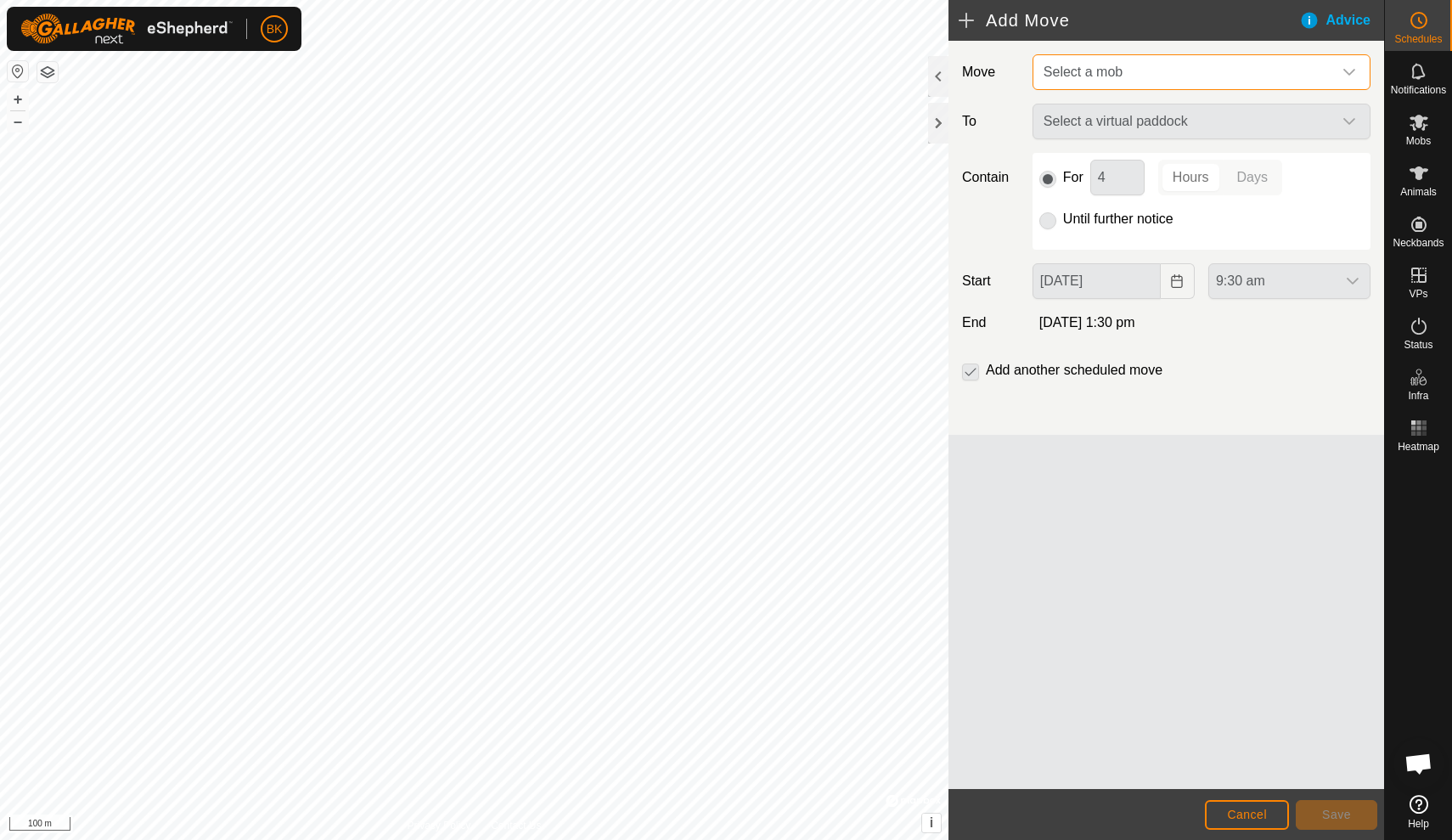
click at [1147, 78] on span "Select a mob" at bounding box center [1185, 72] width 295 height 34
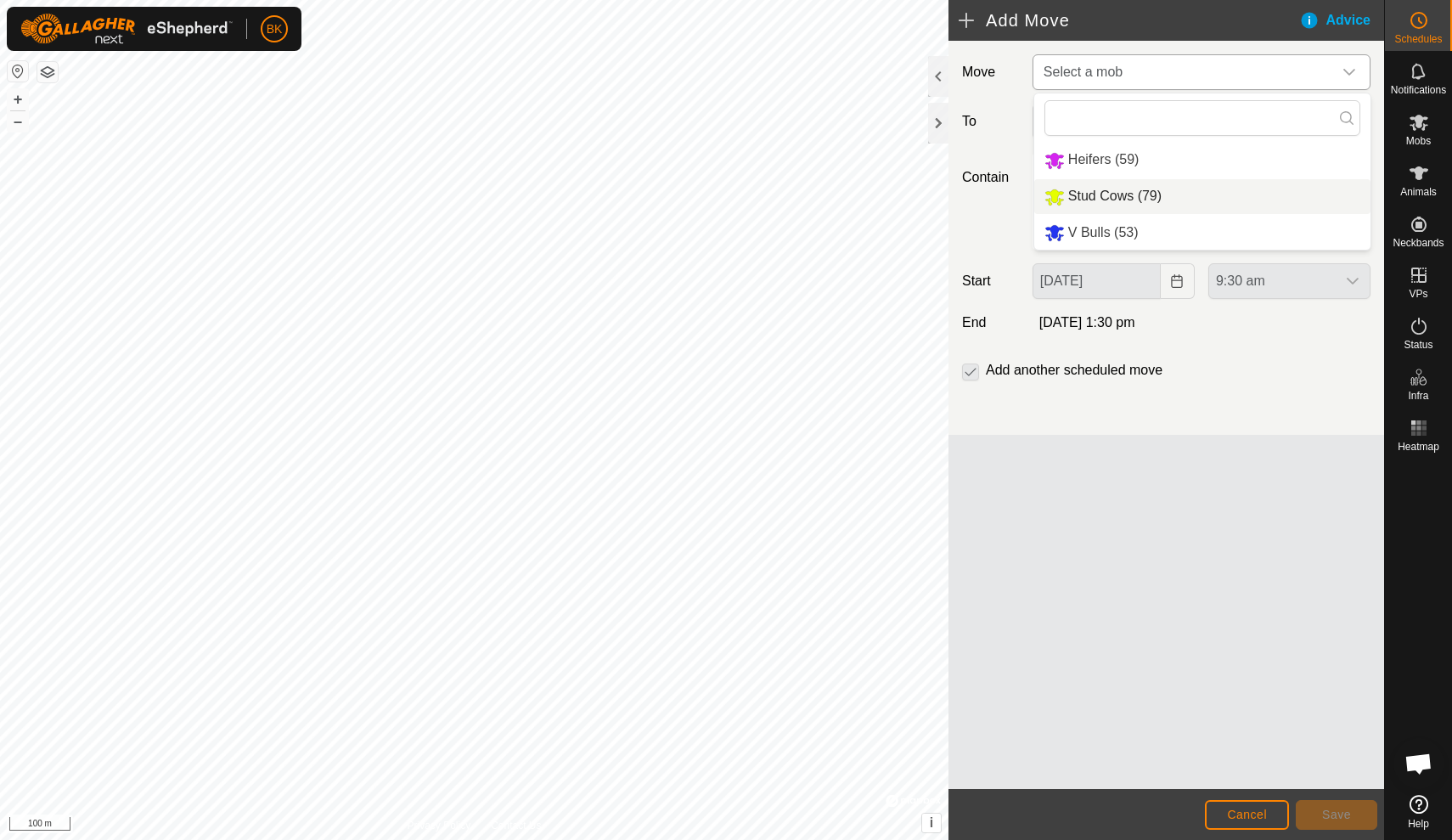
click at [1092, 202] on li "Stud Cows (79)" at bounding box center [1202, 196] width 336 height 35
